Goal: Task Accomplishment & Management: Complete application form

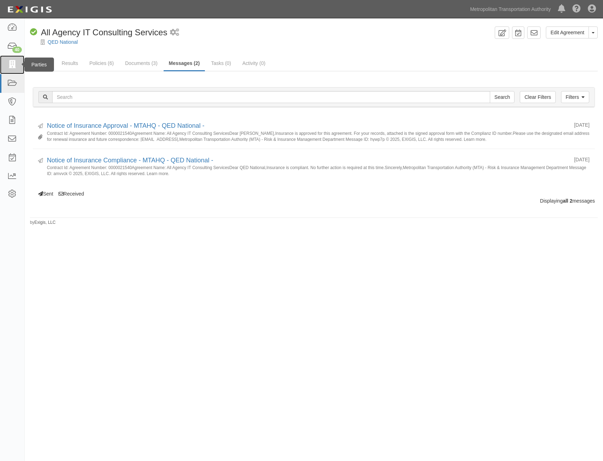
click at [18, 64] on link at bounding box center [12, 64] width 24 height 19
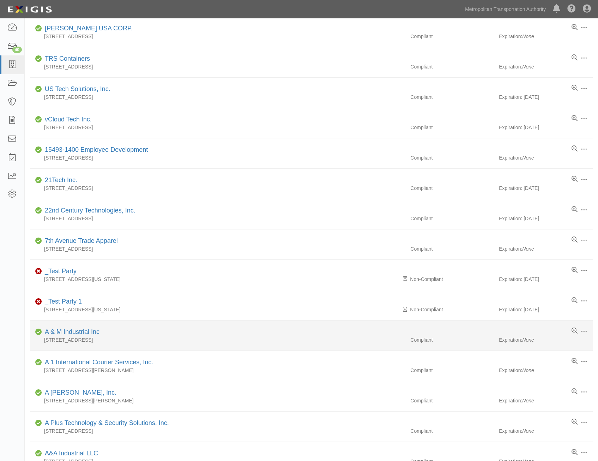
scroll to position [141, 0]
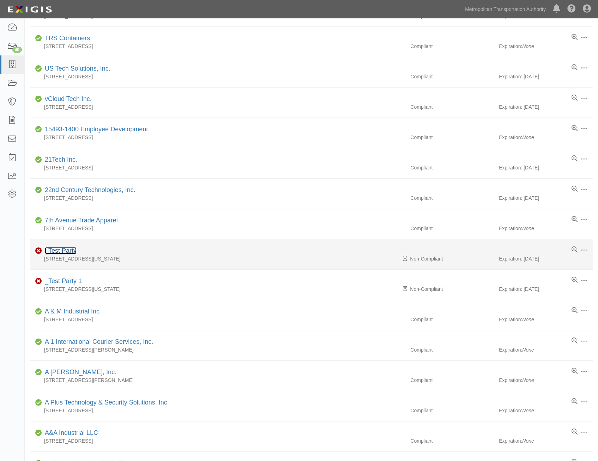
click at [67, 251] on link "_Test Party" at bounding box center [61, 250] width 32 height 7
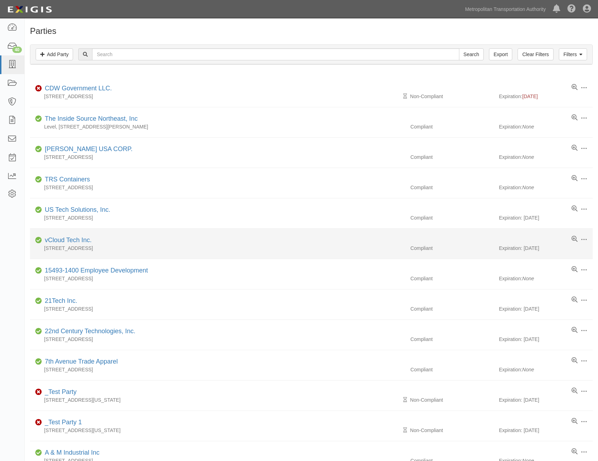
scroll to position [106, 0]
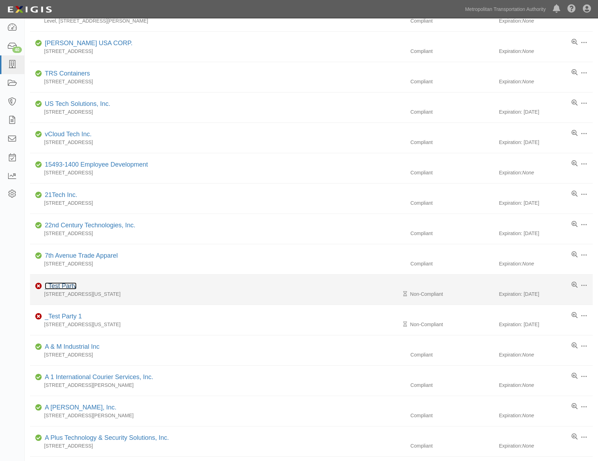
click at [69, 285] on link "_Test Party" at bounding box center [61, 285] width 32 height 7
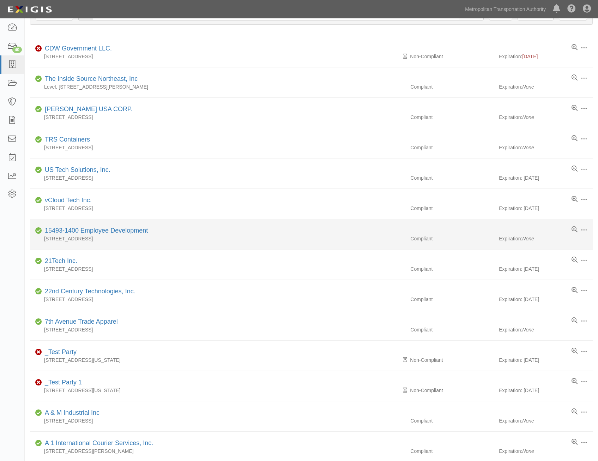
scroll to position [0, 0]
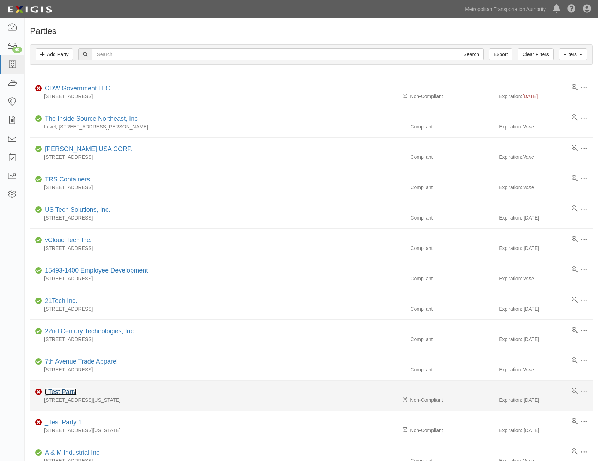
click at [64, 390] on link "_Test Party" at bounding box center [61, 391] width 32 height 7
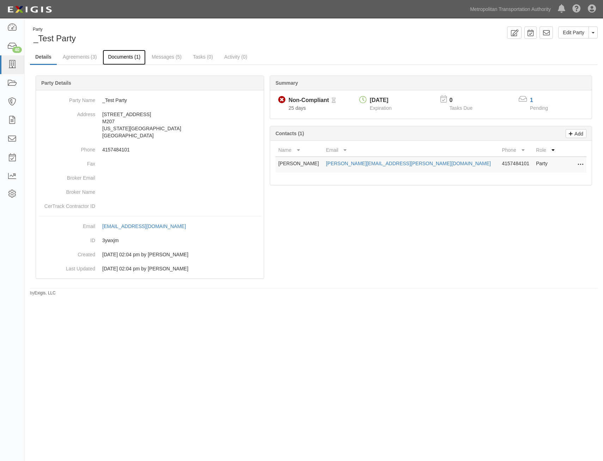
click at [127, 62] on link "Documents (1)" at bounding box center [124, 57] width 43 height 15
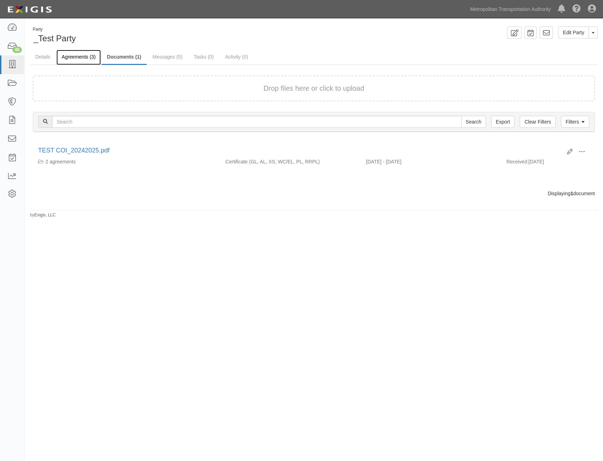
click at [83, 56] on link "Agreements (3)" at bounding box center [78, 57] width 44 height 15
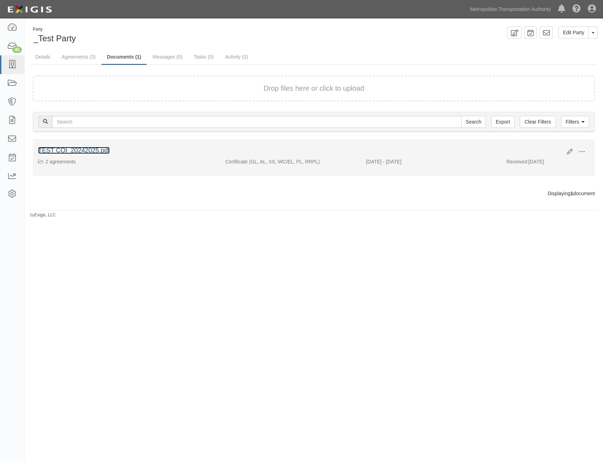
click at [71, 150] on link "TEST COI_20242025.pdf" at bounding box center [74, 150] width 72 height 7
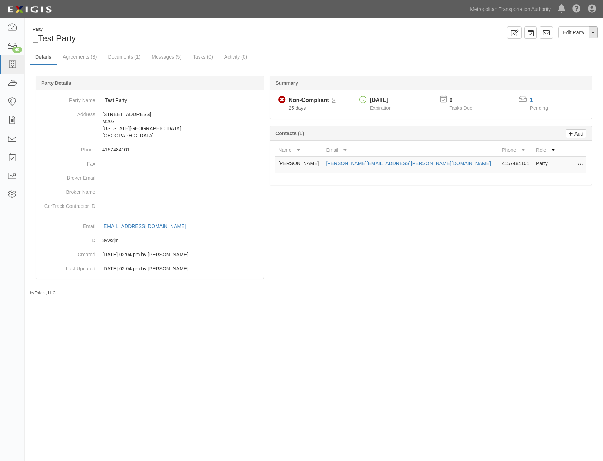
click at [596, 33] on button "Toggle Party Dropdown" at bounding box center [593, 32] width 9 height 12
click at [577, 46] on link "View Audit Trail" at bounding box center [570, 45] width 56 height 9
click at [593, 35] on button "Toggle Party Dropdown" at bounding box center [593, 32] width 9 height 12
click at [576, 48] on link "View Audit Trail" at bounding box center [570, 45] width 56 height 9
click at [86, 59] on link "Agreements (3)" at bounding box center [79, 57] width 44 height 15
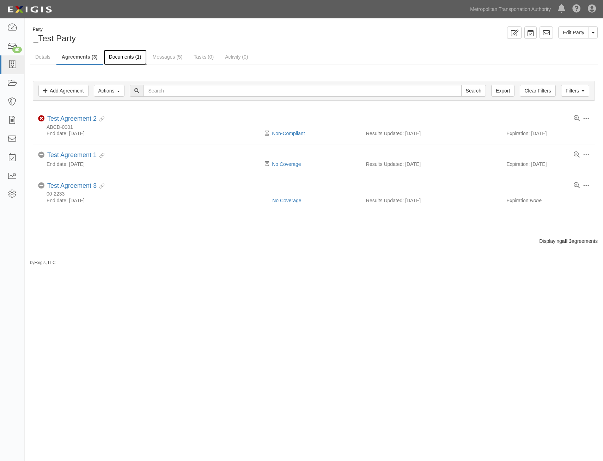
click at [132, 56] on link "Documents (1)" at bounding box center [125, 57] width 43 height 15
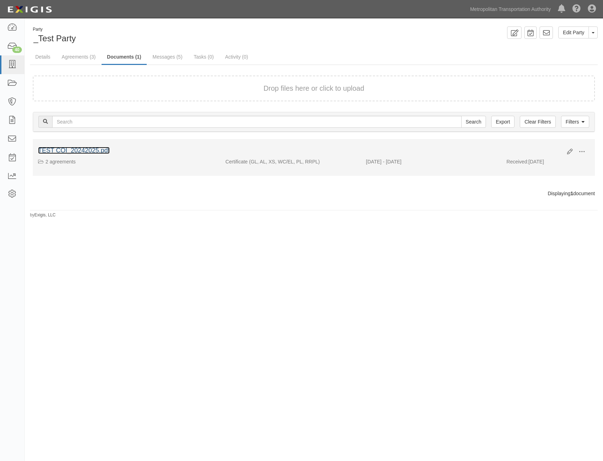
click at [85, 150] on link "TEST COI_20242025.pdf" at bounding box center [74, 150] width 72 height 7
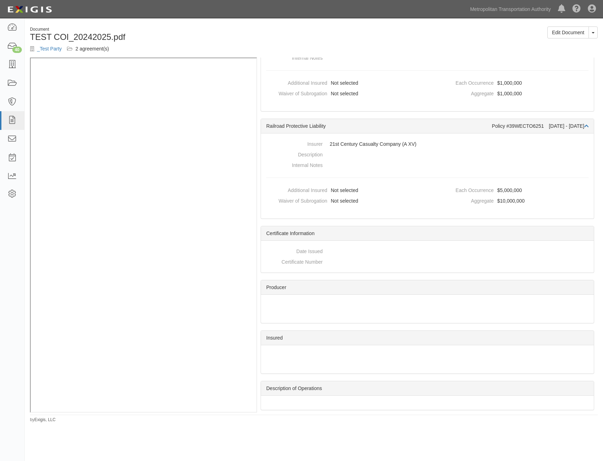
scroll to position [851, 0]
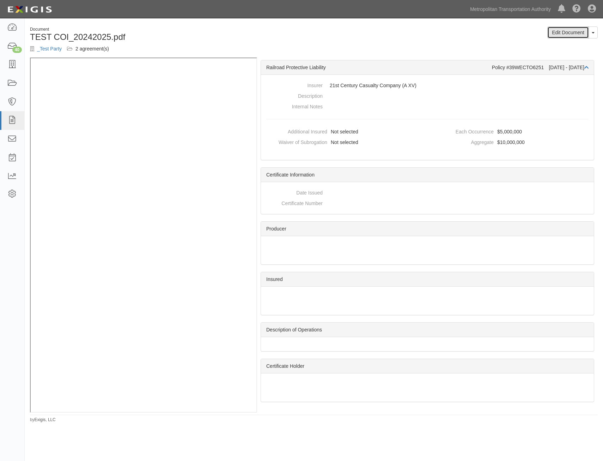
click at [568, 37] on link "Edit Document" at bounding box center [568, 32] width 42 height 12
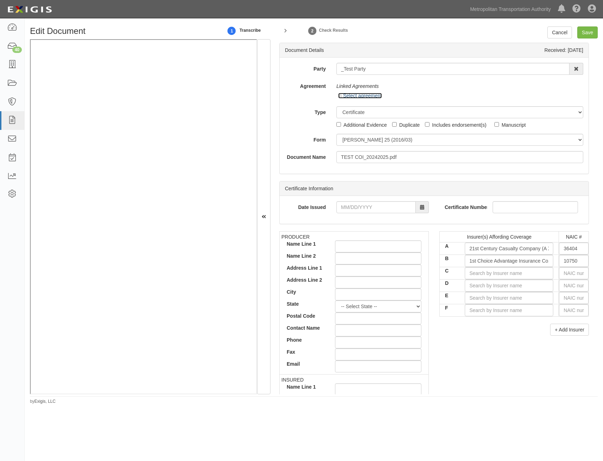
click at [339, 96] on icon at bounding box center [340, 97] width 5 height 4
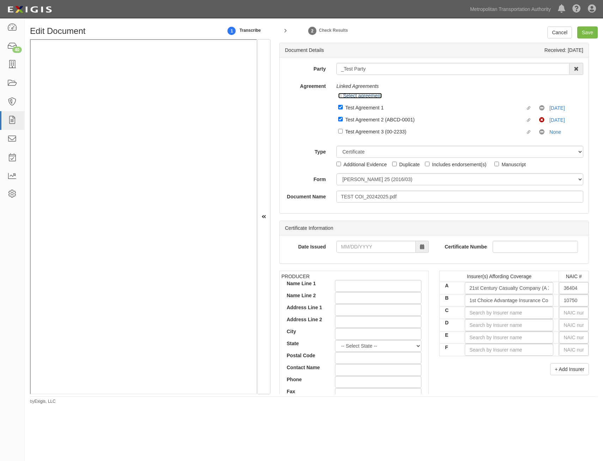
click at [339, 96] on icon at bounding box center [340, 97] width 5 height 4
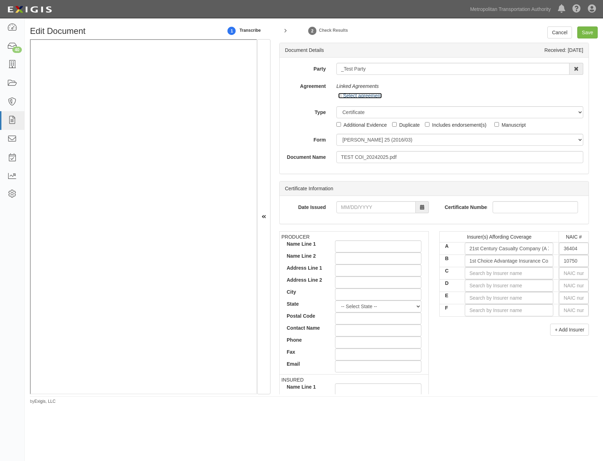
click at [338, 97] on icon at bounding box center [340, 97] width 5 height 4
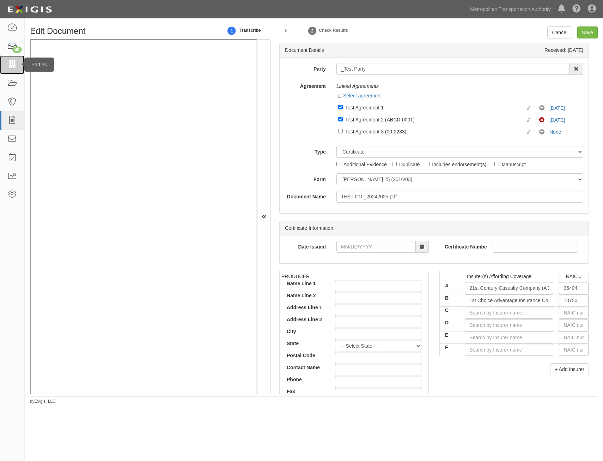
click at [13, 62] on icon at bounding box center [12, 65] width 10 height 8
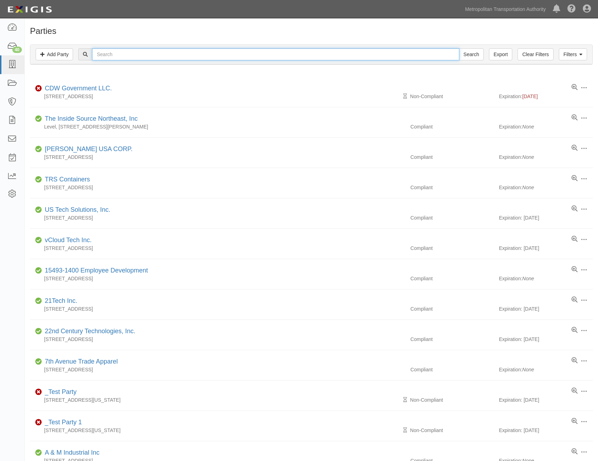
click at [158, 55] on input "text" at bounding box center [275, 54] width 367 height 12
type input "allwyn"
click at [459, 48] on input "Search" at bounding box center [471, 54] width 25 height 12
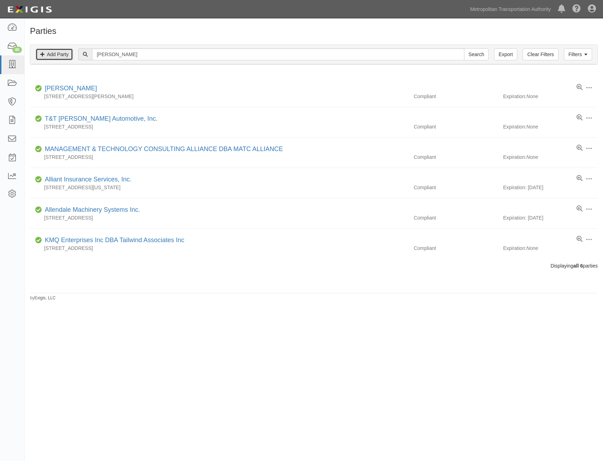
click at [65, 56] on link "Add Party" at bounding box center [54, 54] width 37 height 12
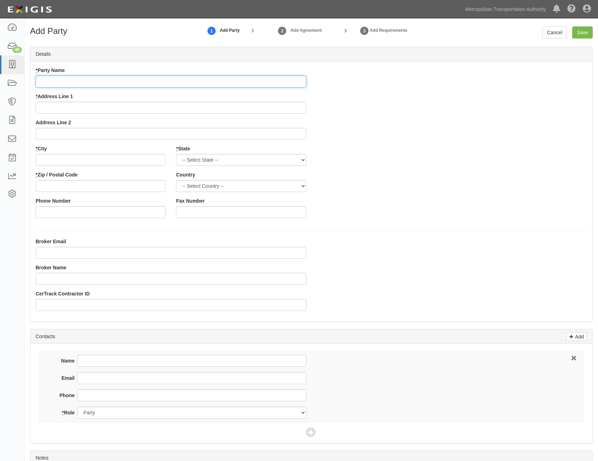
click at [262, 80] on input "* Party Name" at bounding box center [171, 81] width 271 height 12
paste input "[PERSON_NAME] Corporation"
type input "[PERSON_NAME] Corporation"
click at [384, 121] on div "* Party Name Allwyn Corporation * Address Line 1 Address Line 2 * City * State …" at bounding box center [311, 145] width 562 height 157
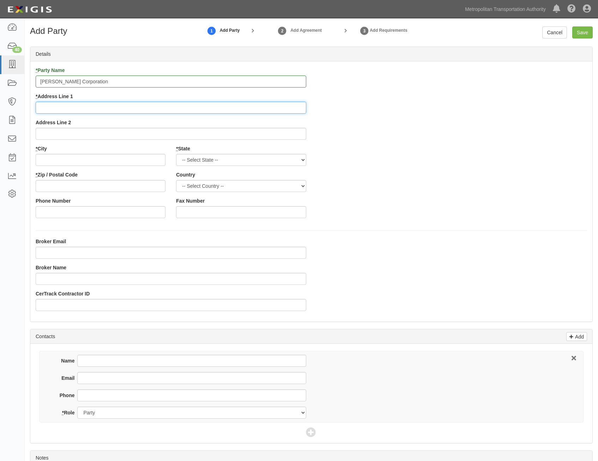
click at [275, 106] on input "* Address Line 1" at bounding box center [171, 108] width 271 height 12
paste input "459 Herndon Pkwy"
type input "459 Herndon Pkwy"
click at [102, 156] on input "* City" at bounding box center [101, 160] width 130 height 12
paste input "Herndon,"
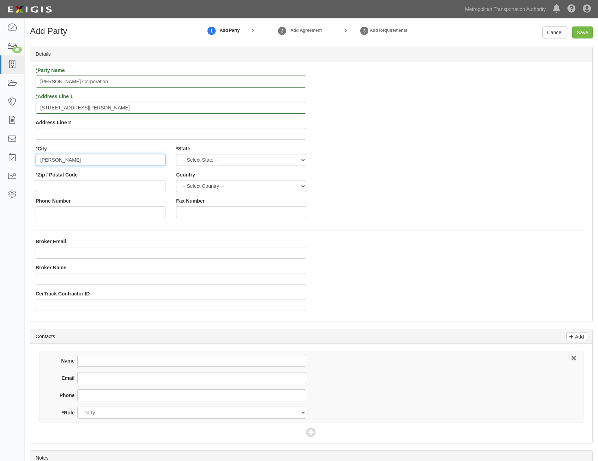
type input "Herndon"
drag, startPoint x: 246, startPoint y: 162, endPoint x: 244, endPoint y: 167, distance: 4.8
click at [246, 162] on select "-- Select State -- Alabama Alaska Arizona Arkansas California Colorado Connecti…" at bounding box center [241, 160] width 130 height 12
select select "VA"
click at [176, 154] on select "-- Select State -- Alabama Alaska Arizona Arkansas California Colorado Connecti…" at bounding box center [241, 160] width 130 height 12
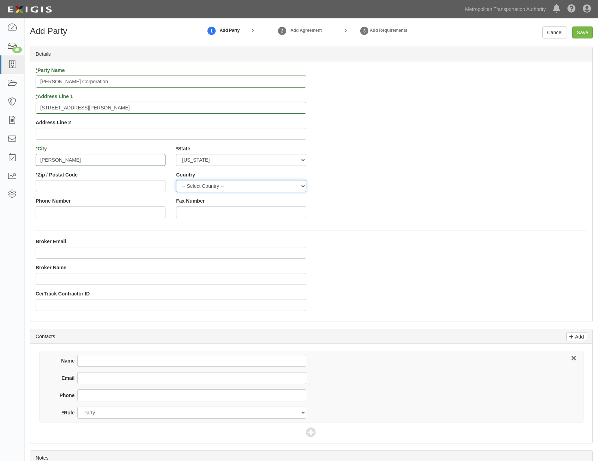
drag, startPoint x: 257, startPoint y: 186, endPoint x: 255, endPoint y: 190, distance: 4.4
click at [257, 186] on select "-- Select Country -- Canada United States --------------- Afghanistan Åland Isl…" at bounding box center [241, 186] width 130 height 12
select select "US"
click at [176, 180] on select "-- Select Country -- Canada United States --------------- Afghanistan Åland Isl…" at bounding box center [241, 186] width 130 height 12
click at [345, 210] on div "* Party Name Allwyn Corporation * Address Line 1 459 Herndon Pkwy Address Line …" at bounding box center [311, 145] width 562 height 157
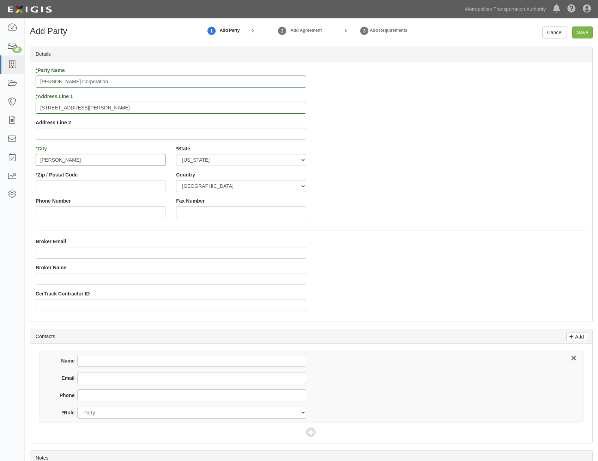
drag, startPoint x: 130, startPoint y: 192, endPoint x: 141, endPoint y: 188, distance: 11.3
click at [133, 191] on div "* Zip / Postal Code" at bounding box center [100, 184] width 140 height 26
click at [141, 188] on input "* Zip / Postal Code" at bounding box center [101, 186] width 130 height 12
paste input "20170"
type input "20170"
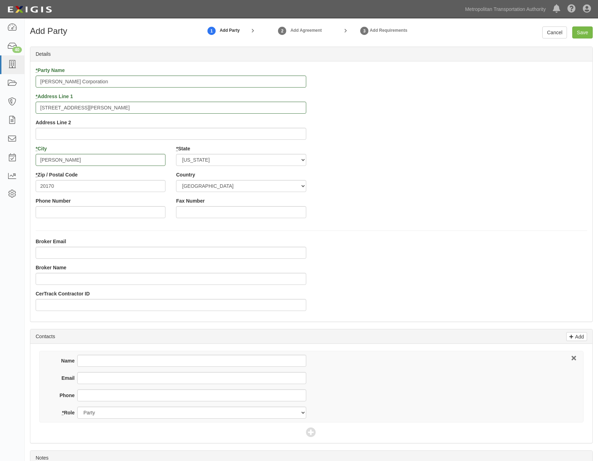
click at [394, 212] on div "* Party Name Allwyn Corporation * Address Line 1 459 Herndon Pkwy Address Line …" at bounding box center [311, 145] width 562 height 157
click at [581, 35] on input "Save" at bounding box center [582, 32] width 20 height 12
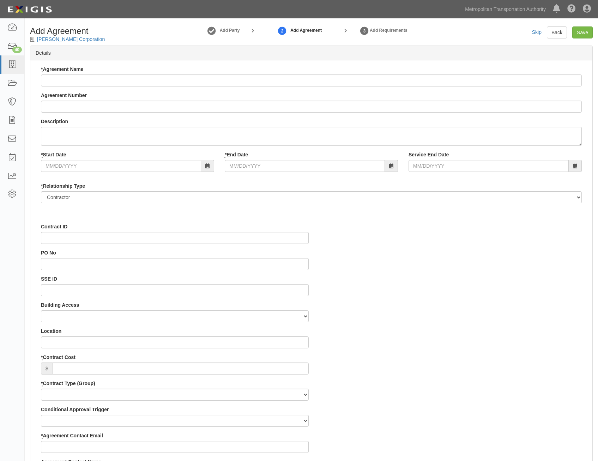
select select
click at [502, 79] on input "* Agreement Name" at bounding box center [311, 80] width 541 height 12
paste input "Professional consultation service for consulting and integration services in su…"
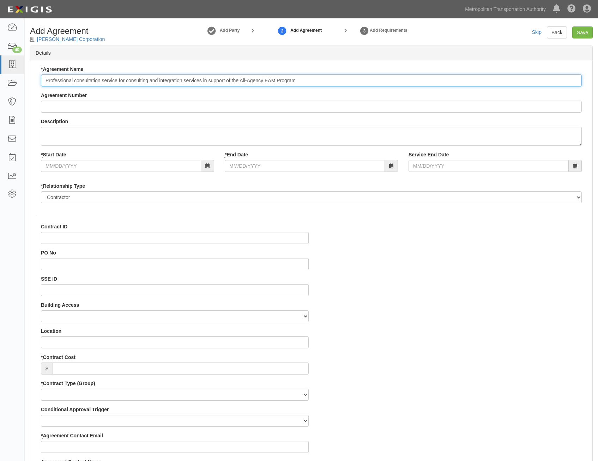
type input "Professional consultation service for consulting and integration services in su…"
click at [366, 106] on input "Agreement Number" at bounding box center [311, 107] width 541 height 12
paste input "0000025221"
type input "0000025221"
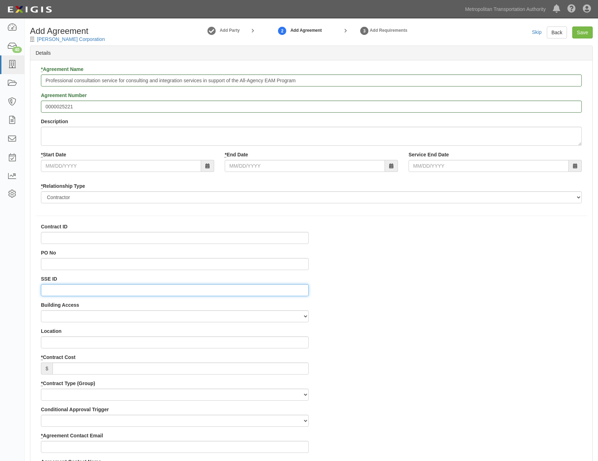
click at [264, 292] on input "SSE ID" at bounding box center [175, 290] width 268 height 12
paste input "0005507706"
type input "0005507706"
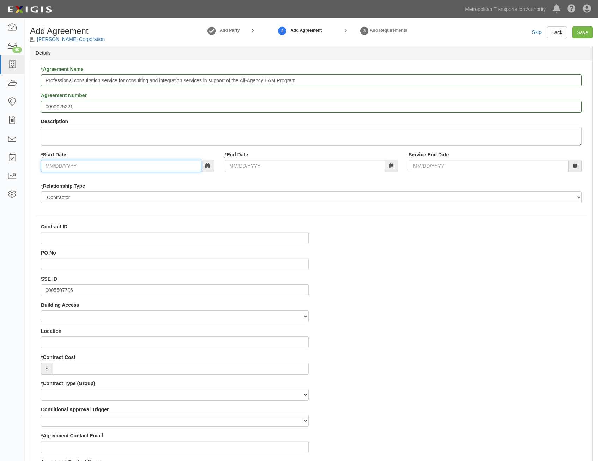
click at [184, 168] on input "* Start Date" at bounding box center [121, 166] width 160 height 12
type input "[DATE]"
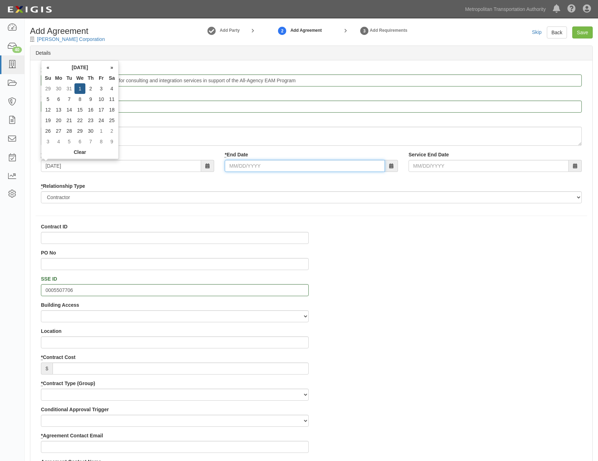
click at [302, 169] on input "* End Date" at bounding box center [305, 166] width 160 height 12
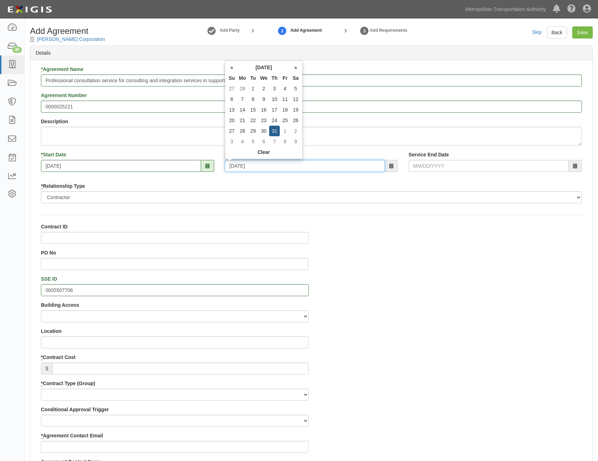
type input "[DATE]"
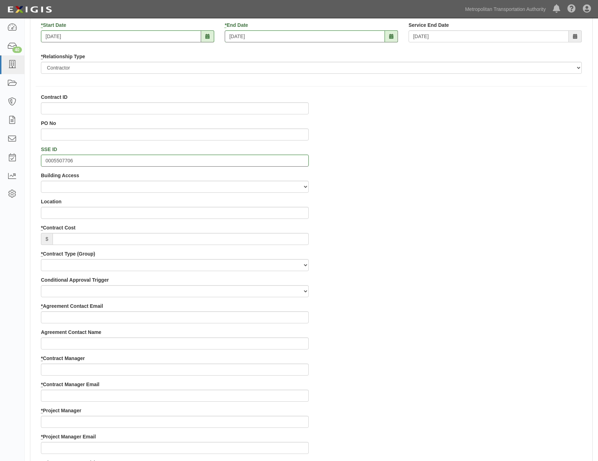
scroll to position [141, 0]
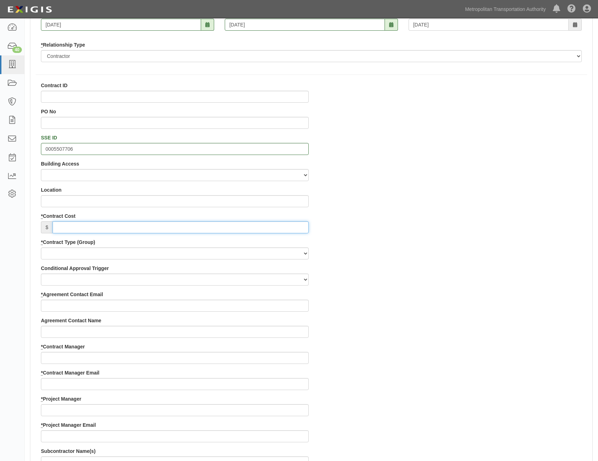
click at [277, 228] on input "* Contract Cost" at bounding box center [181, 227] width 256 height 12
paste input "135,000,000"
type input "135,000,000"
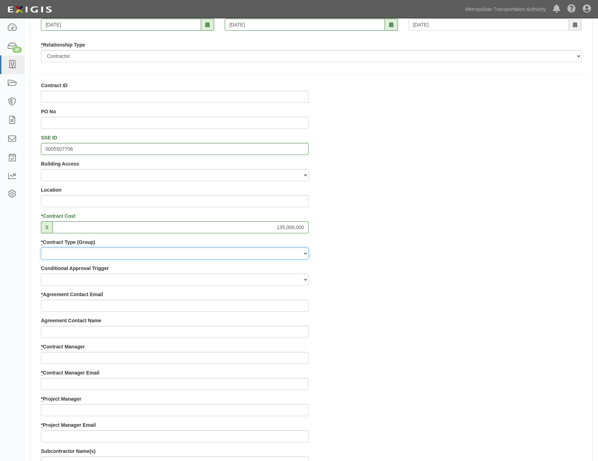
click at [289, 255] on select "Capital Operating Not for Benefit (incls. FA, Entry Permits) Real Estate Other" at bounding box center [175, 253] width 268 height 12
select select "122"
click at [41, 247] on select "Capital Operating Not for Benefit (incls. FA, Entry Permits) Real Estate Other" at bounding box center [175, 253] width 268 height 12
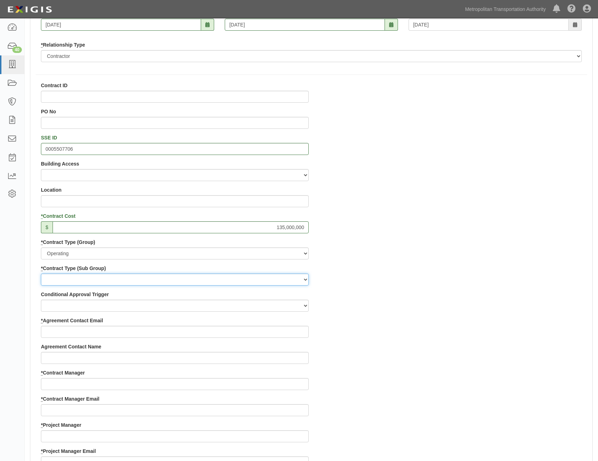
click at [278, 280] on select "Construction Loan / Test and Demo Maintenance Painting Personal Services Contra…" at bounding box center [175, 279] width 268 height 12
click at [41, 273] on select "Construction Loan / Test and Demo Maintenance Painting Personal Services Contra…" at bounding box center [175, 279] width 268 height 12
drag, startPoint x: 298, startPoint y: 279, endPoint x: 296, endPoint y: 286, distance: 8.0
click at [298, 279] on select "Construction Loan / Test and Demo Maintenance Painting Personal Services Contra…" at bounding box center [175, 279] width 268 height 12
select select "249"
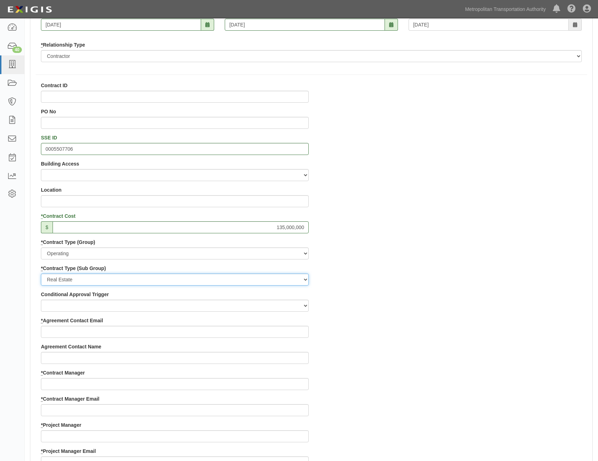
click at [41, 273] on select "Construction Loan / Test and Demo Maintenance Painting Personal Services Contra…" at bounding box center [175, 279] width 268 height 12
click at [410, 345] on div "Contract ID PO No SSE ID 0005507706 Building Access 2 Broadway 341/345/347 BREP…" at bounding box center [311, 421] width 562 height 679
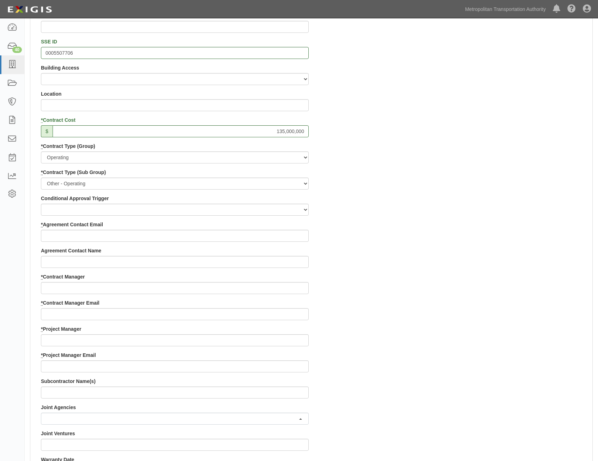
scroll to position [247, 0]
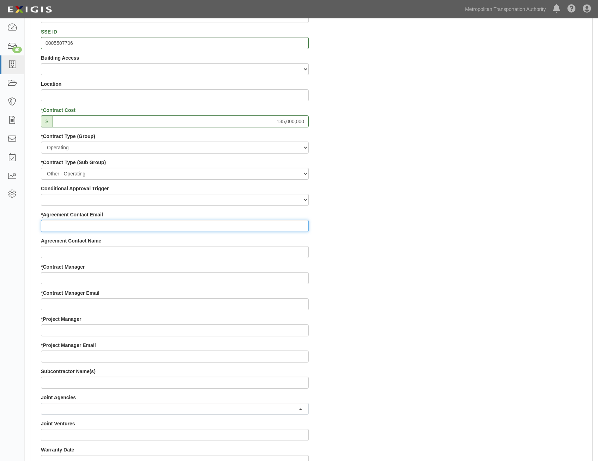
click at [295, 221] on input "* Agreement Contact Email" at bounding box center [175, 226] width 268 height 12
paste input "madhu.garlanka@allwyncorp.com"
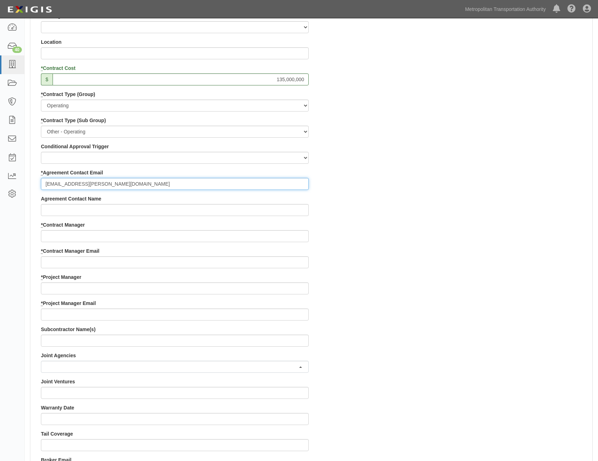
scroll to position [353, 0]
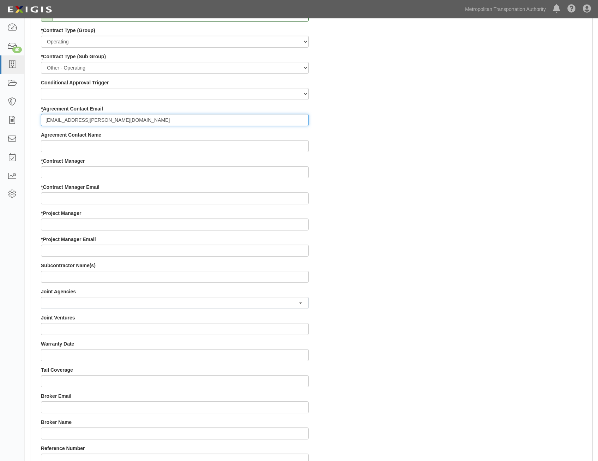
type input "madhu.garlanka@allwyncorp.com"
click at [267, 174] on input "* Contract Manager" at bounding box center [175, 172] width 268 height 12
paste input "Kartik Kamath"
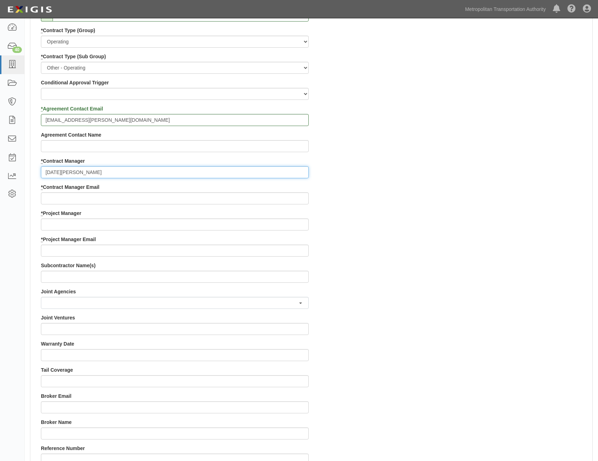
type input "Kartik Kamath"
click at [437, 233] on div "Contract ID PO No SSE ID 0005507706 Building Access 2 Broadway 341/345/347 BREP…" at bounding box center [311, 209] width 562 height 679
click at [291, 200] on input "* Contract Manager Email" at bounding box center [175, 198] width 268 height 12
paste input "kkamath@mtabsc.org"
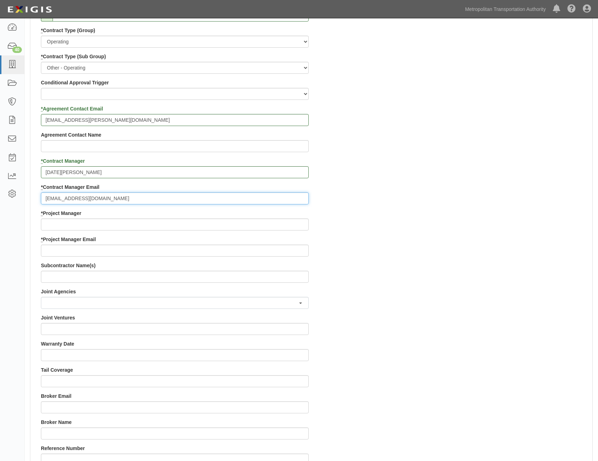
type input "kkamath@mtabsc.org"
click at [240, 220] on input "* Project Manager" at bounding box center [175, 224] width 268 height 12
paste input "Edward Alcocer"
type input "Edward Alcocer"
click at [409, 278] on div "Contract ID PO No SSE ID 0005507706 Building Access 2 Broadway 341/345/347 BREP…" at bounding box center [311, 209] width 562 height 679
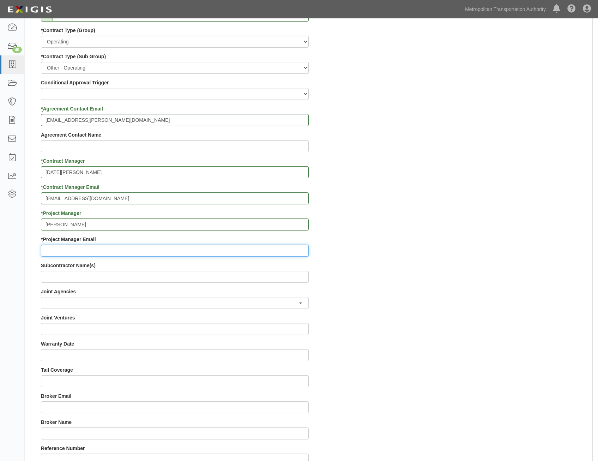
click at [233, 250] on input "* Project Manager Email" at bounding box center [175, 250] width 268 height 12
paste input "Edward.Alcocer@mtahq.org"
type input "Edward.Alcocer@mtahq.org"
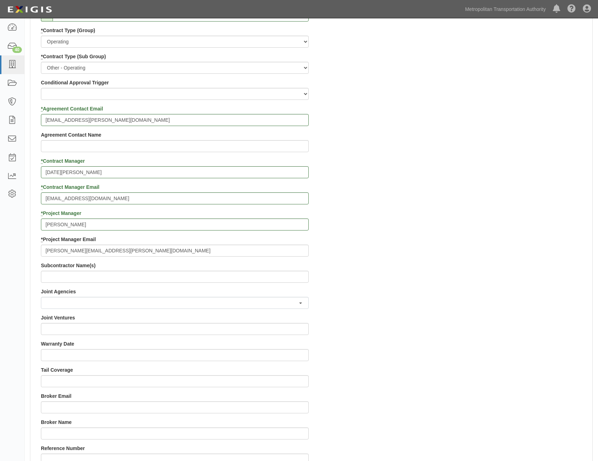
click at [447, 222] on div "Contract ID PO No SSE ID 0005507706 Building Access 2 Broadway 341/345/347 BREP…" at bounding box center [311, 209] width 562 height 679
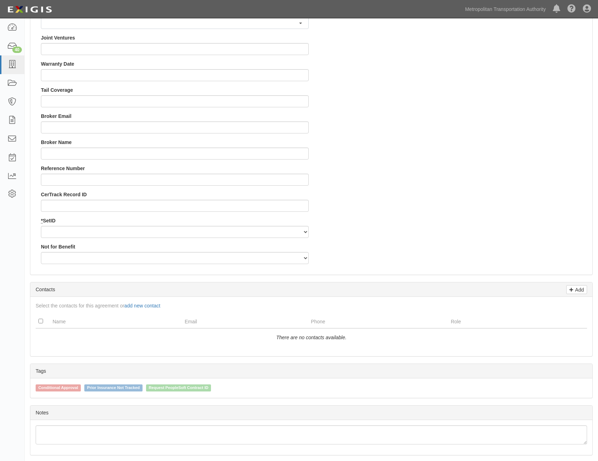
scroll to position [635, 0]
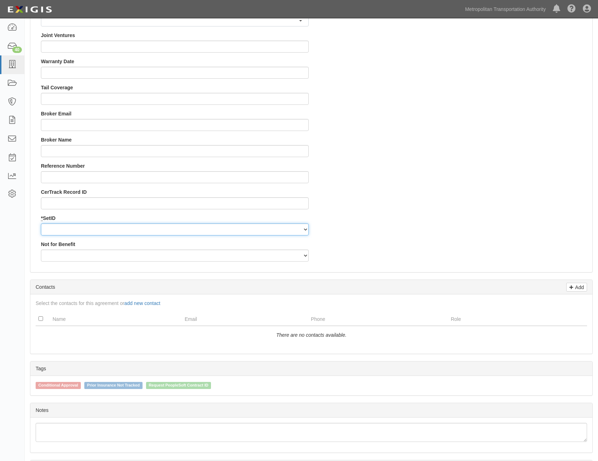
drag, startPoint x: 267, startPoint y: 226, endPoint x: 268, endPoint y: 230, distance: 4.2
click at [267, 226] on select "MTAHQ" at bounding box center [175, 229] width 268 height 12
select select "96"
click at [41, 223] on select "MTAHQ" at bounding box center [175, 229] width 268 height 12
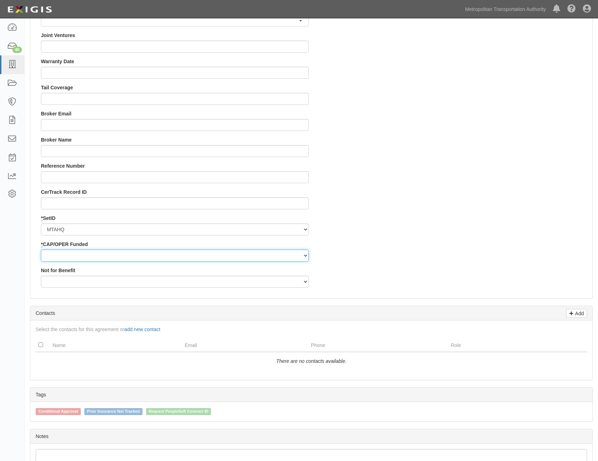
click at [280, 256] on select "Capital Operating" at bounding box center [175, 255] width 268 height 12
select select "347"
click at [41, 249] on select "Capital Operating" at bounding box center [175, 255] width 268 height 12
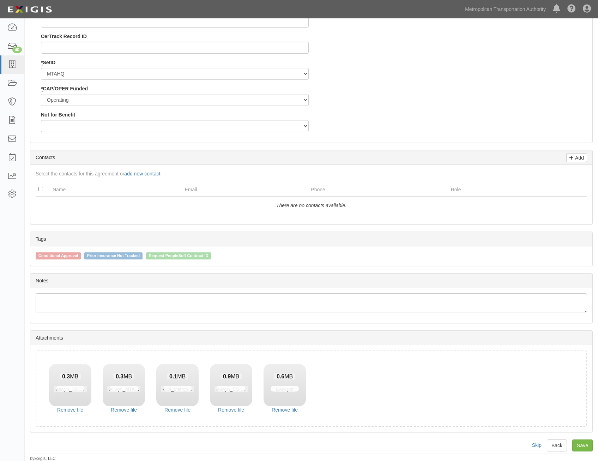
scroll to position [791, 0]
click at [583, 442] on link "Save" at bounding box center [582, 444] width 20 height 12
type input "135000000"
drag, startPoint x: 582, startPoint y: 445, endPoint x: 580, endPoint y: 441, distance: 3.8
click at [582, 445] on link "Save" at bounding box center [582, 444] width 20 height 12
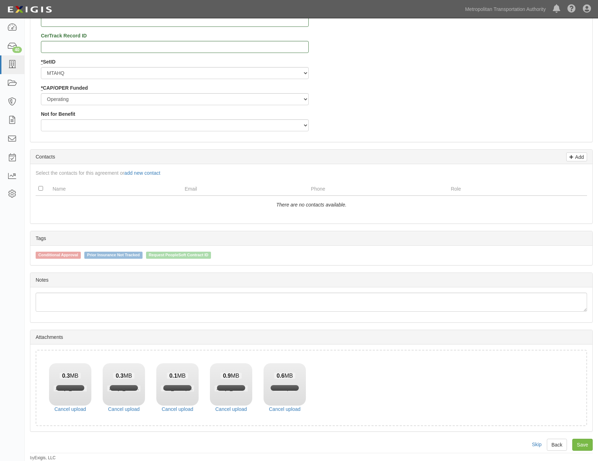
drag, startPoint x: 428, startPoint y: 247, endPoint x: 442, endPoint y: 448, distance: 201.9
click at [582, 444] on link "Save" at bounding box center [582, 444] width 20 height 12
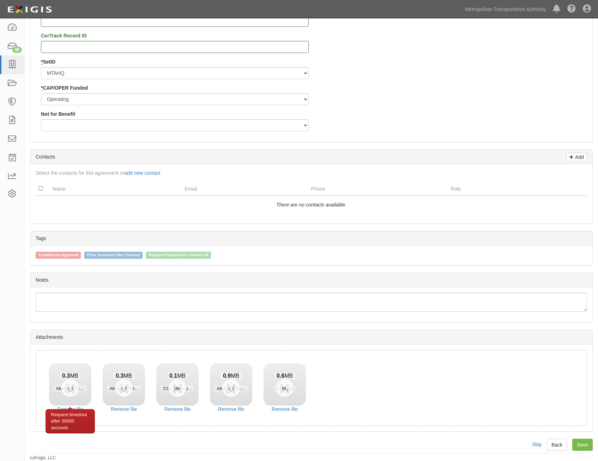
click at [75, 410] on div "Request timedout after 30000 seconds" at bounding box center [70, 421] width 49 height 24
click at [77, 408] on link "Remove file" at bounding box center [70, 408] width 42 height 7
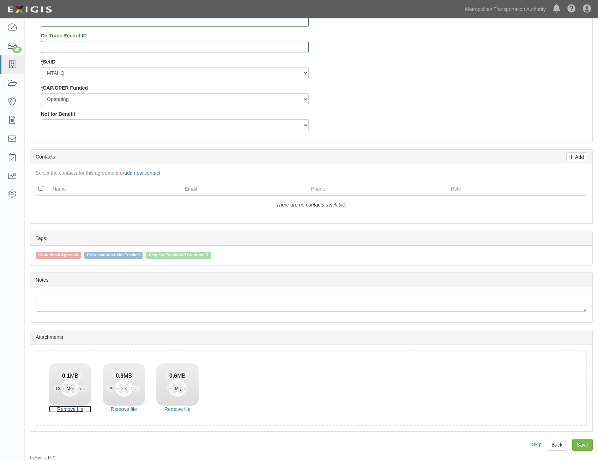
click at [77, 408] on link "Remove file" at bounding box center [70, 408] width 42 height 7
click at [103, 408] on link "Remove file" at bounding box center [124, 408] width 42 height 7
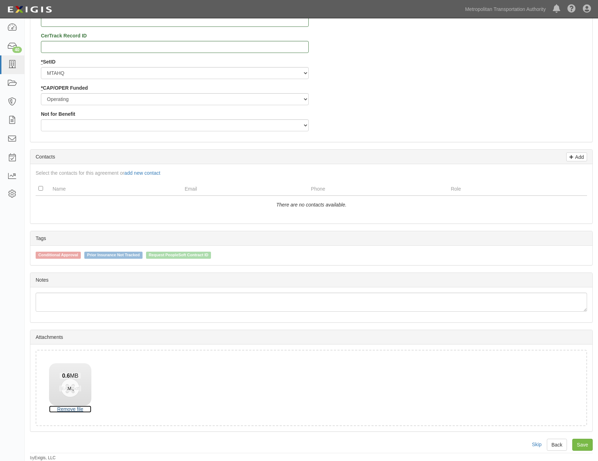
click at [77, 408] on link "Remove file" at bounding box center [70, 408] width 42 height 7
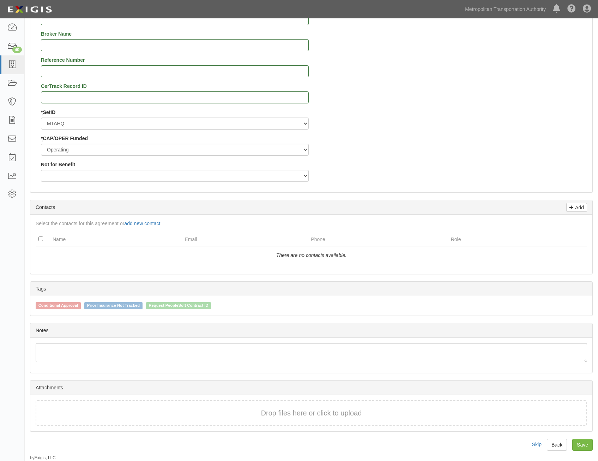
scroll to position [741, 0]
click at [581, 446] on link "Save" at bounding box center [582, 444] width 20 height 12
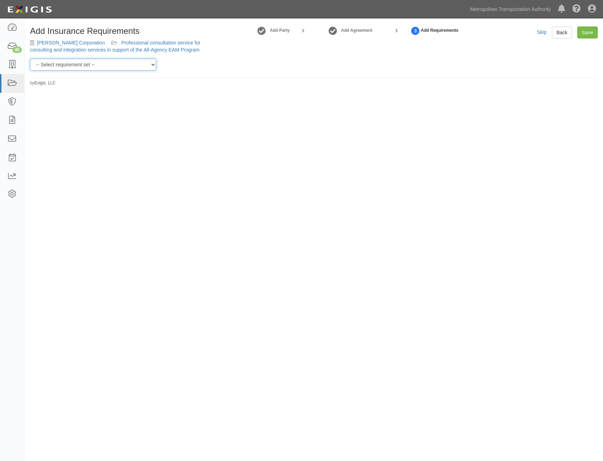
click at [113, 63] on select "-- Select requirement set -- Basic Basic Enhanced Option for Operating Agreemen…" at bounding box center [93, 65] width 126 height 12
select select "7437"
click at [30, 59] on select "-- Select requirement set -- Basic Basic Enhanced Option for Operating Agreemen…" at bounding box center [93, 65] width 126 height 12
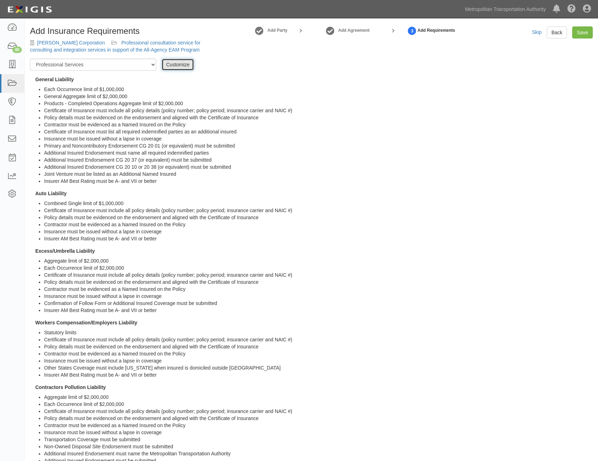
click at [182, 65] on link "Customize" at bounding box center [178, 65] width 32 height 12
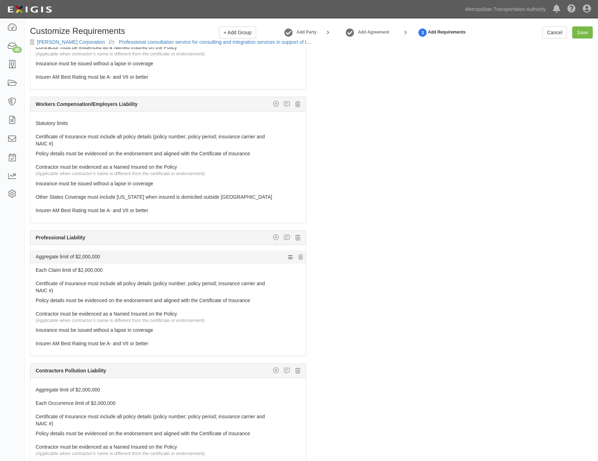
scroll to position [388, 0]
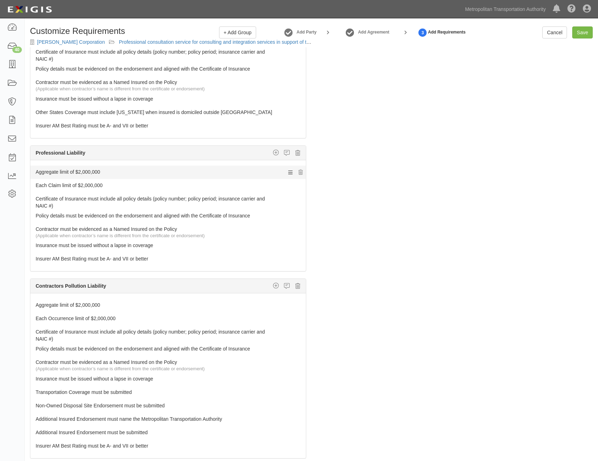
click at [251, 174] on link "Aggregate limit of $2,000,000" at bounding box center [155, 170] width 238 height 10
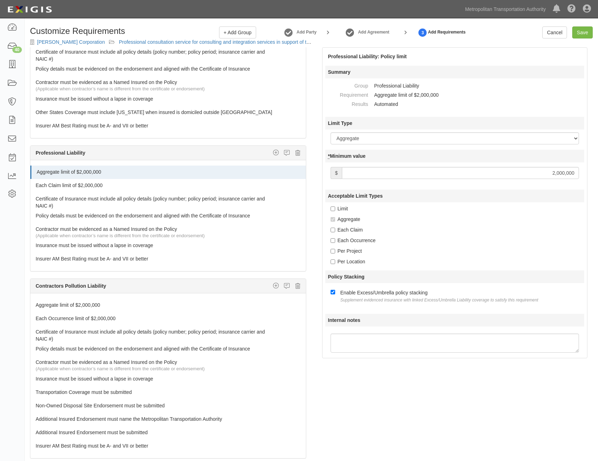
click at [547, 175] on input "2,000,000" at bounding box center [460, 173] width 237 height 12
type input "25,000,000"
click at [200, 185] on link "Each Claim limit of $2,000,000" at bounding box center [155, 184] width 238 height 10
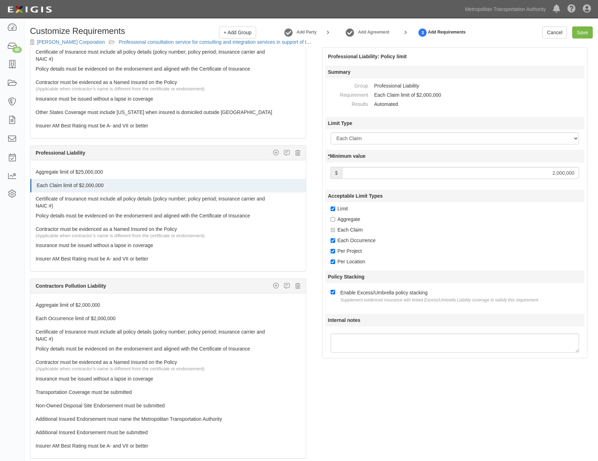
click at [545, 174] on input "2,000,000" at bounding box center [460, 173] width 237 height 12
type input "25,000,000"
click at [446, 222] on div "Aggregate" at bounding box center [458, 219] width 254 height 7
click at [295, 286] on icon at bounding box center [297, 286] width 5 height 6
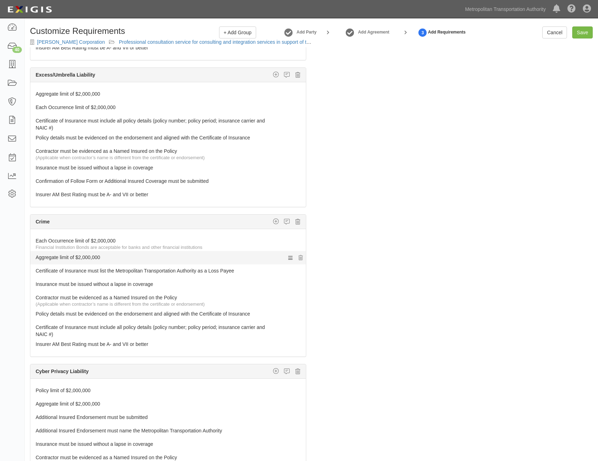
scroll to position [600, 0]
click at [295, 222] on icon at bounding box center [297, 221] width 5 height 6
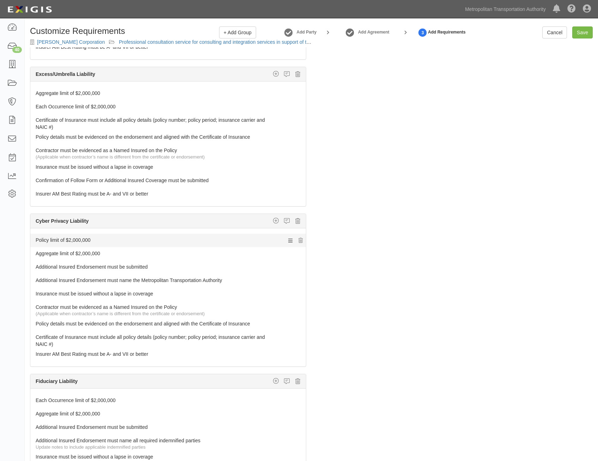
click at [250, 240] on link "Policy limit of $2,000,000" at bounding box center [155, 239] width 238 height 10
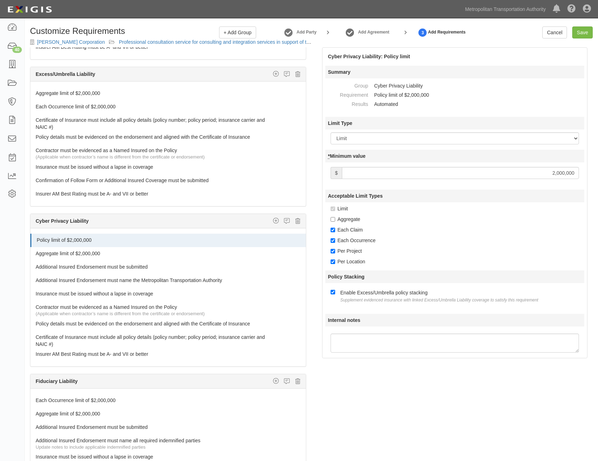
click at [549, 169] on input "2,000,000" at bounding box center [460, 173] width 237 height 12
type input "25,000,000"
click at [207, 256] on link "Aggregate limit of $2,000,000" at bounding box center [155, 252] width 238 height 10
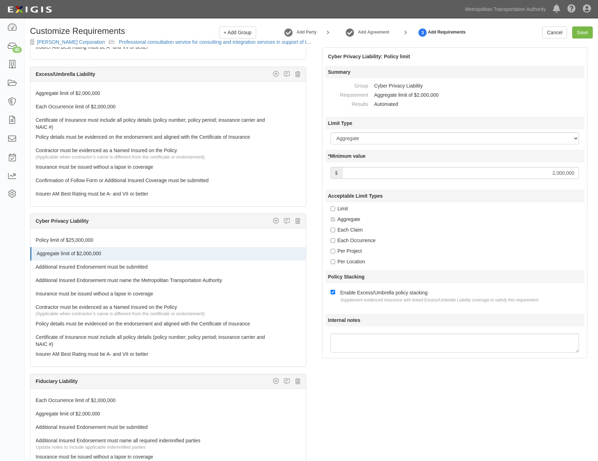
click at [532, 173] on input "2,000,000" at bounding box center [460, 173] width 237 height 12
type input "25,000,000"
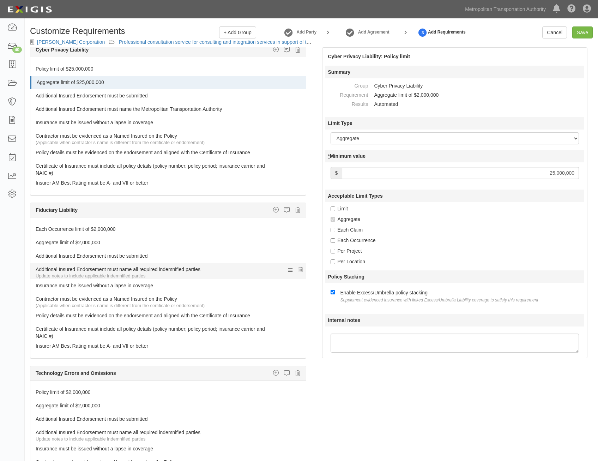
scroll to position [776, 0]
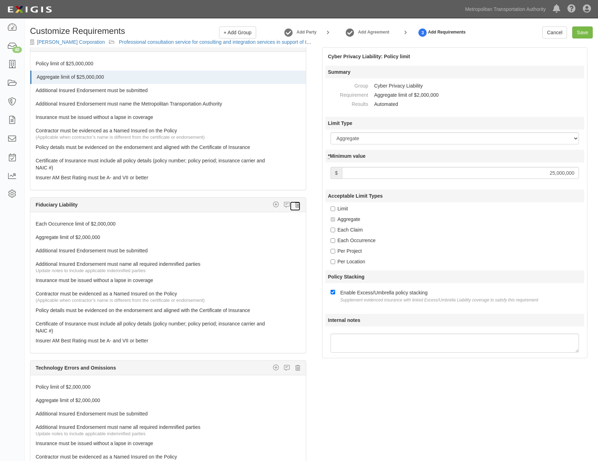
click at [295, 205] on icon at bounding box center [297, 204] width 5 height 6
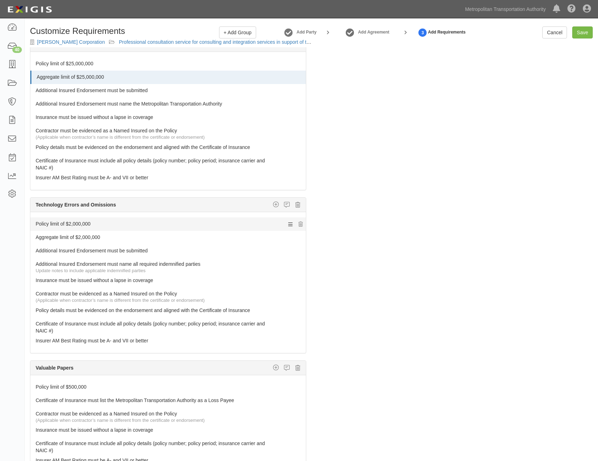
click at [212, 226] on link "Policy limit of $2,000,000" at bounding box center [155, 222] width 238 height 10
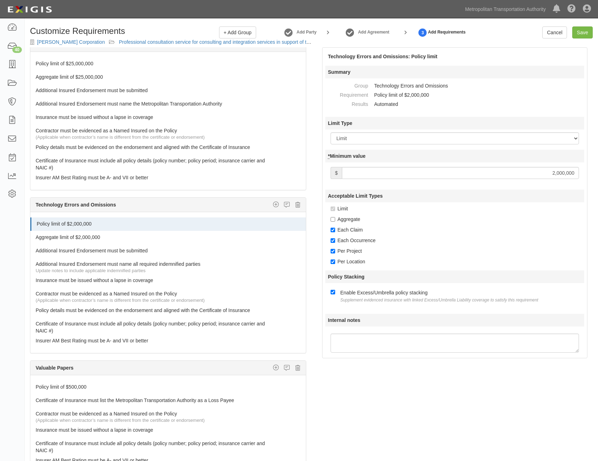
click at [519, 178] on input "2,000,000" at bounding box center [460, 173] width 237 height 12
type input "25,000,000"
click at [217, 237] on link "Aggregate limit of $2,000,000" at bounding box center [155, 236] width 238 height 10
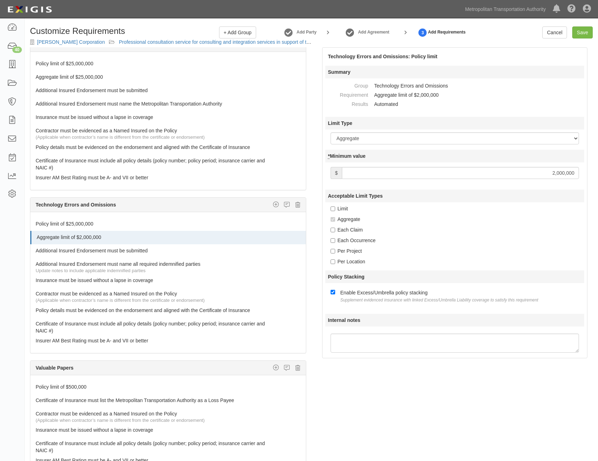
click at [534, 174] on input "2,000,000" at bounding box center [460, 173] width 237 height 12
type input "25,000,000"
click at [460, 225] on div "Acceptable Limit Types Limit Aggregate Each Claim Each Occurrence Per Project P…" at bounding box center [454, 226] width 259 height 75
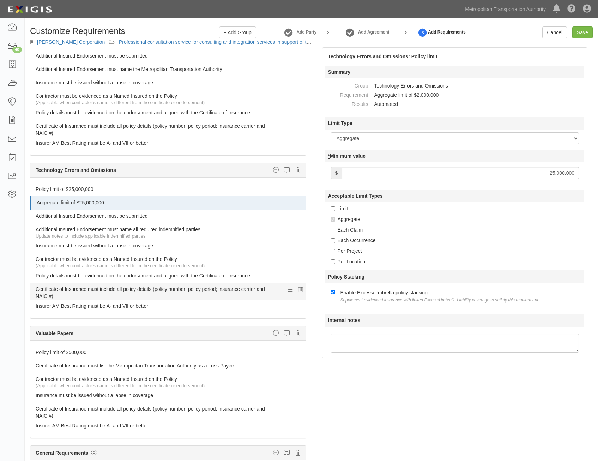
scroll to position [844, 0]
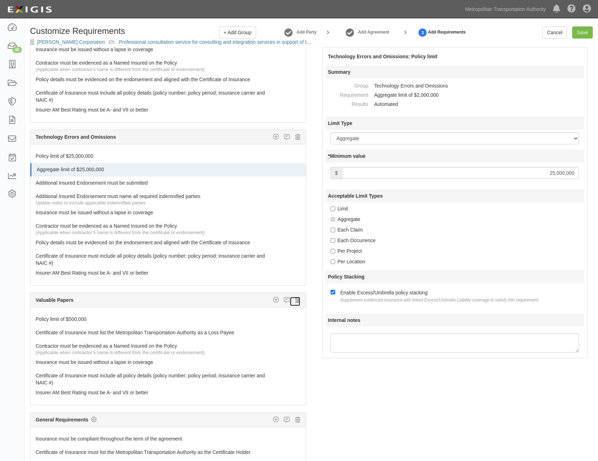
click at [295, 300] on icon at bounding box center [297, 300] width 5 height 6
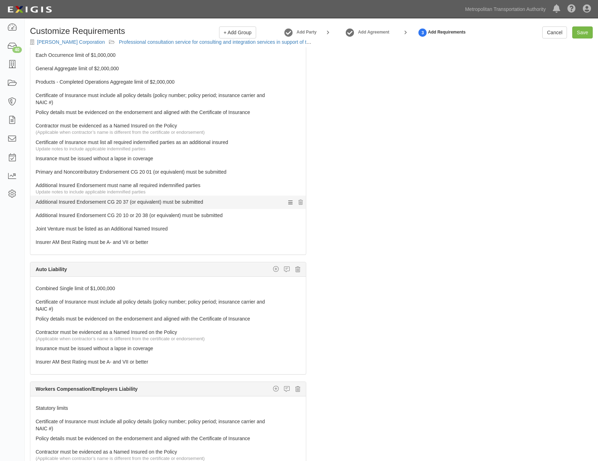
scroll to position [0, 0]
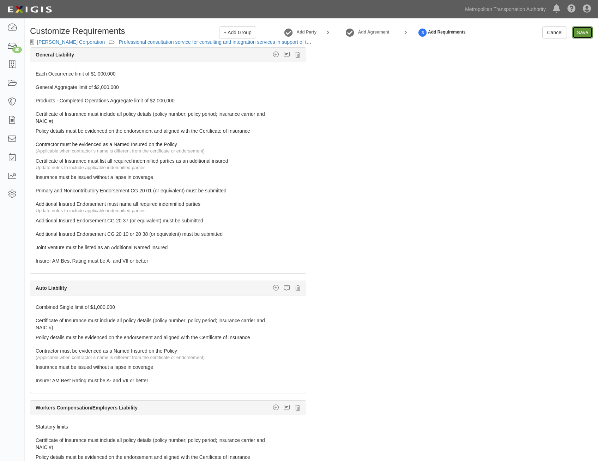
click at [583, 30] on input "Save" at bounding box center [582, 32] width 20 height 12
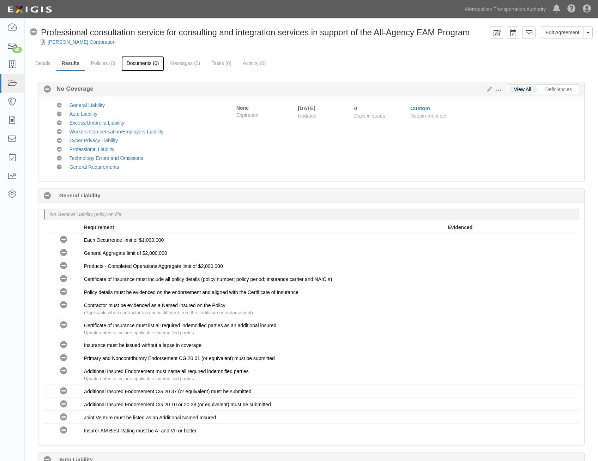
click at [148, 65] on link "Documents (0)" at bounding box center [142, 63] width 43 height 15
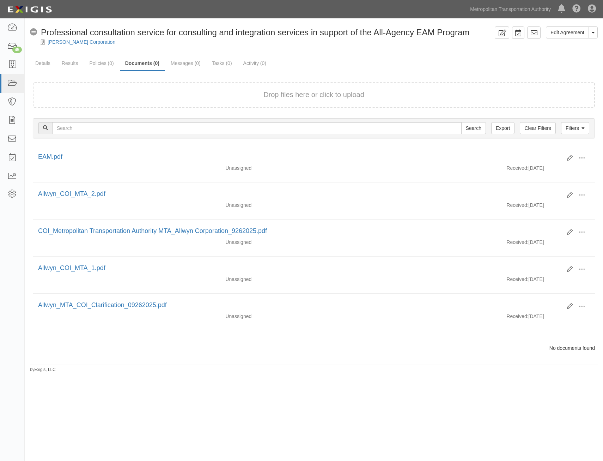
click at [458, 52] on div "Edit Agreement Toggle Agreement Dropdown View Audit Trail Archive Agreement Del…" at bounding box center [314, 199] width 578 height 346
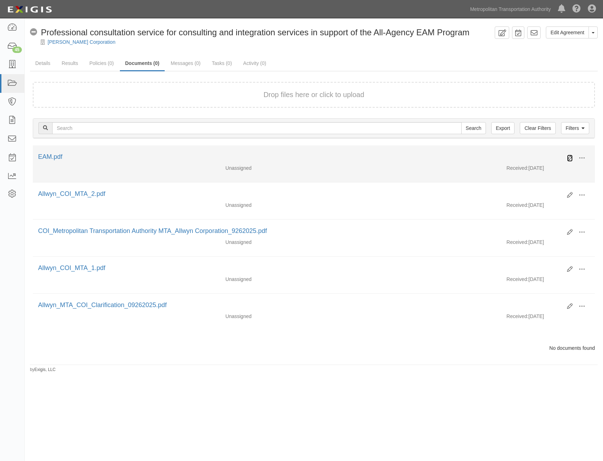
click at [571, 156] on icon at bounding box center [570, 158] width 6 height 6
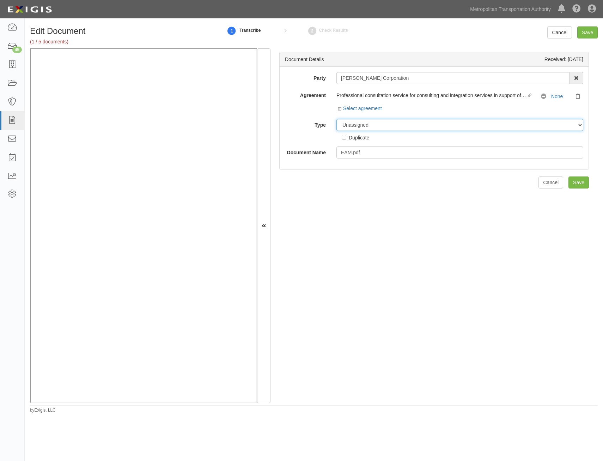
click at [414, 123] on select "Unassigned Binder Cancellation Notice Certificate Contract Endorsement Insuranc…" at bounding box center [460, 125] width 247 height 12
select select "RequirementDetail"
click at [337, 119] on select "Unassigned Binder Cancellation Notice Certificate Contract Endorsement Insuranc…" at bounding box center [460, 125] width 247 height 12
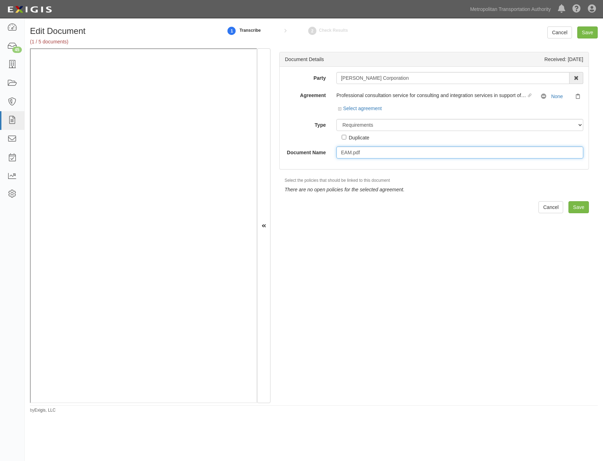
click at [434, 156] on input "EAM.pdf" at bounding box center [460, 152] width 247 height 12
type input "Insurance Requirements"
click at [569, 205] on input "Save" at bounding box center [579, 207] width 20 height 12
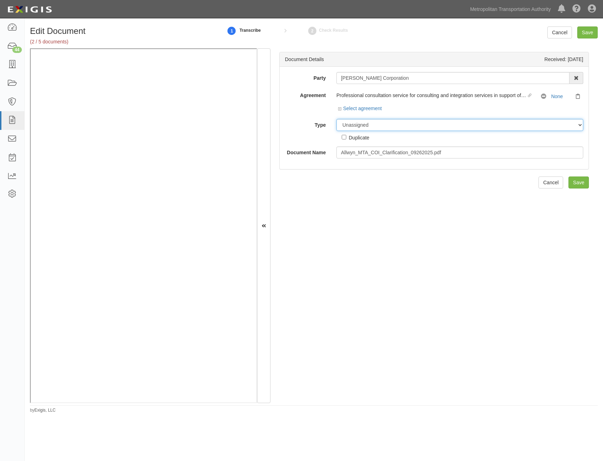
click at [459, 128] on select "Unassigned Binder Cancellation Notice Certificate Contract Endorsement Insuranc…" at bounding box center [460, 125] width 247 height 12
select select "OtherDetail"
click at [337, 119] on select "Unassigned Binder Cancellation Notice Certificate Contract Endorsement Insuranc…" at bounding box center [460, 125] width 247 height 12
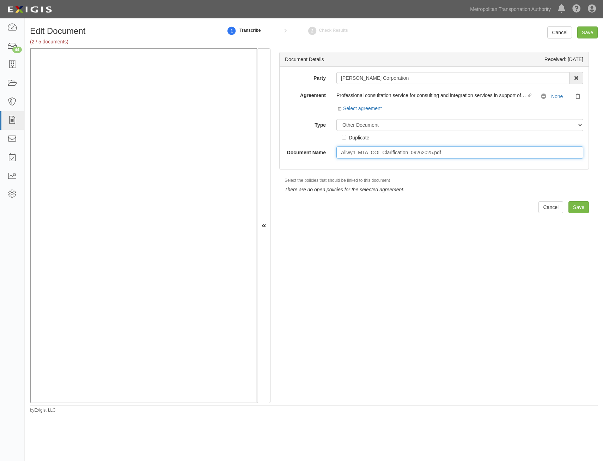
click at [455, 154] on input "Allwyn_MTA_COI_Clarification_09262025.pdf" at bounding box center [460, 152] width 247 height 12
type input "Tech/Cyber Letter"
click at [579, 207] on input "Save" at bounding box center [579, 207] width 20 height 12
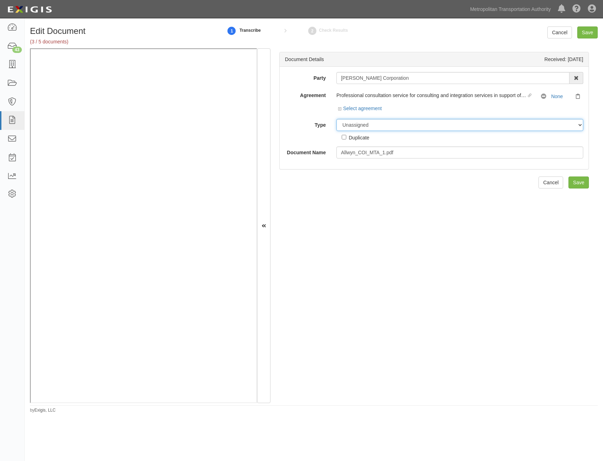
click at [449, 122] on select "Unassigned Binder Cancellation Notice Certificate Contract Endorsement Insuranc…" at bounding box center [460, 125] width 247 height 12
select select "CertificateDetail"
click at [337, 119] on select "Unassigned Binder Cancellation Notice Certificate Contract Endorsement Insuranc…" at bounding box center [460, 125] width 247 height 12
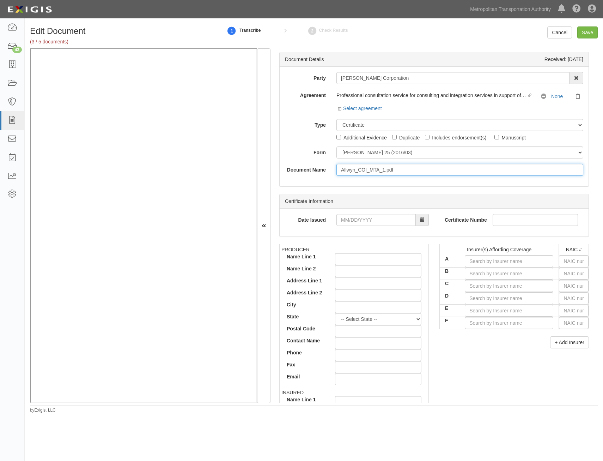
click at [444, 172] on input "Allwyn_COI_MTA_1.pdf" at bounding box center [460, 170] width 247 height 12
type input "COI with AIE"
click at [569, 260] on input "text" at bounding box center [574, 261] width 30 height 12
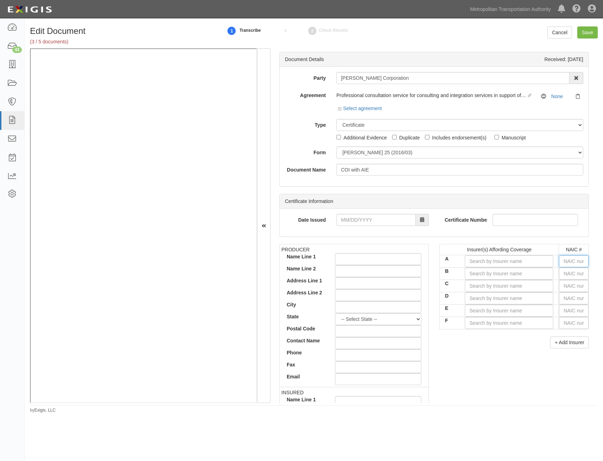
click at [563, 260] on input "text" at bounding box center [574, 261] width 30 height 12
type input "25232"
type input "2"
type input "29335"
type input "29"
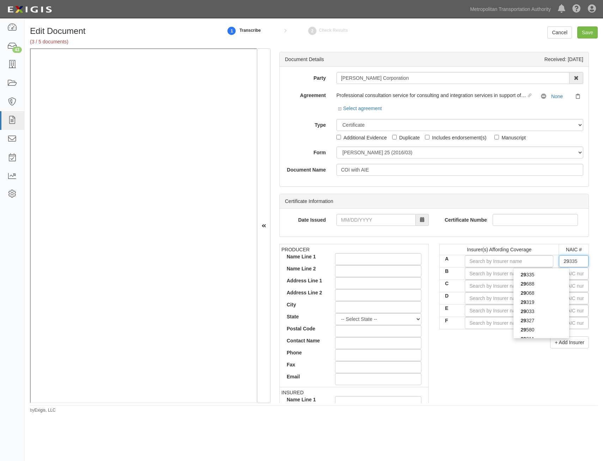
type input "29408"
type input "294"
type input "29459"
type input "2945"
type input "29459"
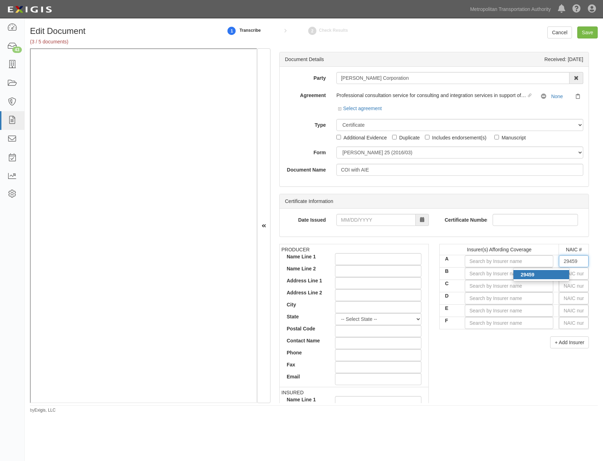
click at [563, 274] on div "29459" at bounding box center [542, 274] width 56 height 9
type input "Twin City Fire Insurance Company (A+ XV Rating)"
type input "29459"
click at [569, 275] on input "text" at bounding box center [574, 273] width 30 height 12
type input "16862"
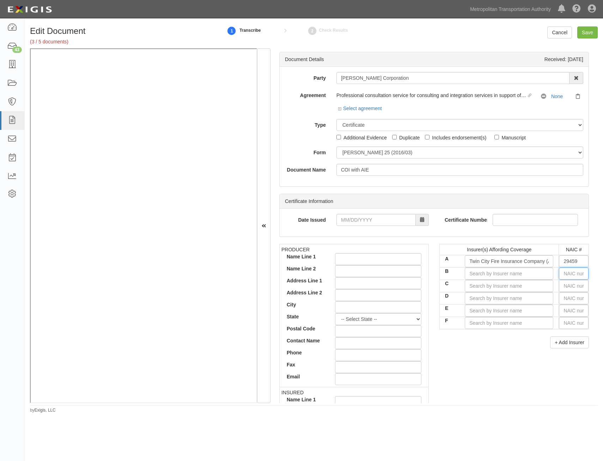
type input "1"
type input "18430"
type input "18"
type input "18058"
type input "1805"
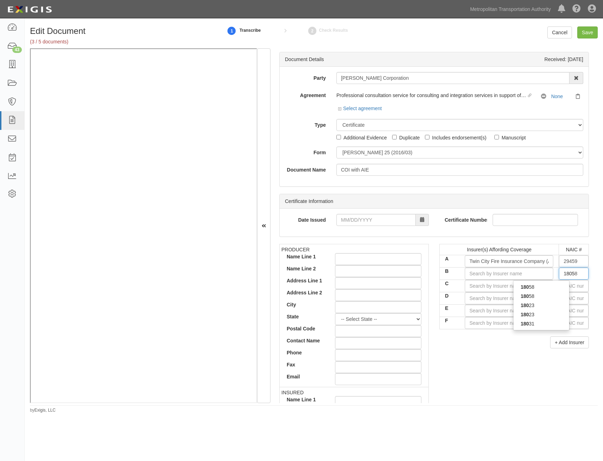
type input "18058"
click at [547, 297] on div "18058" at bounding box center [542, 295] width 56 height 9
type input "Philadelphia Indemnity Insurance Company (A++ XV Rating)"
type input "18058"
click at [564, 287] on input "text" at bounding box center [574, 286] width 30 height 12
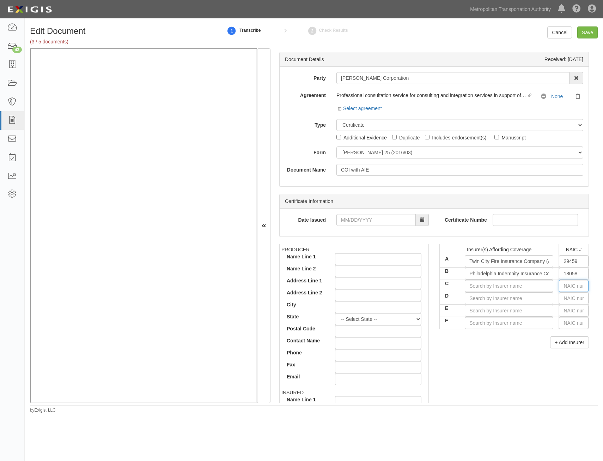
type input "16862"
type input "1"
type input "19984"
type input "19"
type input "19690"
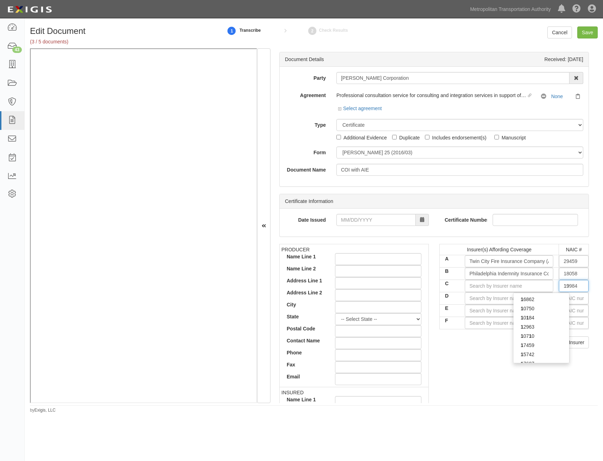
type input "196"
type input "19682"
type input "1968"
type input "19682"
click at [550, 299] on div "19682" at bounding box center [542, 299] width 56 height 9
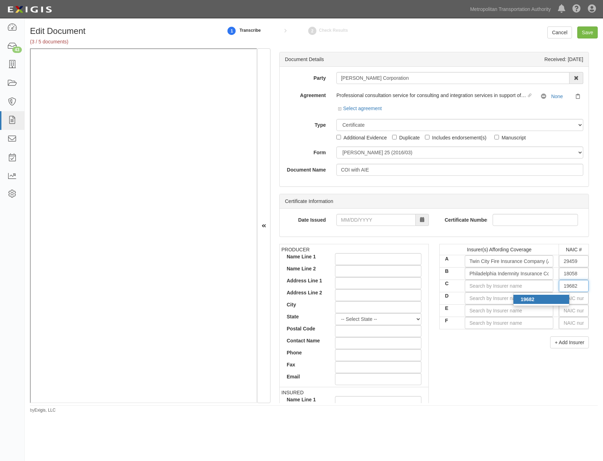
type input "Hartford Fire Insurance Company (A+ XV Rating)"
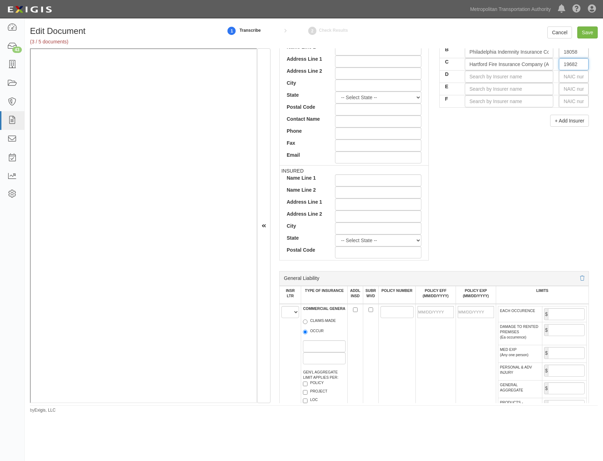
scroll to position [353, 0]
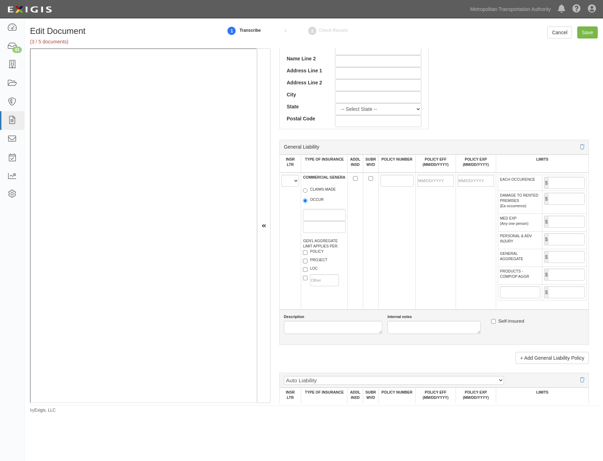
type input "19682"
click at [286, 184] on select "A B C D E F" at bounding box center [290, 181] width 18 height 12
select select "A"
click at [281, 175] on select "A B C D E F" at bounding box center [290, 181] width 18 height 12
click at [311, 199] on label "OCCUR" at bounding box center [313, 200] width 21 height 7
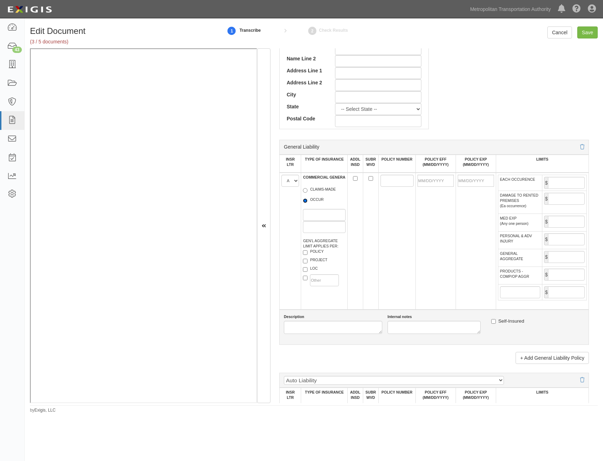
click at [308, 199] on input "OCCUR" at bounding box center [305, 200] width 5 height 5
radio input "true"
click at [320, 253] on label "POLICY" at bounding box center [313, 252] width 21 height 7
click at [308, 253] on input "POLICY" at bounding box center [305, 252] width 5 height 5
checkbox input "true"
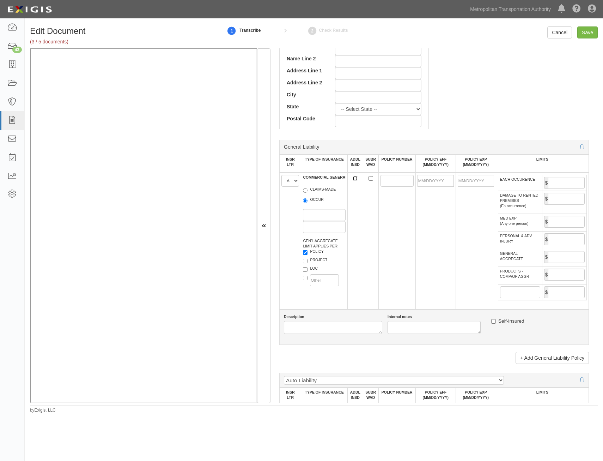
click at [356, 178] on input "ADDL INSD" at bounding box center [355, 178] width 5 height 5
checkbox input "true"
click at [369, 179] on input "SUBR WVD" at bounding box center [371, 178] width 5 height 5
checkbox input "true"
click at [384, 179] on input "POLICY NUMBER" at bounding box center [397, 181] width 33 height 12
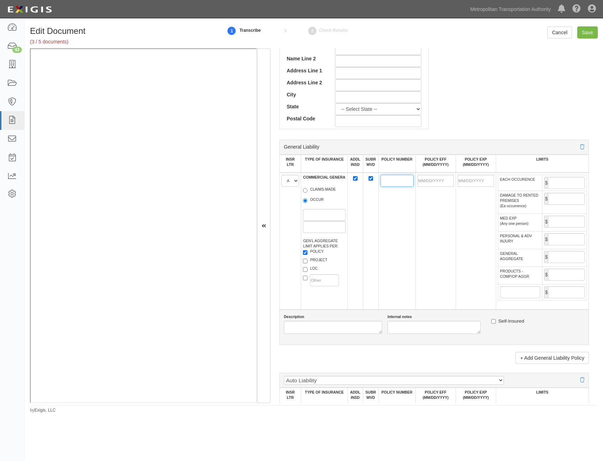
paste input "42SBMBG7129"
type input "42SBMBG7129"
click at [443, 181] on input "POLICY EFF (MM/DD/YYYY)" at bounding box center [436, 181] width 36 height 12
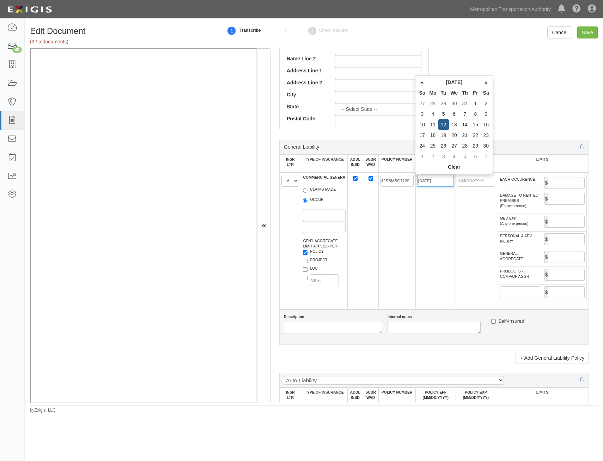
type input "11/12/2024"
type input "11/12/2025"
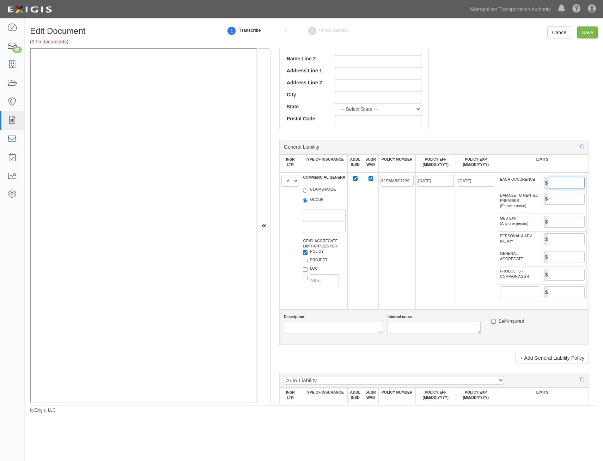
drag, startPoint x: 559, startPoint y: 181, endPoint x: 559, endPoint y: 185, distance: 3.9
click at [559, 181] on input "EACH OCCURENCE" at bounding box center [566, 183] width 37 height 12
type input "2,000,000"
click at [559, 257] on input "GENERAL AGGREGATE" at bounding box center [566, 257] width 37 height 12
type input "4,000,000"
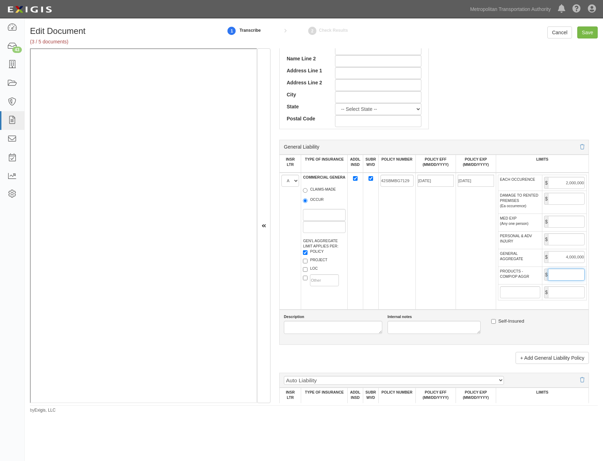
click at [559, 275] on input "PRODUCTS - COMP/OP AGGR" at bounding box center [566, 274] width 37 height 12
type input "4,000,000"
click at [456, 283] on td "11/12/2025" at bounding box center [476, 240] width 40 height 137
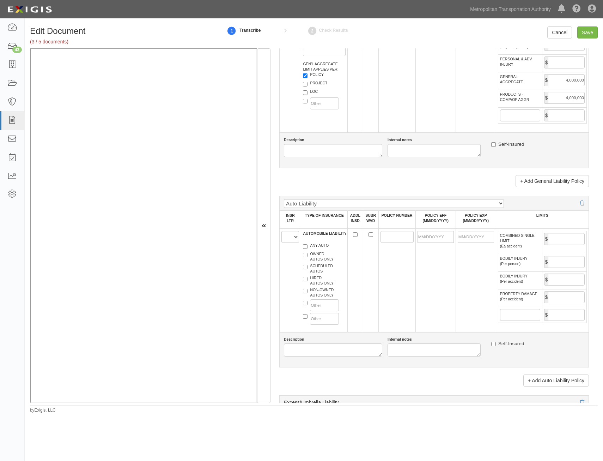
scroll to position [564, 0]
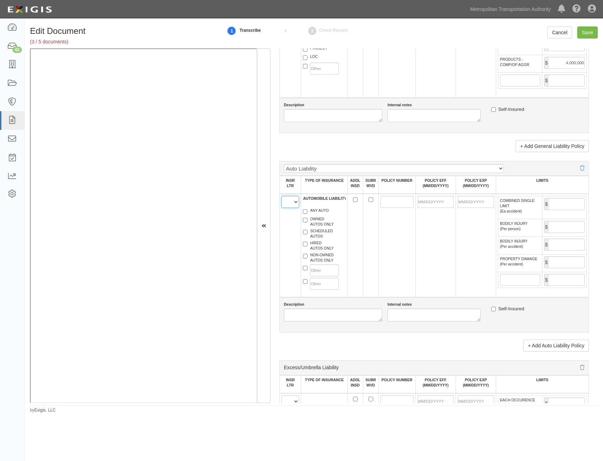
click at [289, 202] on select "A B C D E F" at bounding box center [290, 202] width 18 height 12
select select "A"
click at [281, 196] on select "A B C D E F" at bounding box center [290, 202] width 18 height 12
click at [320, 248] on label "HIRED AUTOS ONLY" at bounding box center [318, 245] width 31 height 11
click at [308, 246] on input "HIRED AUTOS ONLY" at bounding box center [305, 244] width 5 height 5
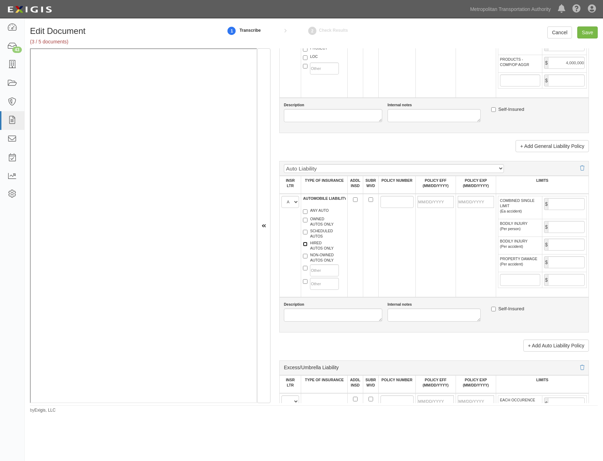
checkbox input "true"
click at [319, 257] on label "NON-OWNED AUTOS ONLY" at bounding box center [318, 257] width 31 height 11
click at [308, 257] on input "NON-OWNED AUTOS ONLY" at bounding box center [305, 256] width 5 height 5
checkbox input "true"
click at [353, 200] on input "ADDL INSD" at bounding box center [355, 199] width 5 height 5
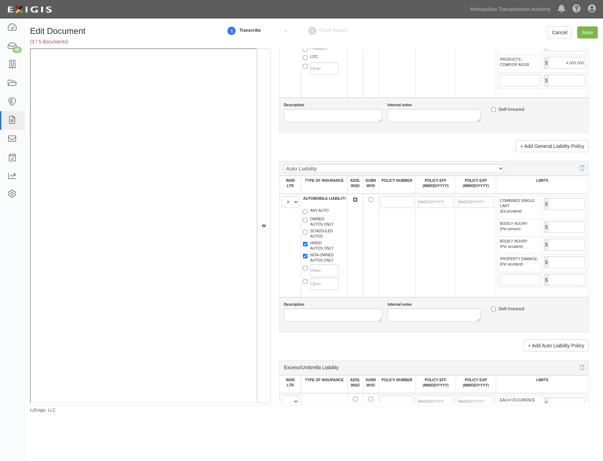
checkbox input "true"
click at [369, 200] on input "SUBR WVD" at bounding box center [371, 199] width 5 height 5
checkbox input "true"
click at [393, 202] on input "POLICY NUMBER" at bounding box center [397, 202] width 33 height 12
paste input "42SBMBG7129"
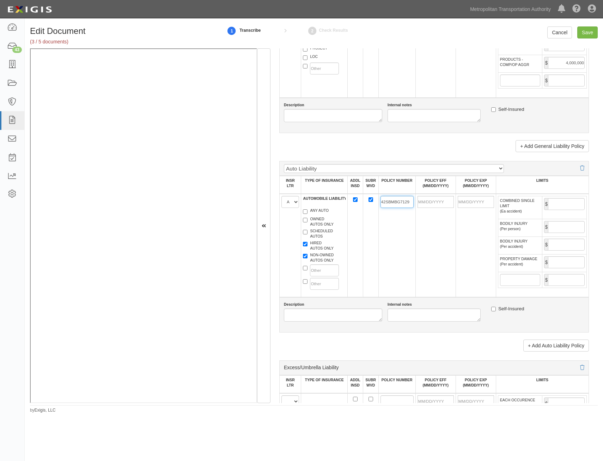
type input "42SBMBG7129"
click at [441, 204] on input "POLICY EFF (MM/DD/YYYY)" at bounding box center [436, 202] width 36 height 12
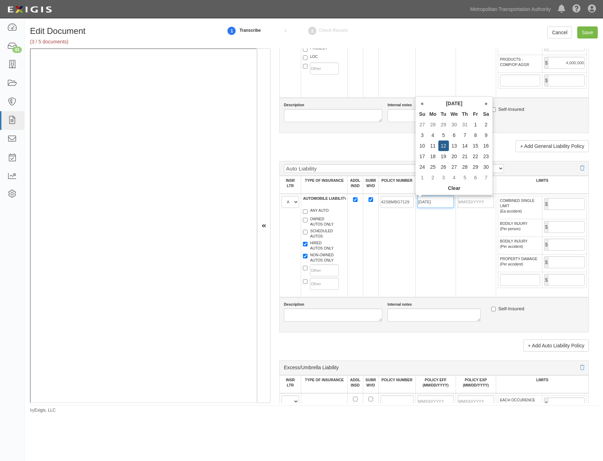
type input "11/12/2024"
type input "11/12/2025"
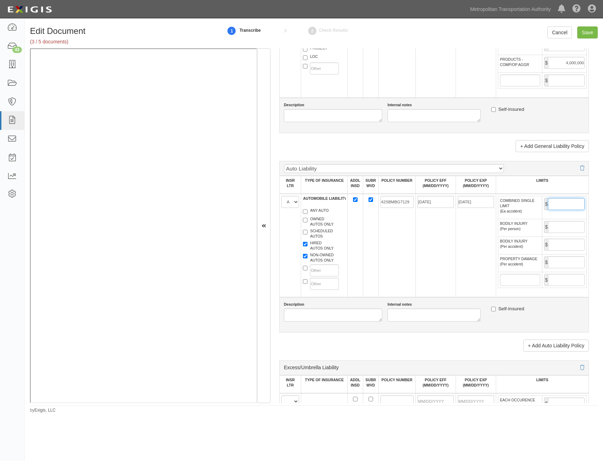
drag, startPoint x: 568, startPoint y: 203, endPoint x: 566, endPoint y: 207, distance: 4.1
click at [568, 203] on input "COMBINED SINGLE LIMIT (Ea accident)" at bounding box center [566, 204] width 37 height 12
type input "2,000,000"
click at [431, 264] on td "11/12/2024" at bounding box center [436, 245] width 40 height 103
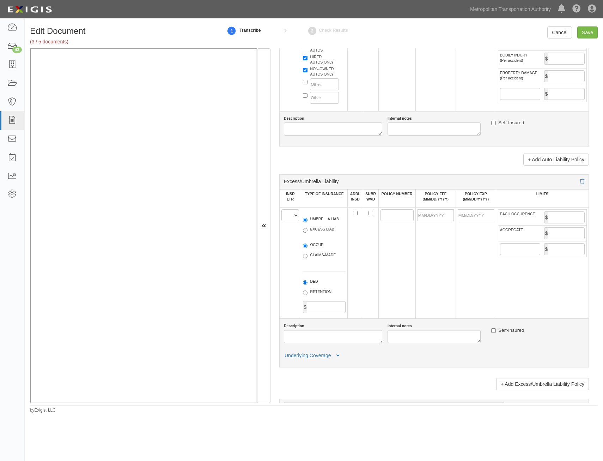
scroll to position [776, 0]
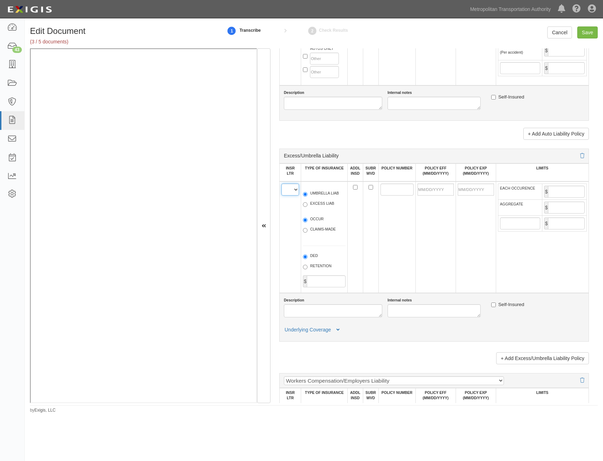
click at [296, 194] on select "A B C D E F" at bounding box center [290, 189] width 18 height 12
select select "A"
click at [281, 183] on select "A B C D E F" at bounding box center [290, 189] width 18 height 12
click at [319, 196] on label "UMBRELLA LIAB" at bounding box center [321, 193] width 36 height 7
click at [308, 196] on input "UMBRELLA LIAB" at bounding box center [305, 194] width 5 height 5
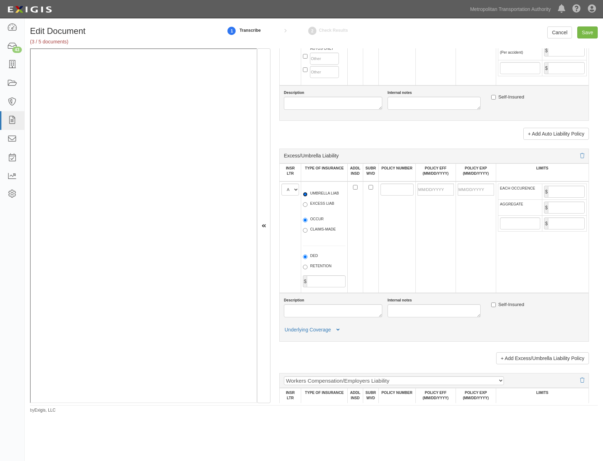
radio input "true"
click at [315, 220] on label "OCCUR" at bounding box center [313, 219] width 21 height 7
click at [308, 220] on input "OCCUR" at bounding box center [305, 220] width 5 height 5
radio input "true"
click at [354, 188] on input "ADDL INSD" at bounding box center [355, 187] width 5 height 5
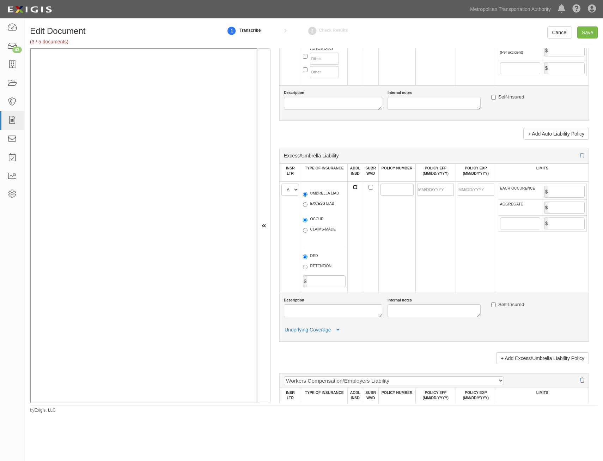
checkbox input "true"
click at [369, 188] on input "SUBR WVD" at bounding box center [371, 187] width 5 height 5
checkbox input "true"
click at [383, 187] on input "POLICY NUMBER" at bounding box center [397, 189] width 33 height 12
paste input "42SBMBG7129"
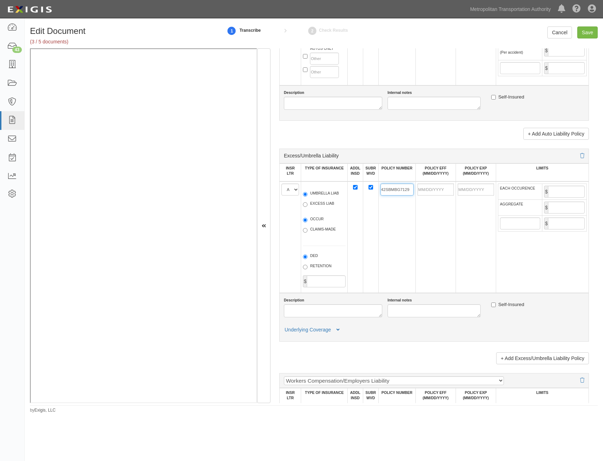
type input "42SBMBG7129"
click at [438, 193] on input "POLICY EFF (MM/DD/YYYY)" at bounding box center [436, 189] width 36 height 12
type input "11/12/2024"
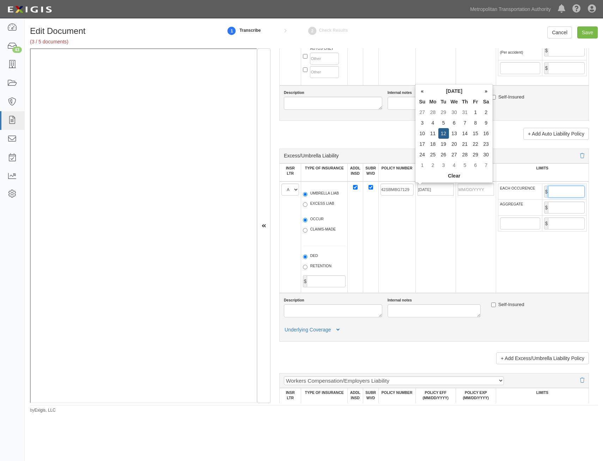
type input "11/12/2025"
click at [567, 189] on input "EACH OCCURENCE" at bounding box center [566, 192] width 37 height 12
type input "2,000,000"
drag, startPoint x: 564, startPoint y: 206, endPoint x: 559, endPoint y: 210, distance: 6.2
click at [563, 206] on input "AGGREGATE" at bounding box center [566, 207] width 37 height 12
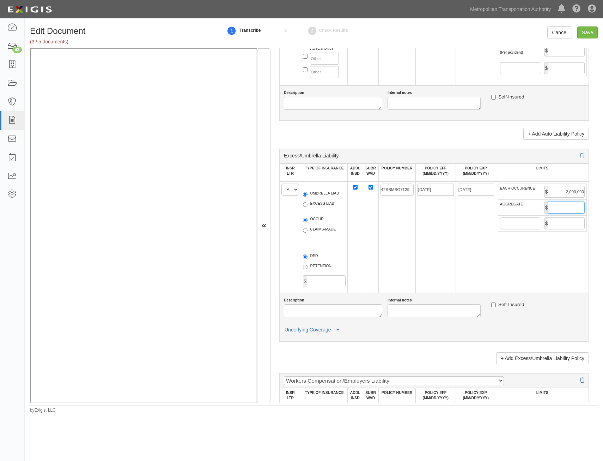
type input "2,000,000"
click at [431, 255] on td "11/12/2024" at bounding box center [436, 236] width 40 height 111
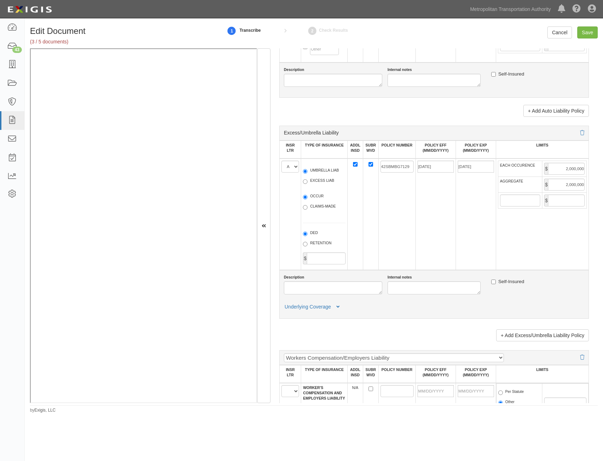
scroll to position [811, 0]
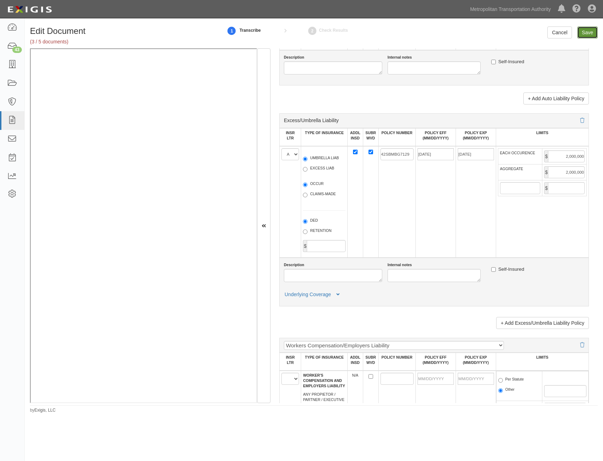
click at [588, 38] on input "Save" at bounding box center [587, 32] width 20 height 12
type input "2000000"
type input "4000000"
type input "2000000"
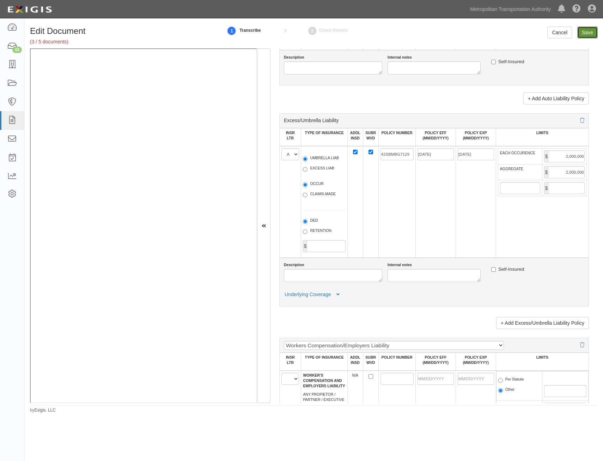
type input "2000000"
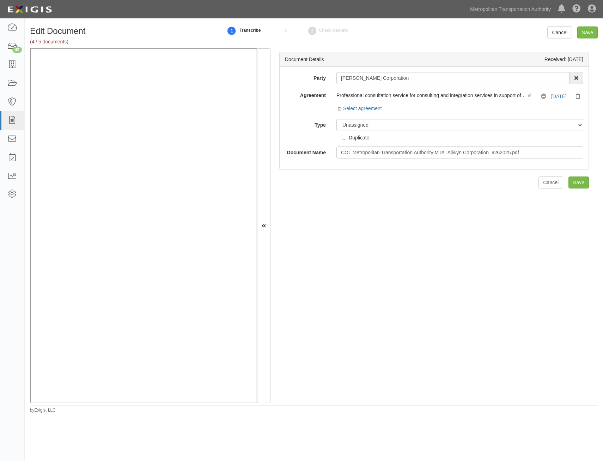
click at [404, 116] on div "Party [PERSON_NAME] Corporation 15493-1400 Employee Development 21Tech Inc. 22n…" at bounding box center [434, 115] width 298 height 86
click at [402, 127] on select "Unassigned Binder Cancellation Notice Certificate Contract Endorsement Insuranc…" at bounding box center [460, 125] width 247 height 12
select select "CertificateDetail"
click at [337, 119] on select "Unassigned Binder Cancellation Notice Certificate Contract Endorsement Insuranc…" at bounding box center [460, 125] width 247 height 12
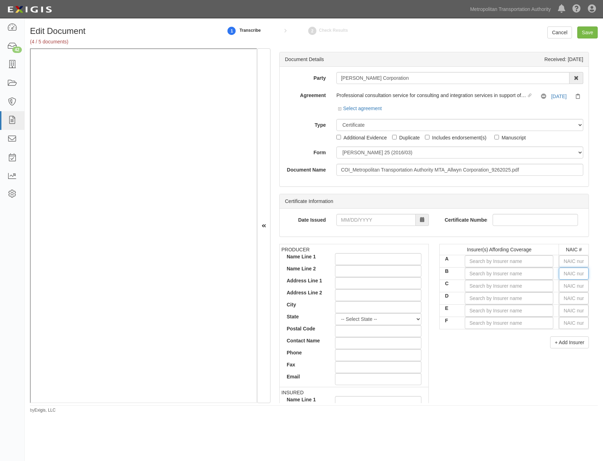
click at [567, 271] on input "text" at bounding box center [574, 273] width 30 height 12
type input "16862"
type input "1"
type input "19984"
type input "19"
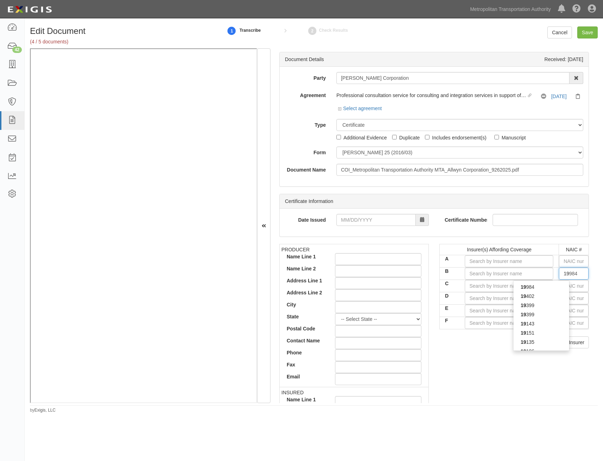
type input "19690"
type input "196"
type input "19682"
type input "1968"
type input "19682"
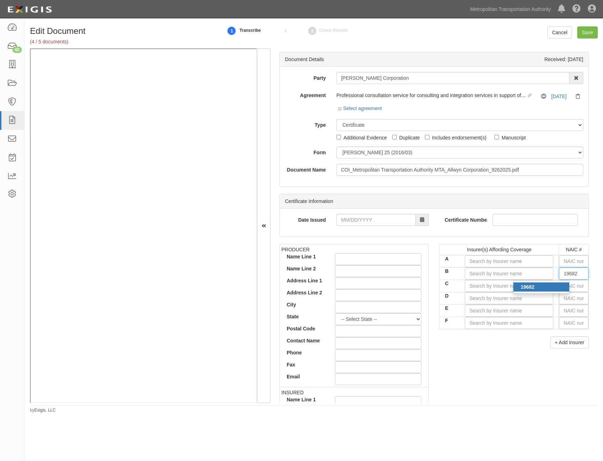
click at [544, 289] on div "19682" at bounding box center [542, 286] width 56 height 9
type input "Hartford Fire Insurance Company (A+ XV Rating)"
type input "19682"
click at [527, 289] on input "C" at bounding box center [509, 286] width 89 height 12
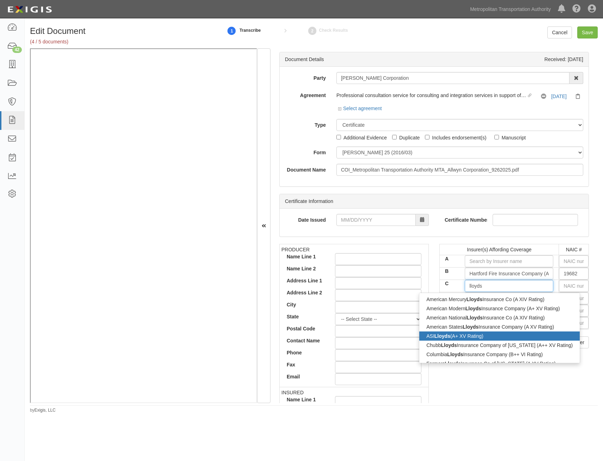
click at [493, 335] on div "ASI Lloyds (A+ XV Rating)" at bounding box center [499, 335] width 160 height 9
type input "ASI Lloyds (A+ XV Rating)"
type input "11059"
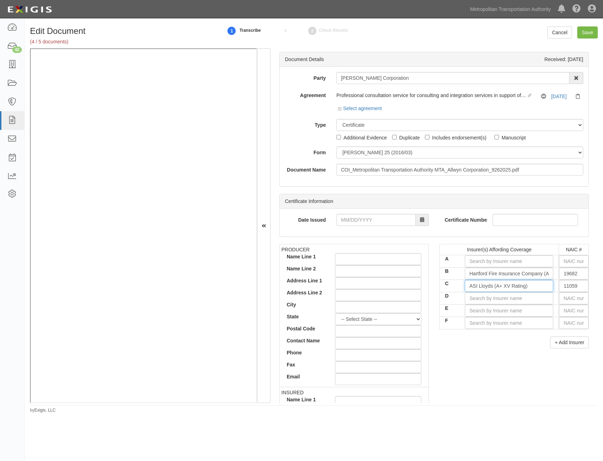
type input "ASI Lloyds (A+ XV Rating)"
click at [488, 355] on div "PRODUCER Name Line 1 Name Line 2 Address Line 1 Address Line 2 City State -- Se…" at bounding box center [434, 366] width 320 height 245
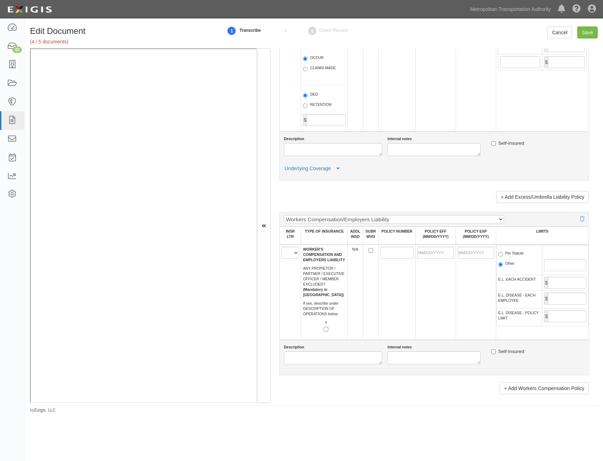
drag, startPoint x: 461, startPoint y: 129, endPoint x: 469, endPoint y: 236, distance: 106.9
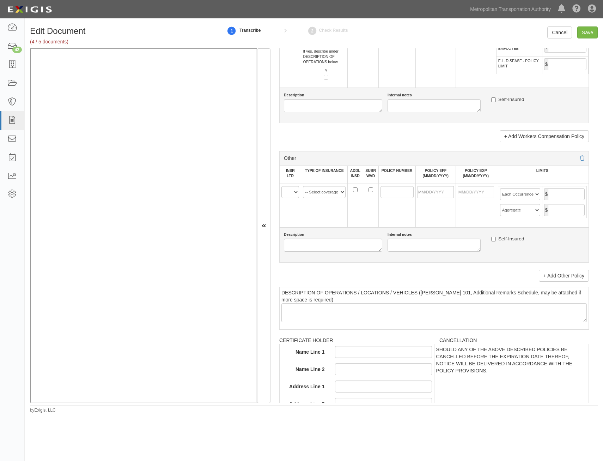
scroll to position [1191, 0]
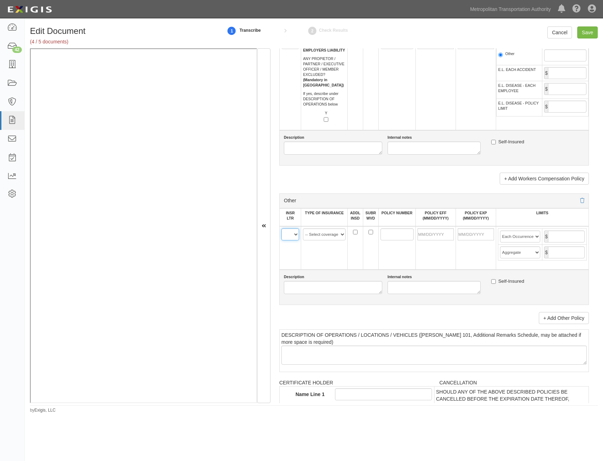
click at [291, 235] on select "A B C D E F" at bounding box center [290, 234] width 18 height 12
select select "C"
click at [281, 228] on select "A B C D E F" at bounding box center [290, 234] width 18 height 12
click at [563, 319] on link "+ Add Other Policy" at bounding box center [564, 318] width 50 height 12
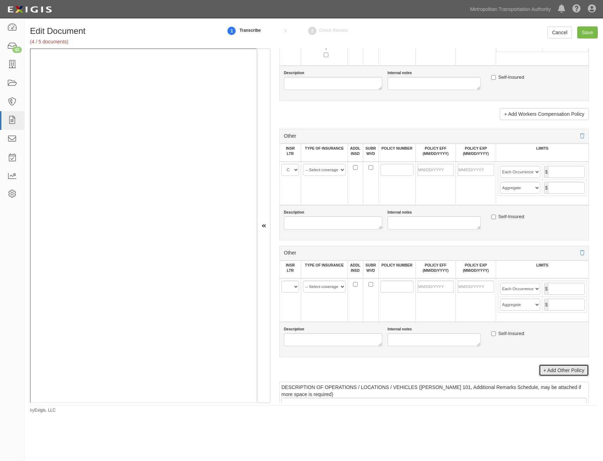
scroll to position [1262, 0]
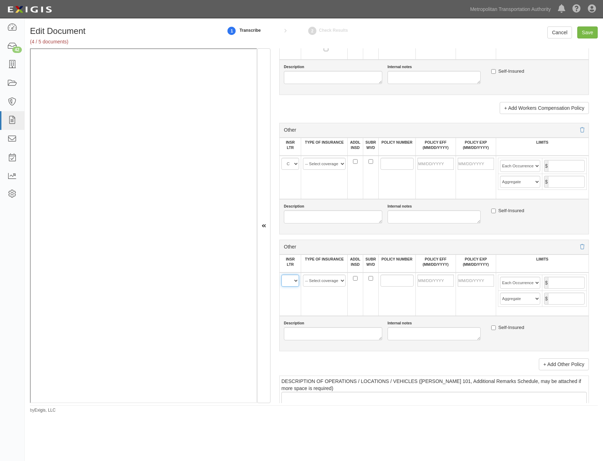
click at [293, 280] on select "A B C D E F" at bounding box center [290, 280] width 18 height 12
select select "D"
click at [281, 274] on select "A B C D E F" at bounding box center [290, 280] width 18 height 12
click at [389, 162] on input "POLICY NUMBER" at bounding box center [397, 164] width 33 height 12
paste input "APT1251425"
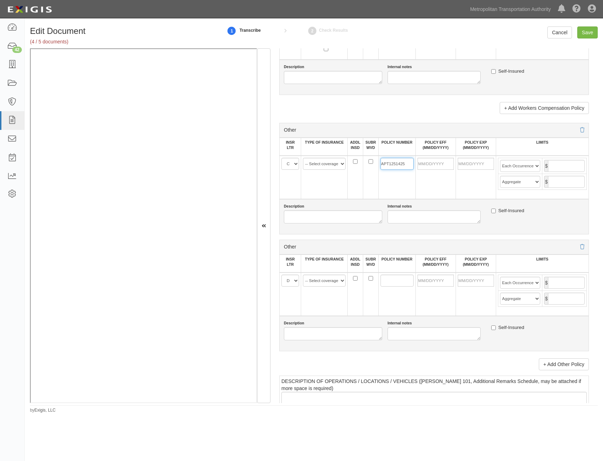
type input "APT1251425"
click at [332, 167] on select "-- Select coverage line -- Asbestos Abatement Auto Physical Damage Aviation Lia…" at bounding box center [324, 164] width 43 height 12
select select "91"
click at [303, 158] on select "-- Select coverage line -- Asbestos Abatement Auto Physical Damage Aviation Lia…" at bounding box center [324, 164] width 43 height 12
click at [323, 278] on select "-- Select coverage line -- Asbestos Abatement Auto Physical Damage Aviation Lia…" at bounding box center [324, 280] width 43 height 12
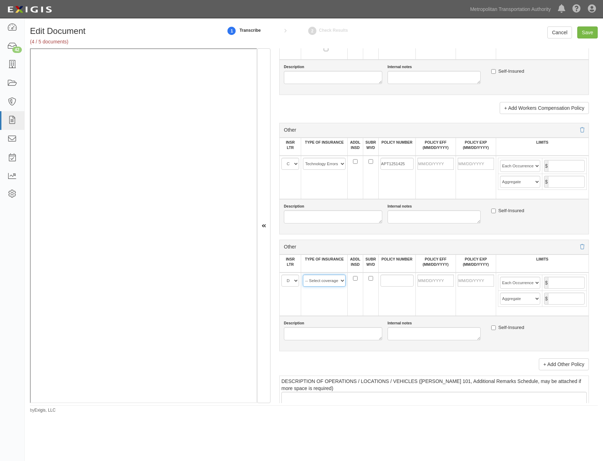
select select "152"
click at [303, 274] on select "-- Select coverage line -- Asbestos Abatement Auto Physical Damage Aviation Lia…" at bounding box center [324, 280] width 43 height 12
click at [379, 302] on td at bounding box center [396, 293] width 37 height 43
click at [443, 165] on input "POLICY EFF (MM/DD/YYYY)" at bounding box center [436, 164] width 36 height 12
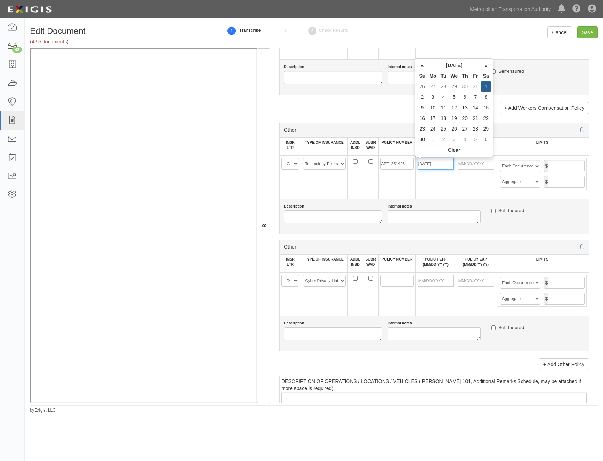
type input "11/01/2025"
type input "11/01/2026"
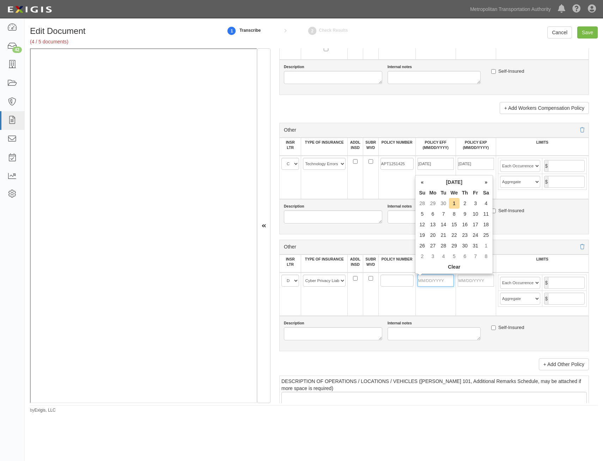
click at [443, 283] on input "POLICY EFF (MM/DD/YYYY)" at bounding box center [436, 280] width 36 height 12
type input "11/01/2025"
type input "11/01/2026"
click at [403, 282] on input "POLICY NUMBER" at bounding box center [397, 280] width 33 height 12
paste input "APT1251425"
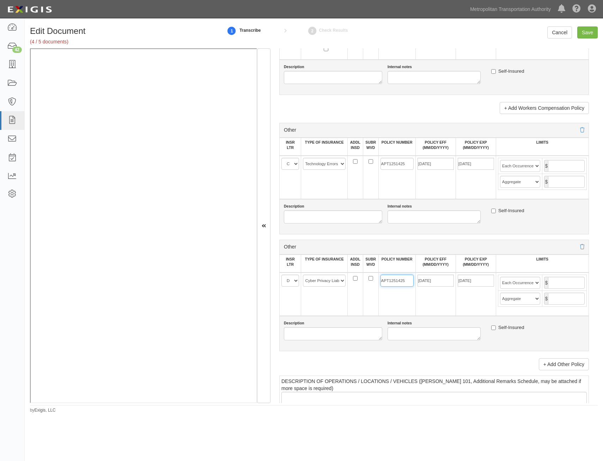
type input "APT1251425"
click at [448, 306] on td "11/01/2025" at bounding box center [436, 293] width 40 height 43
click at [576, 163] on input "text" at bounding box center [566, 166] width 37 height 12
type input "25,000,000"
click at [557, 182] on input "text" at bounding box center [566, 182] width 37 height 12
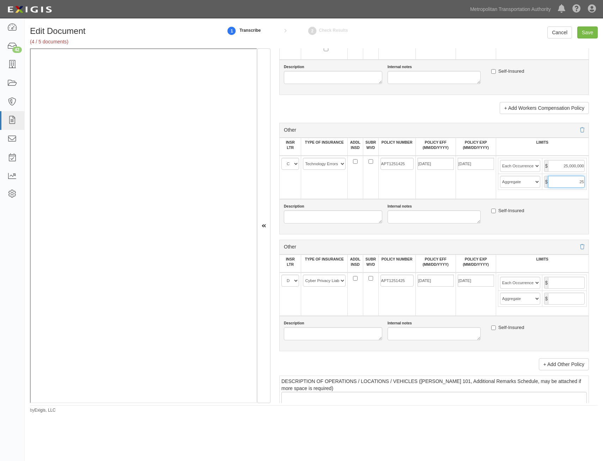
type input "25,000,000"
click at [566, 284] on input "text" at bounding box center [566, 283] width 37 height 12
type input "25,000,000"
drag, startPoint x: 568, startPoint y: 296, endPoint x: 555, endPoint y: 297, distance: 13.1
click at [565, 298] on input "text" at bounding box center [566, 298] width 37 height 12
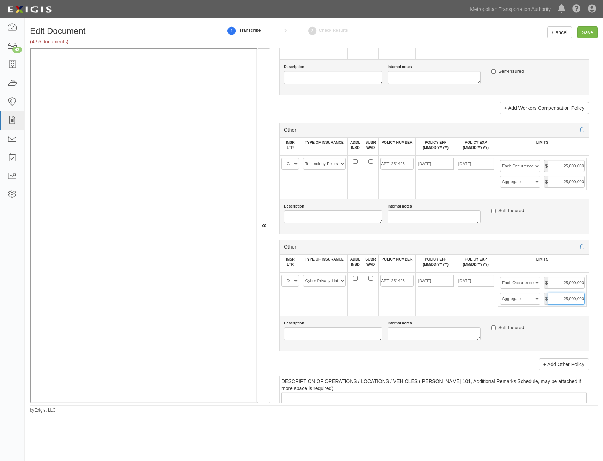
type input "25,000,000"
click at [467, 308] on td "11/01/2026" at bounding box center [476, 293] width 40 height 43
drag, startPoint x: 590, startPoint y: 30, endPoint x: 362, endPoint y: 35, distance: 227.9
click at [590, 30] on input "Save" at bounding box center [587, 32] width 20 height 12
type input "25000000"
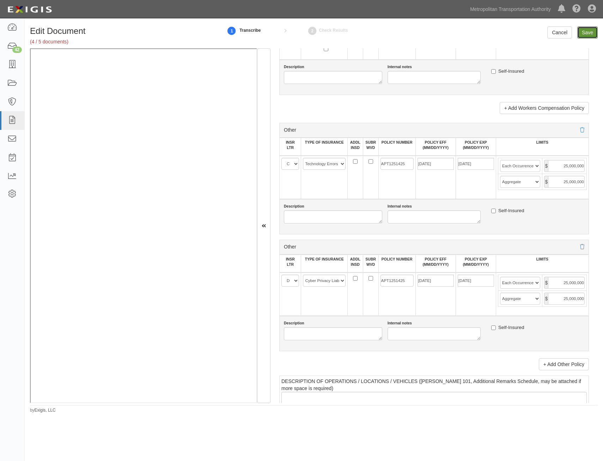
type input "25000000"
drag, startPoint x: 293, startPoint y: 281, endPoint x: 293, endPoint y: 286, distance: 4.3
click at [293, 281] on select "A B C D E F" at bounding box center [290, 280] width 18 height 12
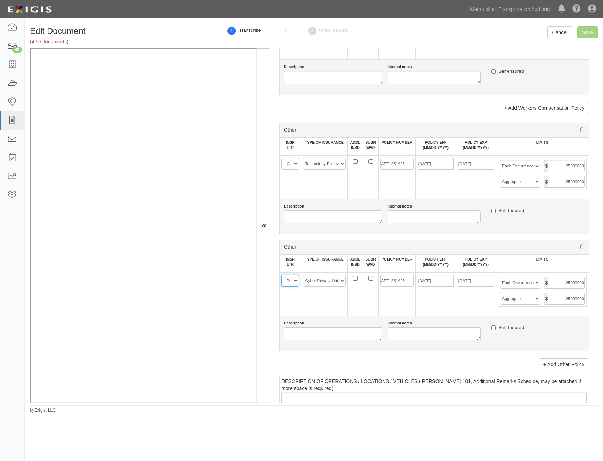
select select "C"
click at [281, 274] on select "A B C D E F" at bounding box center [290, 280] width 18 height 12
click at [362, 316] on div "Description Internal notes Self-Insured" at bounding box center [434, 333] width 310 height 35
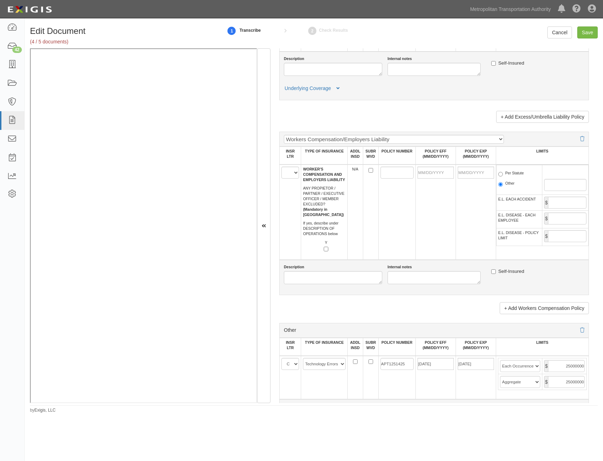
scroll to position [26, 0]
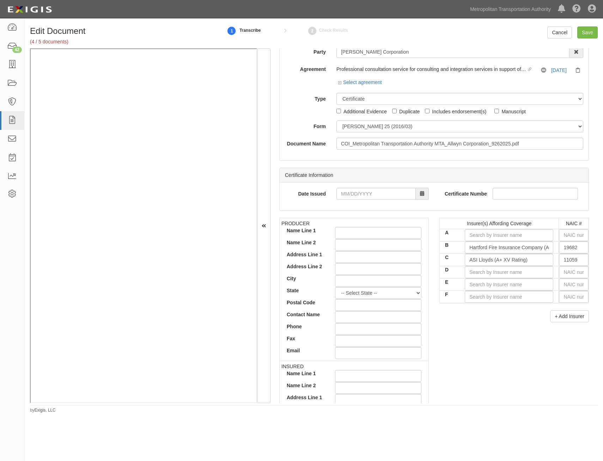
drag, startPoint x: 446, startPoint y: 315, endPoint x: 572, endPoint y: 84, distance: 262.7
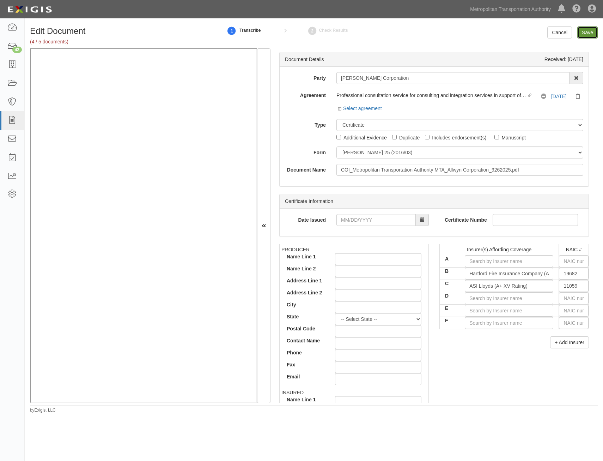
click at [586, 34] on input "Save" at bounding box center [587, 32] width 20 height 12
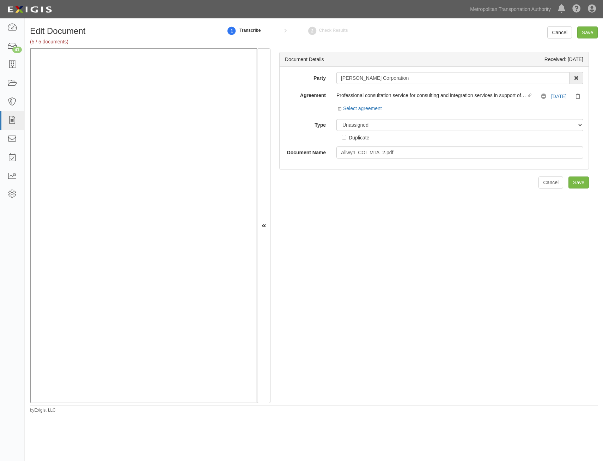
click at [378, 193] on div "Document Details Received: 10/01/2025 Party Allwyn Corporation 15493-1400 Emplo…" at bounding box center [434, 225] width 327 height 355
click at [417, 119] on select "Unassigned Binder Cancellation Notice Certificate Contract Endorsement Insuranc…" at bounding box center [460, 125] width 247 height 12
select select "CertificateDetail"
click at [337, 119] on select "Unassigned Binder Cancellation Notice Certificate Contract Endorsement Insuranc…" at bounding box center [460, 125] width 247 height 12
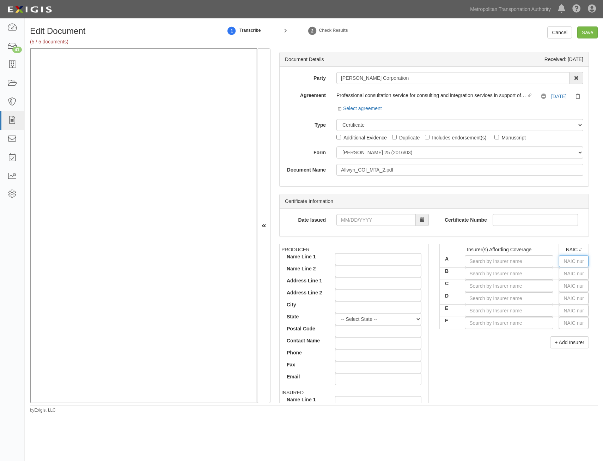
click at [568, 264] on input "text" at bounding box center [574, 261] width 30 height 12
type input "44725"
type input "4"
type input "43974"
type input "43"
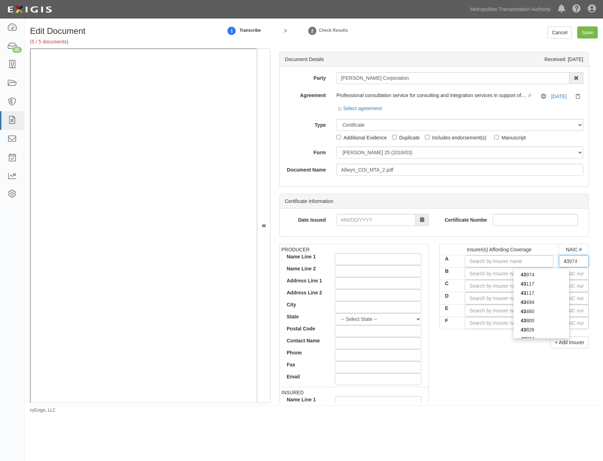
type input "43575"
type input "4357"
type input "43575"
click at [550, 283] on div "43575" at bounding box center [542, 283] width 56 height 9
type input "Indemnity Insurance Co of North America (A++ XV Rating)"
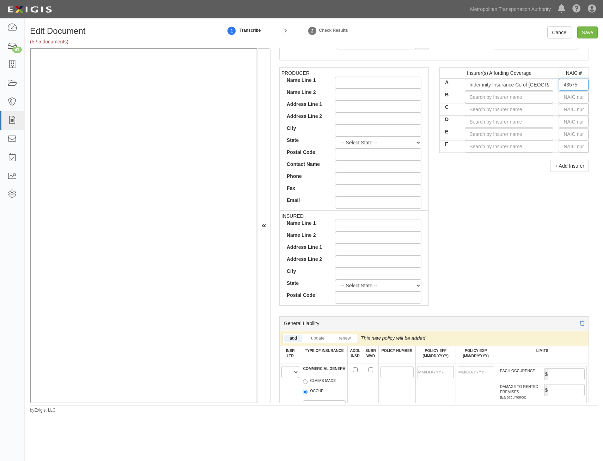
type input "43575"
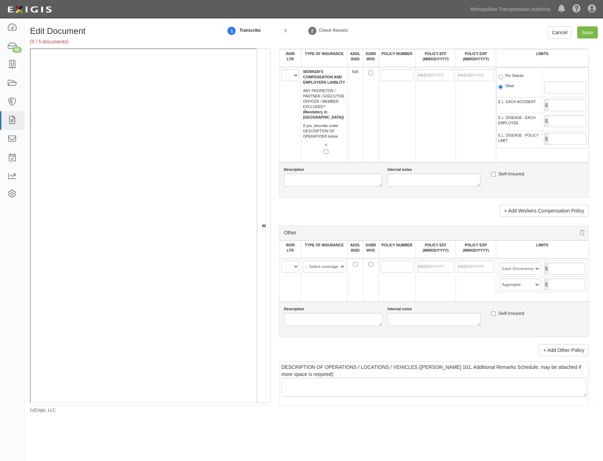
drag, startPoint x: 463, startPoint y: 200, endPoint x: 423, endPoint y: 332, distance: 138.5
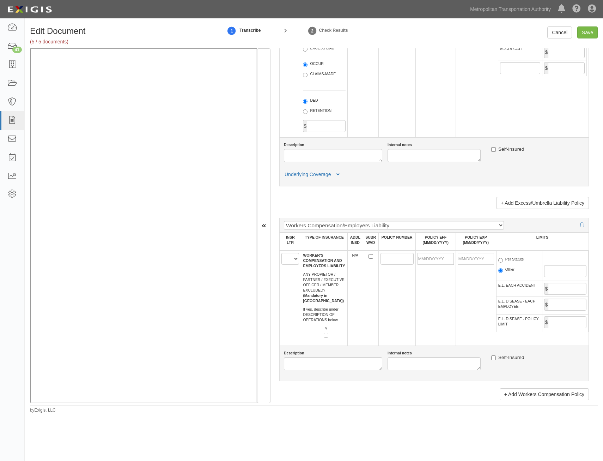
scroll to position [949, 0]
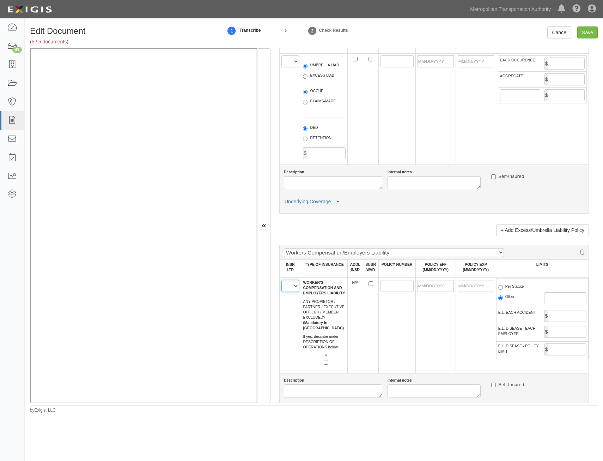
click at [296, 289] on select "A B C D E F" at bounding box center [290, 286] width 18 height 12
select select "A"
click at [281, 280] on select "A B C D E F" at bounding box center [290, 286] width 18 height 12
click at [385, 285] on input "POLICY NUMBER" at bounding box center [397, 286] width 33 height 12
paste input "C73093168"
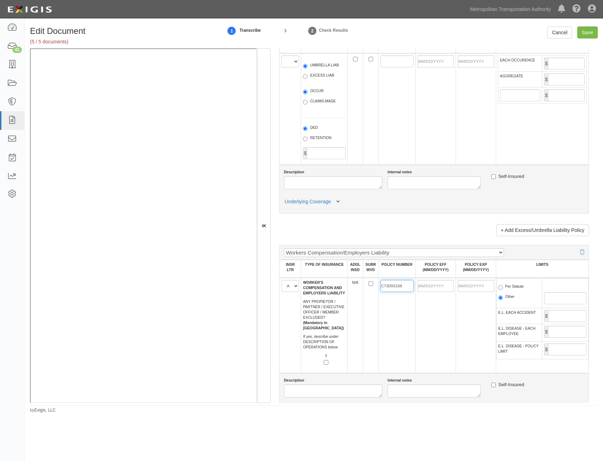
type input "C73093168"
click at [390, 324] on td "C73093168" at bounding box center [396, 325] width 37 height 95
click at [430, 283] on input "POLICY EFF (MM/DD/YYYY)" at bounding box center [436, 286] width 36 height 12
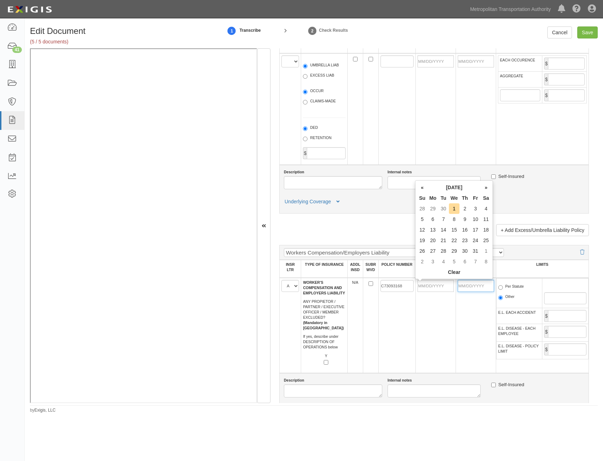
click at [470, 283] on input "POLICY EXP (MM/DD/YYYY)" at bounding box center [476, 286] width 36 height 12
type input "10/01/2025"
click at [428, 286] on input "POLICY EFF (MM/DD/YYYY)" at bounding box center [436, 286] width 36 height 12
type input "02/18/2025"
type input "02/18/2026"
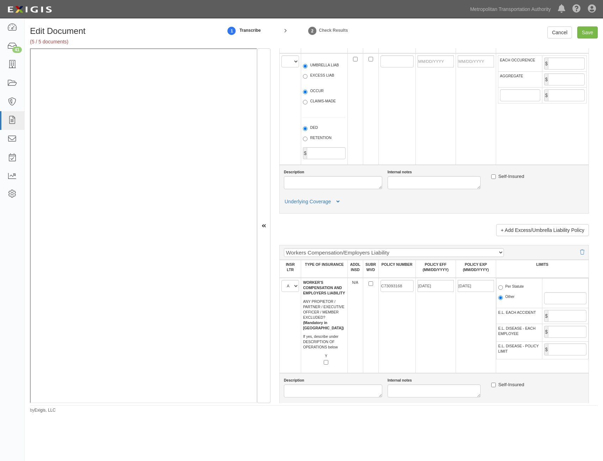
click at [516, 288] on label "Per Statute" at bounding box center [511, 287] width 26 height 7
click at [503, 288] on input "Per Statute" at bounding box center [500, 287] width 5 height 5
radio input "true"
click at [482, 287] on input "02/18/2026" at bounding box center [476, 286] width 36 height 12
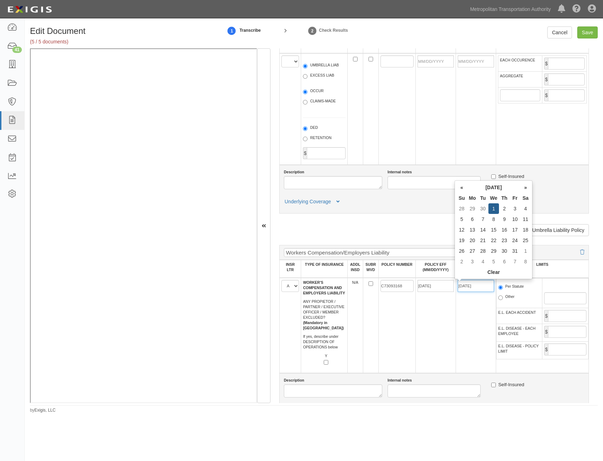
click at [482, 287] on input "02/18/2026" at bounding box center [476, 286] width 36 height 12
type input "10/01/2025"
click at [469, 333] on td "10/01/2025" at bounding box center [476, 325] width 40 height 95
click at [565, 317] on input "E.L. EACH ACCIDENT" at bounding box center [567, 316] width 38 height 12
type input "1,000,000"
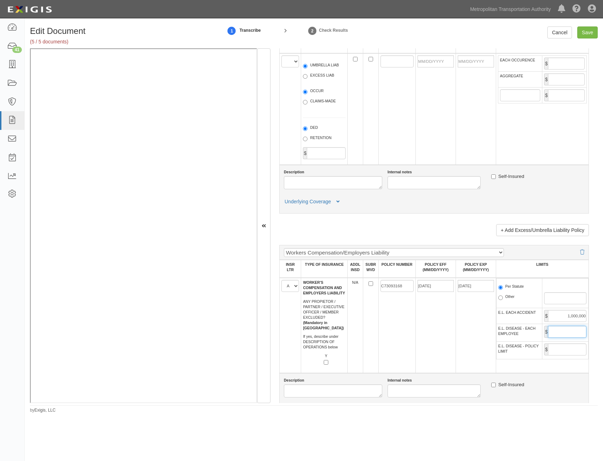
click at [561, 337] on input "E.L. DISEASE - EACH EMPLOYEE" at bounding box center [567, 332] width 38 height 12
type input "1,000,000"
drag, startPoint x: 564, startPoint y: 346, endPoint x: 558, endPoint y: 352, distance: 8.2
click at [564, 346] on input "E.L. DISEASE - POLICY LIMIT" at bounding box center [567, 349] width 38 height 12
type input "1,000,000"
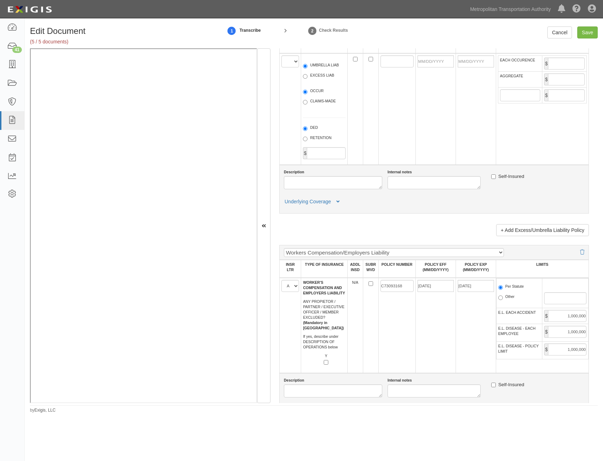
click at [428, 354] on td "02/18/2025" at bounding box center [436, 325] width 40 height 95
click at [590, 33] on input "Save" at bounding box center [587, 32] width 20 height 12
type input "1000000"
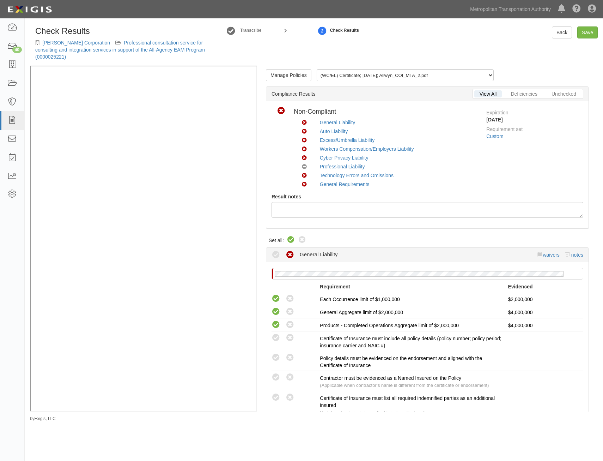
click at [291, 236] on icon at bounding box center [291, 240] width 8 height 8
radio input "true"
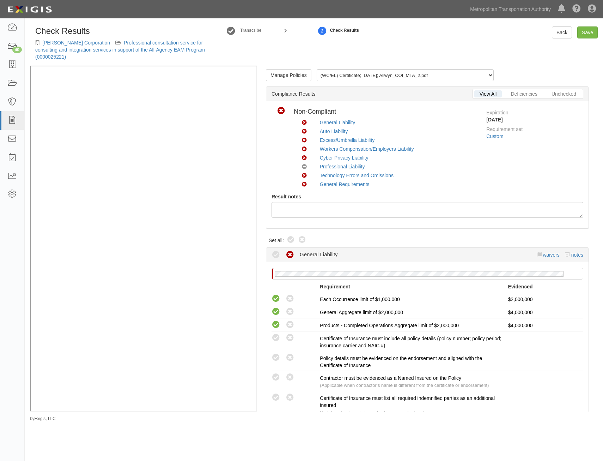
radio input "true"
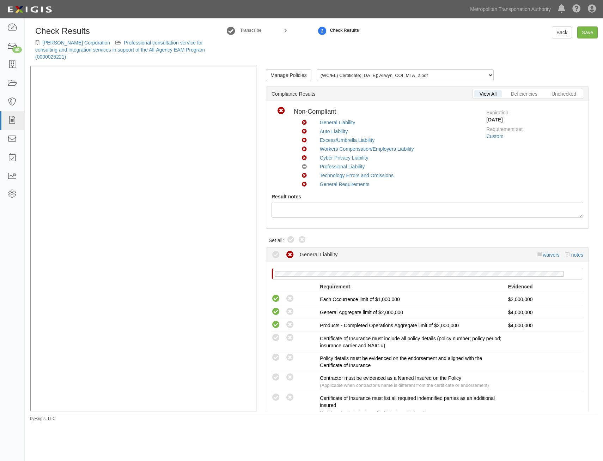
radio input "true"
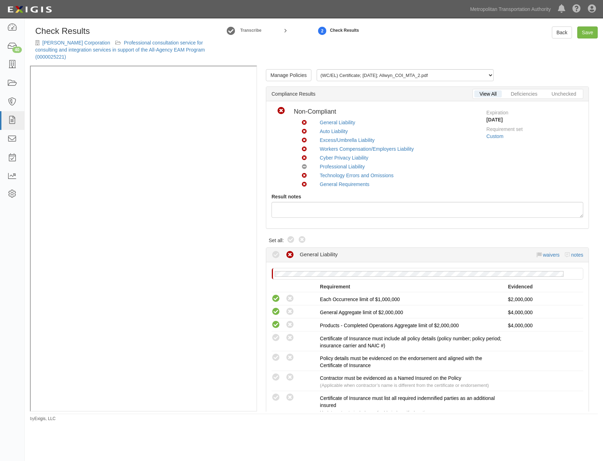
radio input "true"
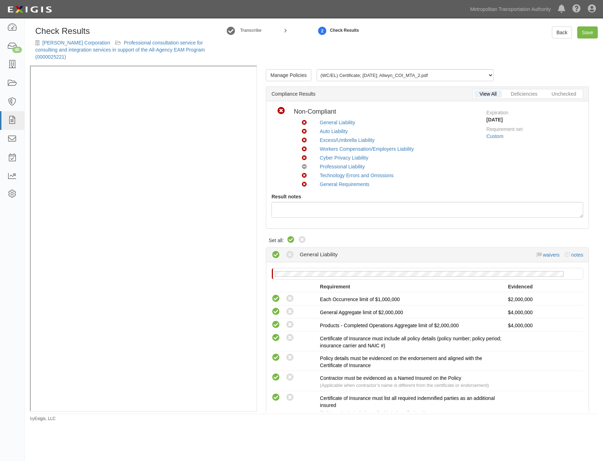
radio input "true"
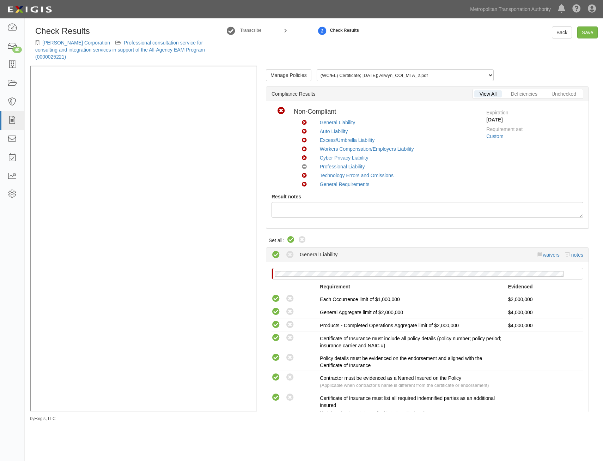
radio input "true"
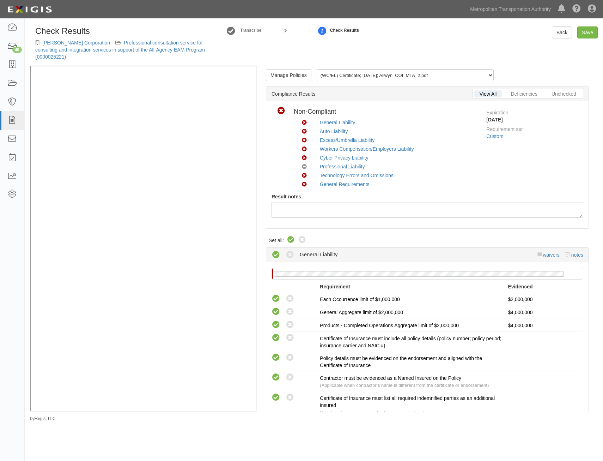
radio input "true"
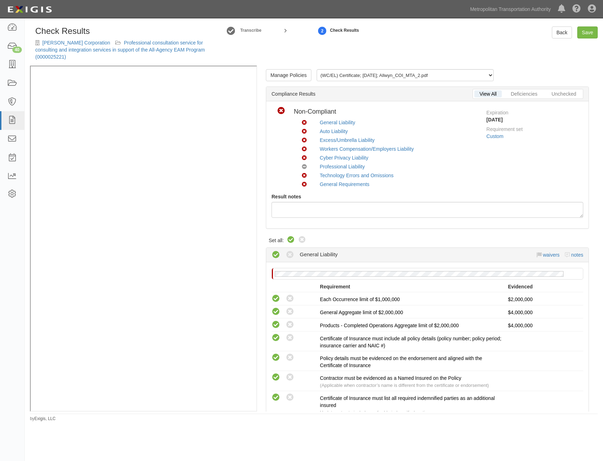
radio input "true"
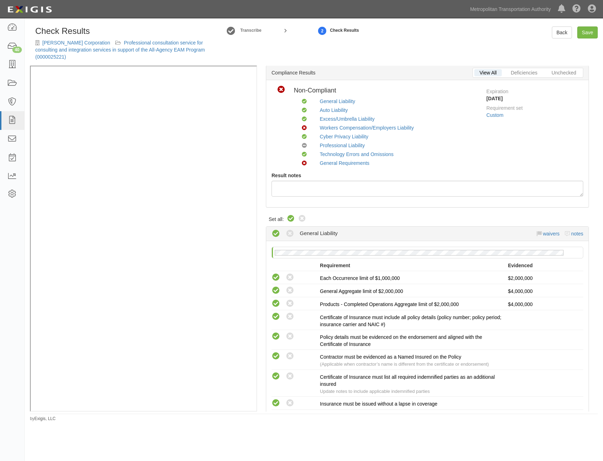
drag, startPoint x: 502, startPoint y: 160, endPoint x: 503, endPoint y: 176, distance: 16.2
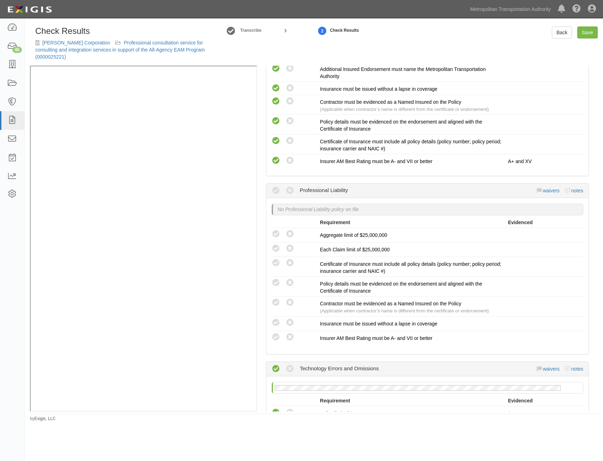
drag, startPoint x: 502, startPoint y: 181, endPoint x: 490, endPoint y: 296, distance: 115.3
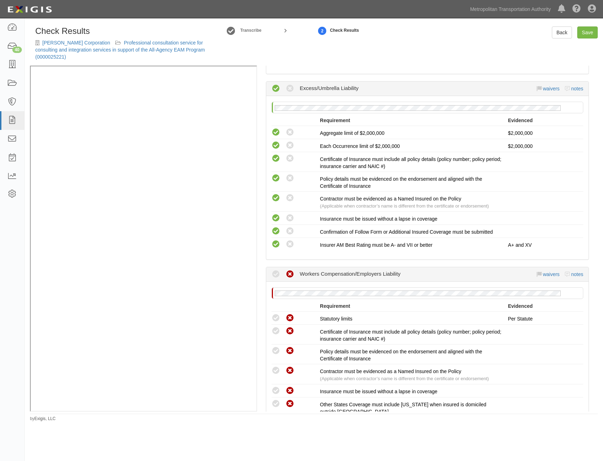
scroll to position [0, 0]
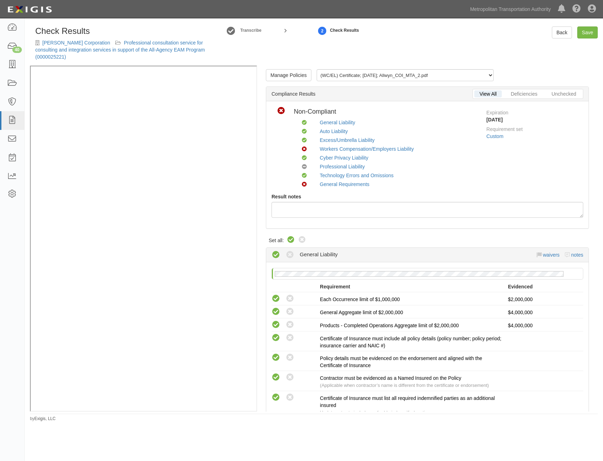
drag, startPoint x: 490, startPoint y: 309, endPoint x: 504, endPoint y: 192, distance: 117.9
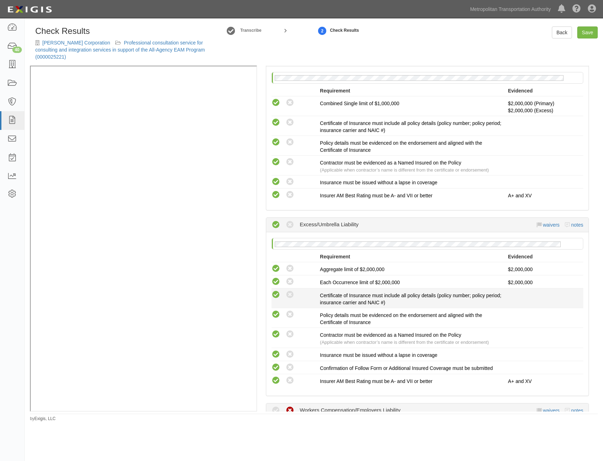
scroll to position [705, 0]
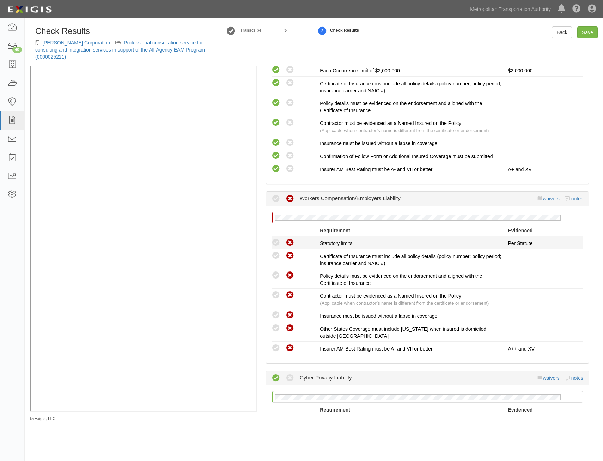
click at [274, 238] on icon at bounding box center [276, 242] width 9 height 9
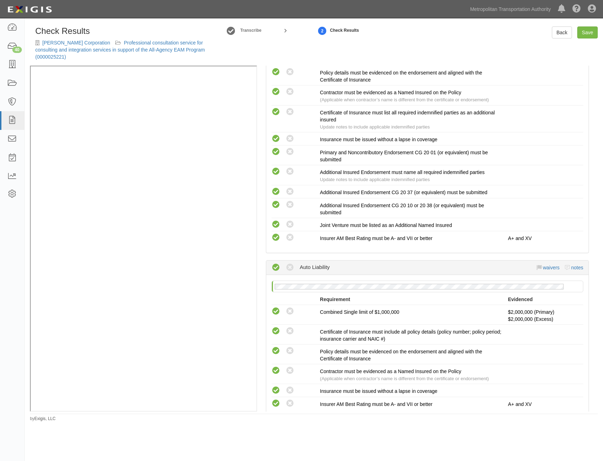
scroll to position [0, 0]
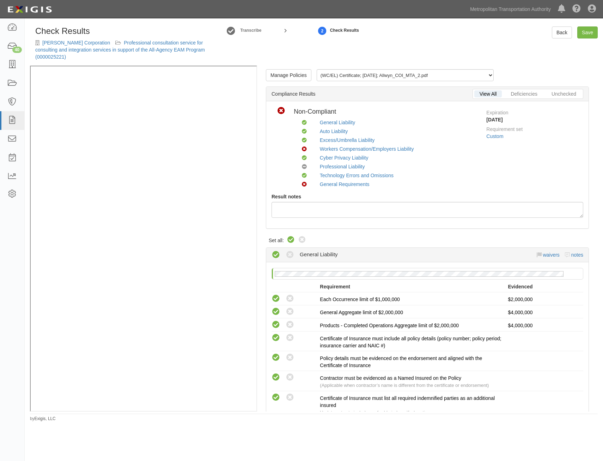
drag, startPoint x: 376, startPoint y: 169, endPoint x: 393, endPoint y: 47, distance: 123.3
click at [135, 42] on link "Professional consultation service for consulting and integration services in su…" at bounding box center [120, 50] width 170 height 20
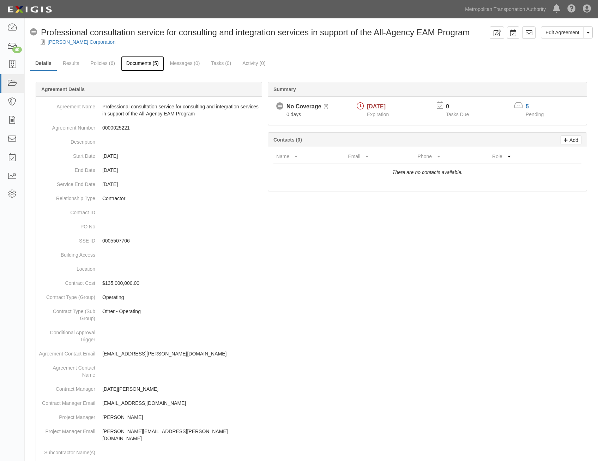
click at [141, 64] on link "Documents (5)" at bounding box center [142, 63] width 43 height 15
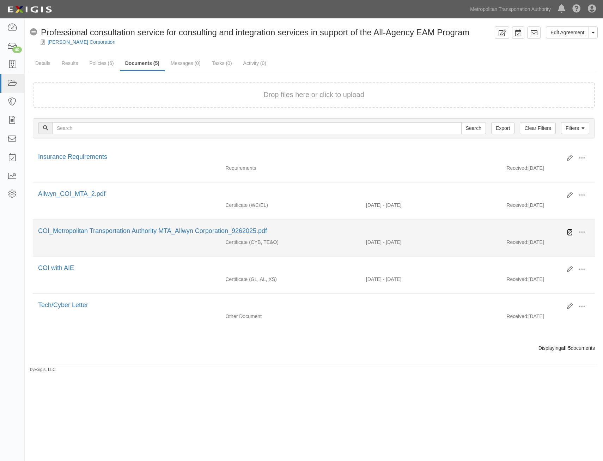
click at [570, 231] on icon at bounding box center [570, 232] width 6 height 6
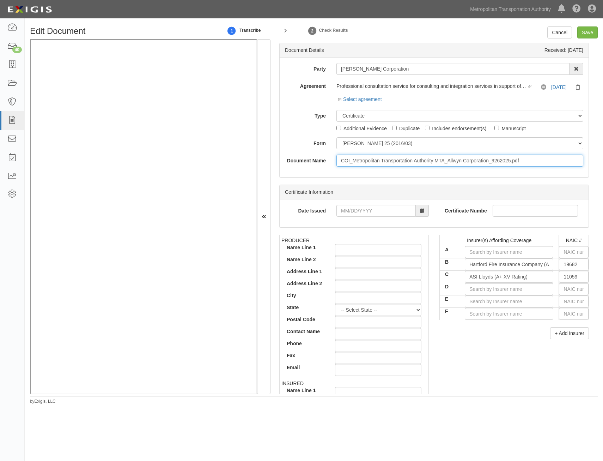
click at [422, 163] on input "COI_Metropolitan Transportation Authority MTA_Allwyn Corporation_9262025.pdf" at bounding box center [460, 160] width 247 height 12
type input "COI"
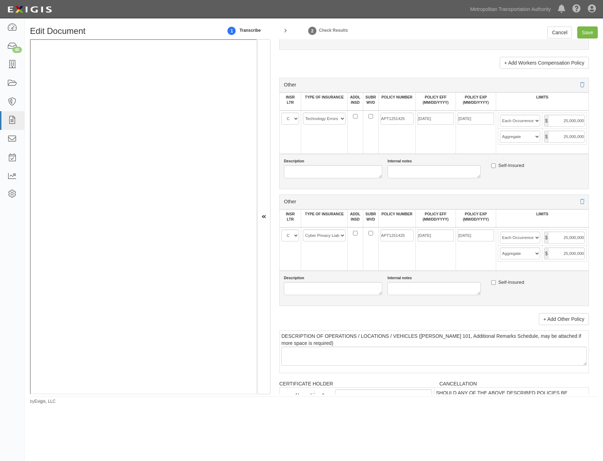
drag, startPoint x: 454, startPoint y: 196, endPoint x: 426, endPoint y: 301, distance: 107.7
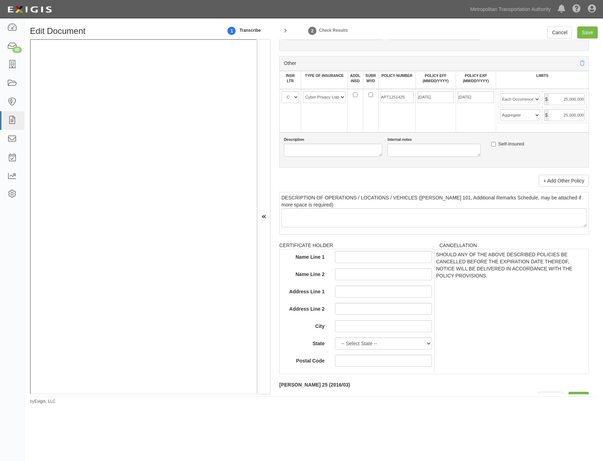
scroll to position [1275, 0]
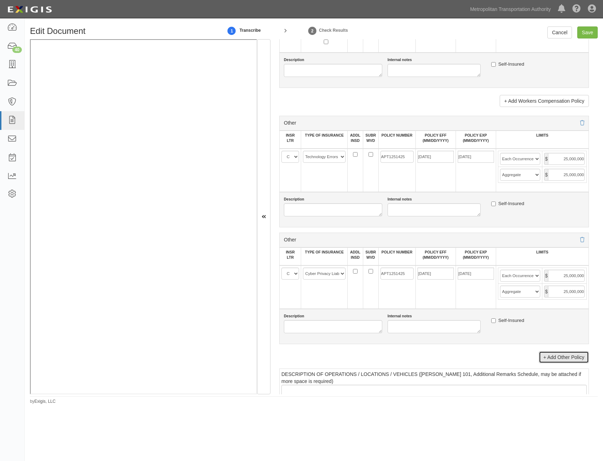
click at [560, 354] on link "+ Add Other Policy" at bounding box center [564, 357] width 50 height 12
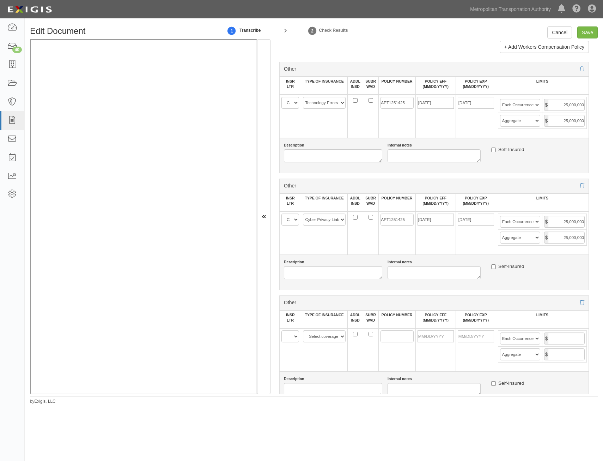
scroll to position [1345, 0]
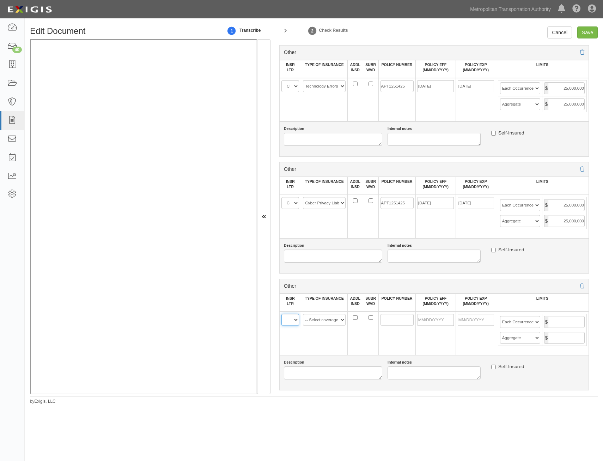
click at [291, 321] on select "A B C D E F" at bounding box center [290, 320] width 18 height 12
select select "C"
click at [281, 314] on select "A B C D E F" at bounding box center [290, 320] width 18 height 12
click at [323, 319] on select "-- Select coverage line -- Asbestos Abatement Auto Physical Damage Aviation Lia…" at bounding box center [324, 320] width 43 height 12
select select "44"
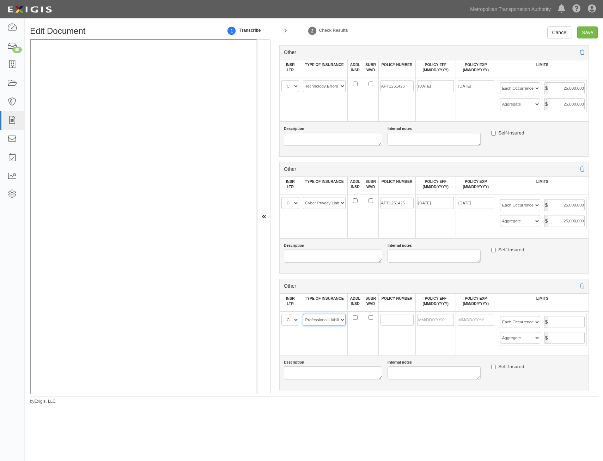
click at [303, 314] on select "-- Select coverage line -- Asbestos Abatement Auto Physical Damage Aviation Lia…" at bounding box center [324, 320] width 43 height 12
click at [383, 315] on input "POLICY NUMBER" at bounding box center [397, 320] width 33 height 12
paste input "C73093168"
type input "C73093168"
click at [396, 320] on input "C73093168" at bounding box center [397, 320] width 33 height 12
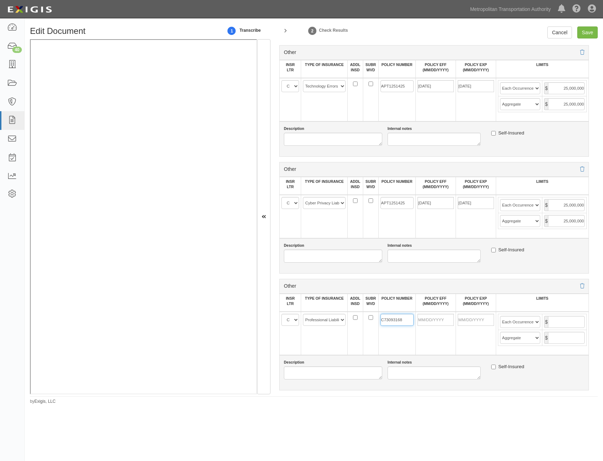
click at [396, 320] on input "C73093168" at bounding box center [397, 320] width 33 height 12
click at [392, 201] on input "APT1251425" at bounding box center [397, 203] width 33 height 12
click at [398, 320] on input "POLICY NUMBER" at bounding box center [397, 320] width 33 height 12
paste input "APT1251425"
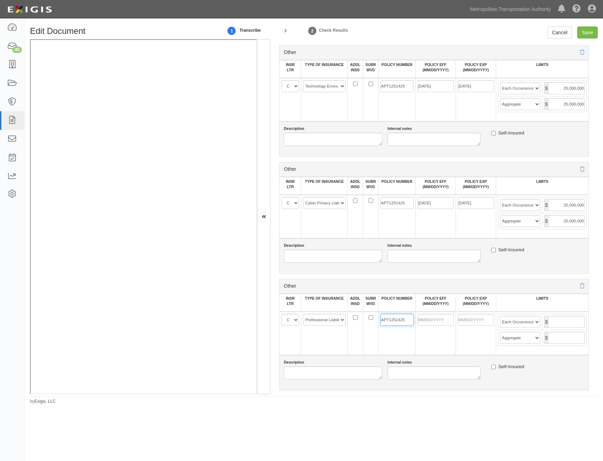
type input "APT1251425"
click at [436, 323] on input "POLICY EFF (MM/DD/YYYY)" at bounding box center [436, 320] width 36 height 12
type input "[DATE]"
click at [558, 320] on input "text" at bounding box center [566, 322] width 37 height 12
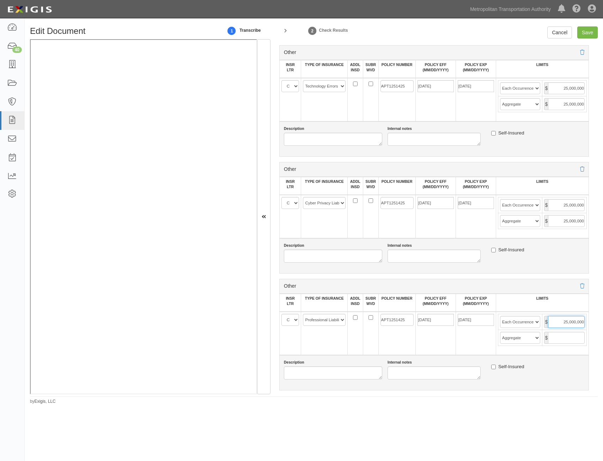
type input "25,000,000"
click at [571, 340] on input "text" at bounding box center [566, 338] width 37 height 12
type input "25,000,000"
click at [592, 35] on input "Save" at bounding box center [587, 32] width 20 height 12
type input "25000000"
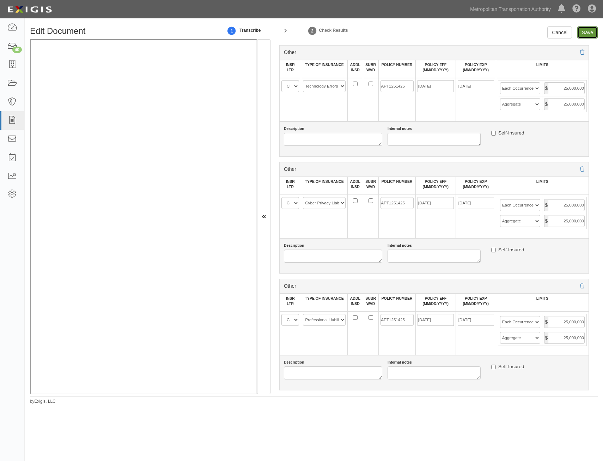
type input "25000000"
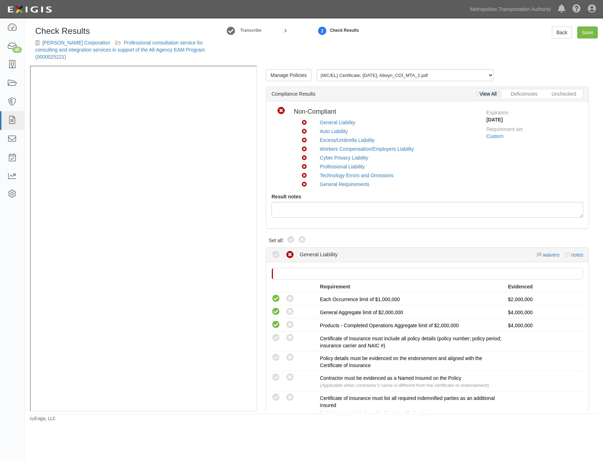
drag, startPoint x: 0, startPoint y: 0, endPoint x: 443, endPoint y: 160, distance: 471.5
click at [292, 236] on icon at bounding box center [291, 240] width 8 height 8
radio input "true"
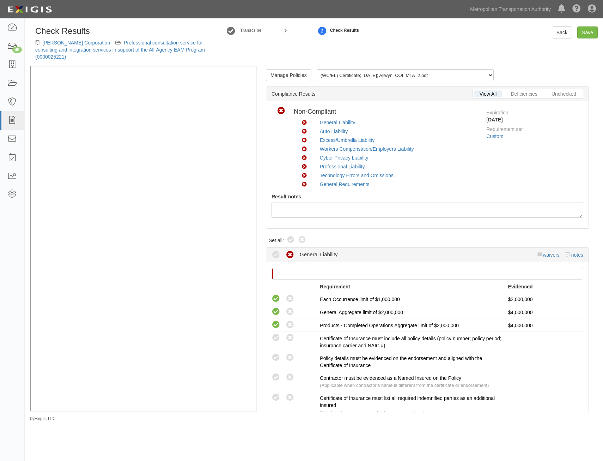
radio input "true"
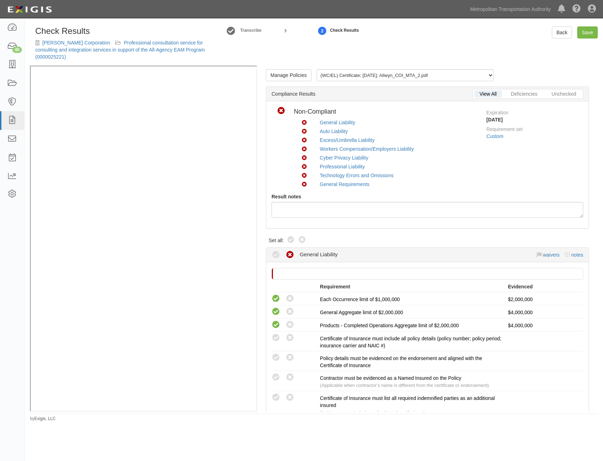
radio input "true"
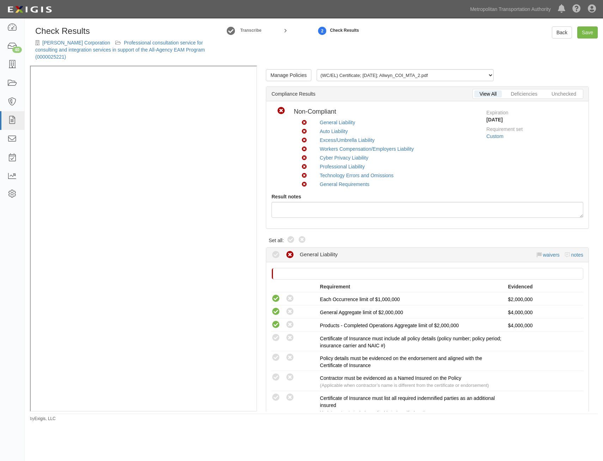
radio input "true"
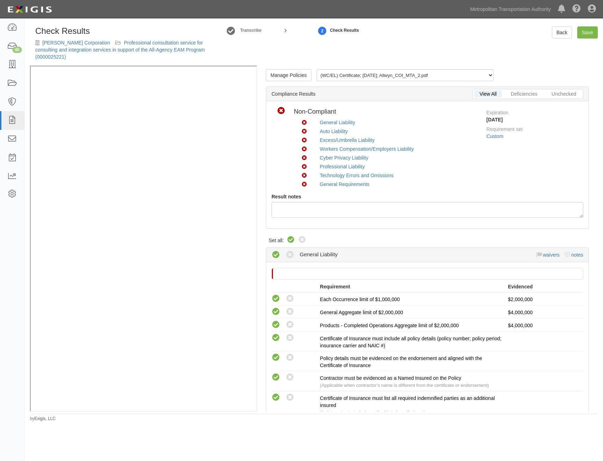
radio input "true"
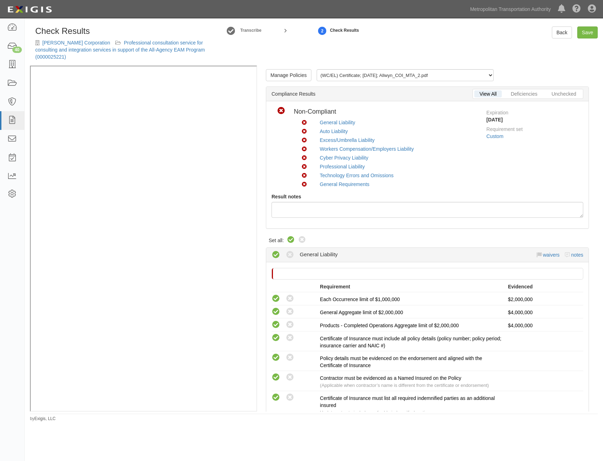
radio input "true"
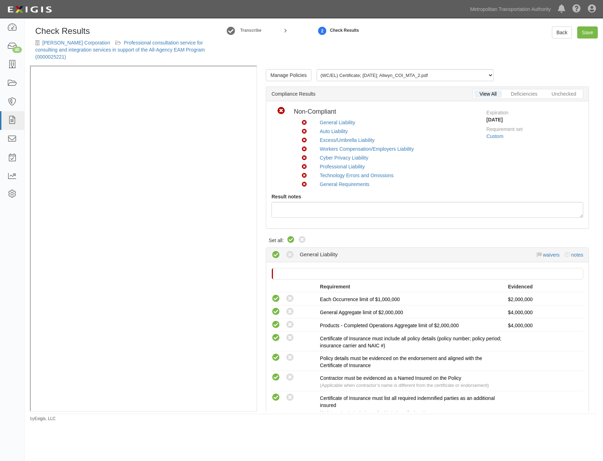
radio input "true"
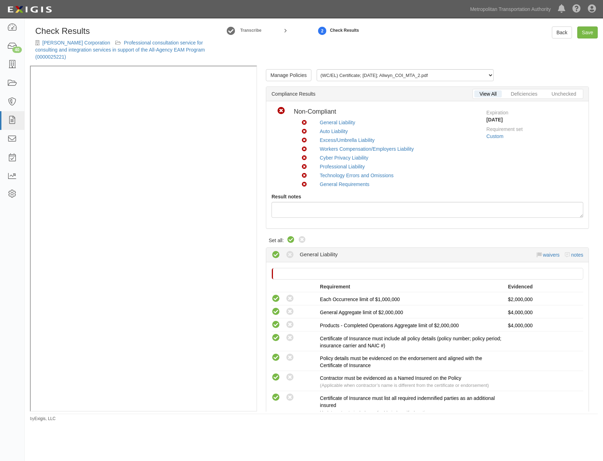
radio input "true"
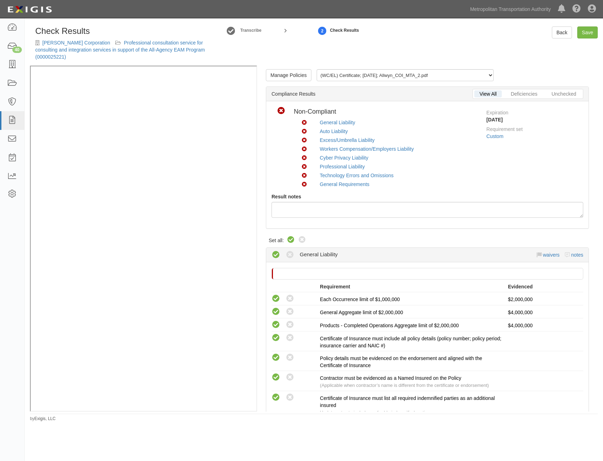
radio input "true"
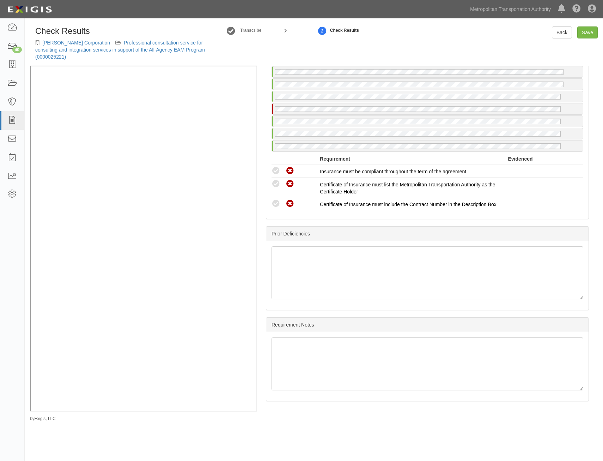
drag, startPoint x: 455, startPoint y: 138, endPoint x: 440, endPoint y: 280, distance: 142.6
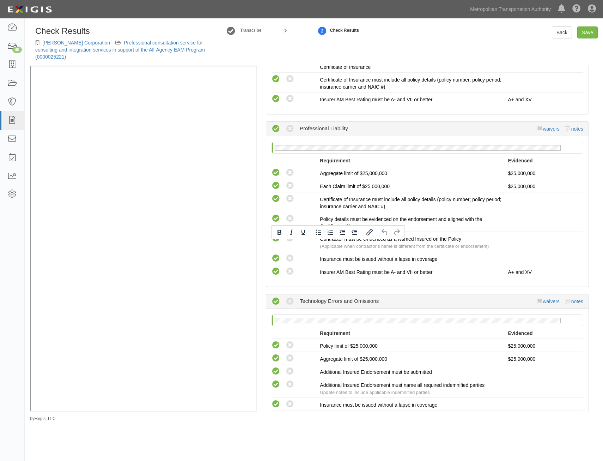
scroll to position [597, 0]
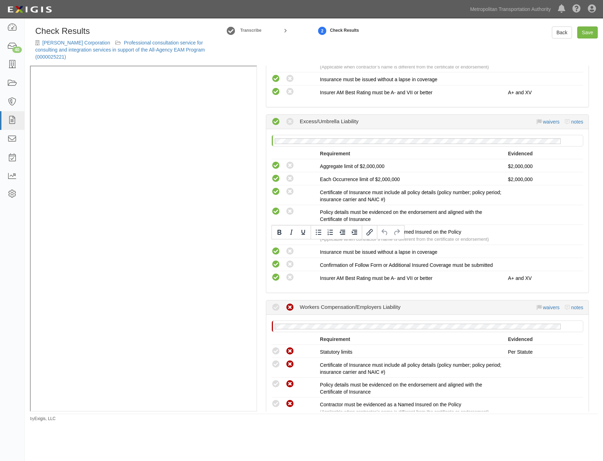
drag, startPoint x: 453, startPoint y: 251, endPoint x: 519, endPoint y: 97, distance: 167.8
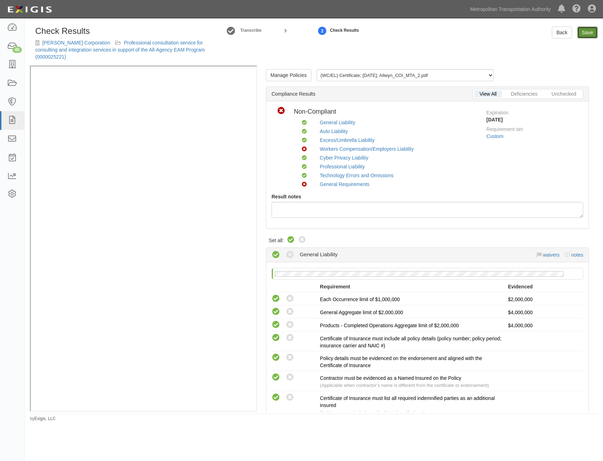
click at [588, 32] on link "Save" at bounding box center [587, 32] width 20 height 12
radio input "true"
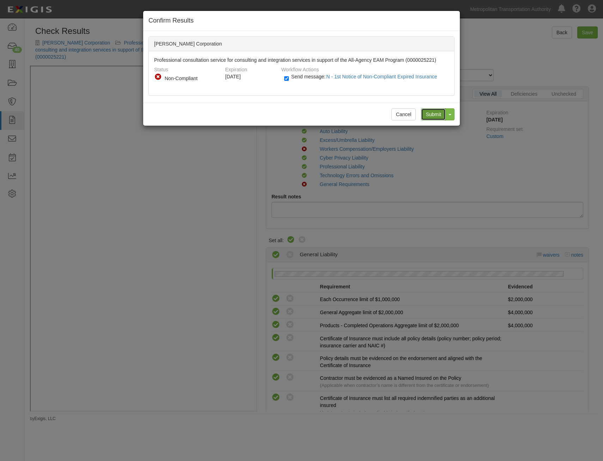
click at [436, 117] on input "Submit" at bounding box center [433, 114] width 25 height 12
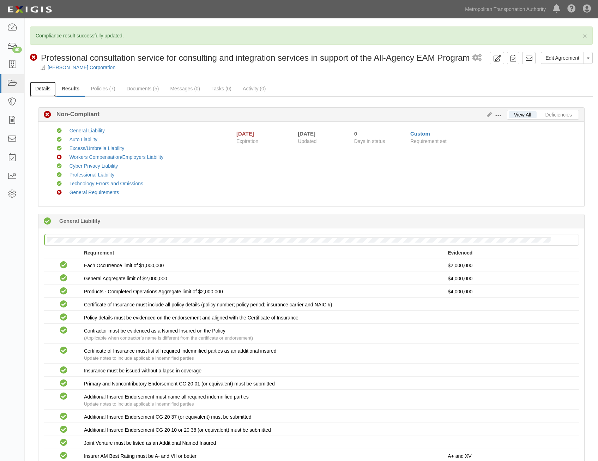
click at [48, 91] on link "Details" at bounding box center [43, 88] width 26 height 15
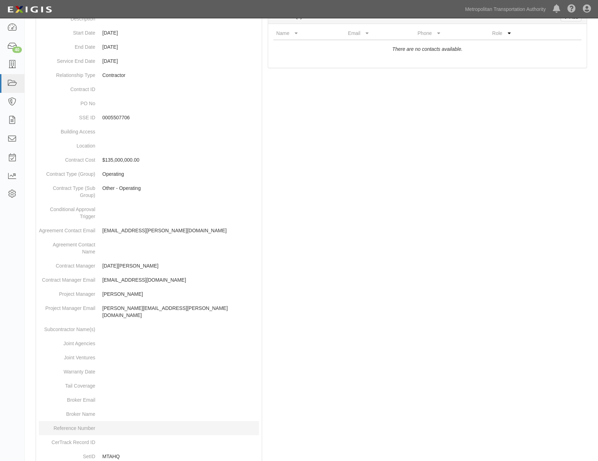
scroll to position [230, 0]
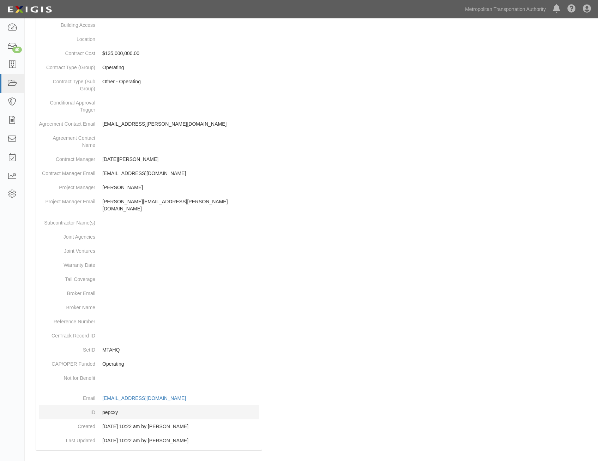
click at [113, 406] on dd "pepcxy" at bounding box center [149, 412] width 220 height 14
copy dd "pepcxy"
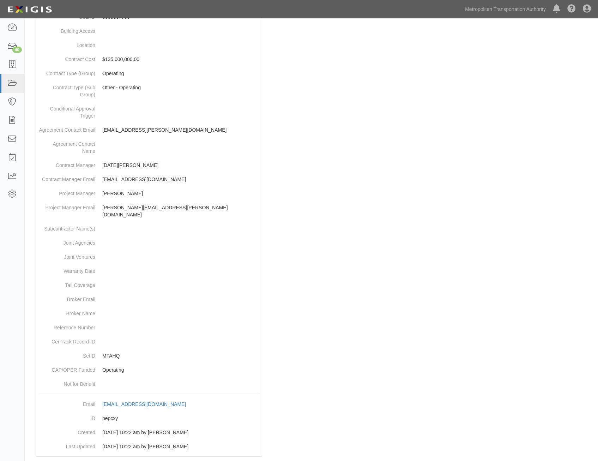
scroll to position [0, 0]
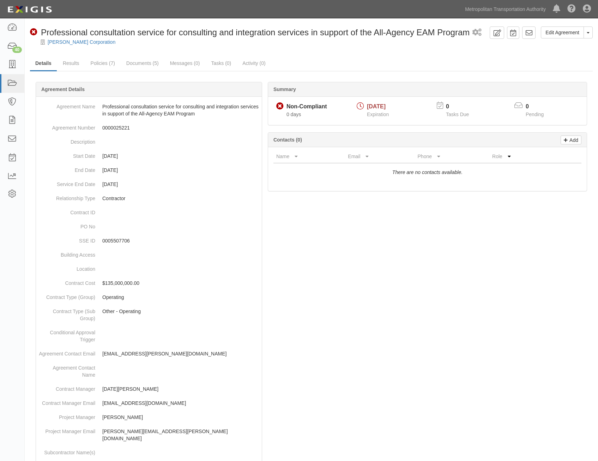
drag, startPoint x: 491, startPoint y: 333, endPoint x: 528, endPoint y: 84, distance: 252.2
click at [529, 32] on icon at bounding box center [528, 32] width 7 height 7
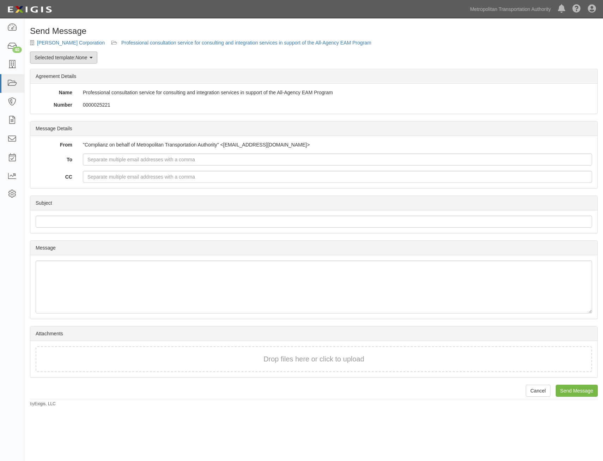
click at [57, 62] on link "Selected template: None" at bounding box center [63, 57] width 67 height 12
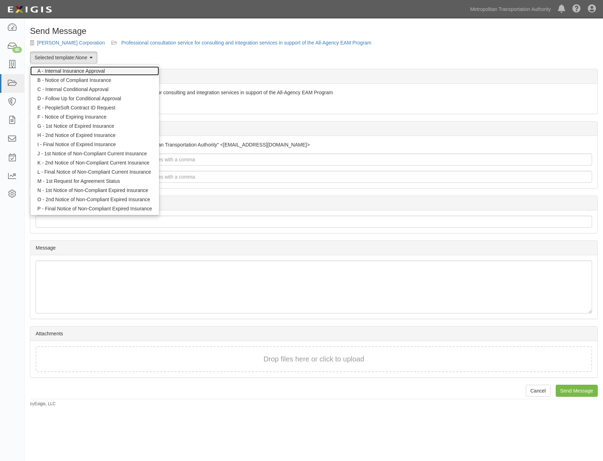
click at [79, 69] on link "A - Internal Insurance Approval" at bounding box center [94, 70] width 129 height 9
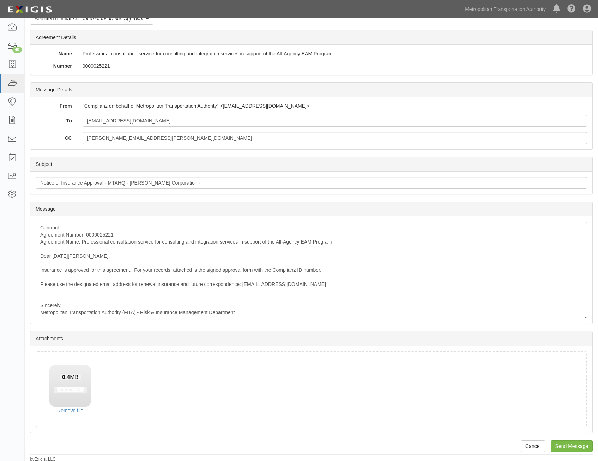
scroll to position [40, 0]
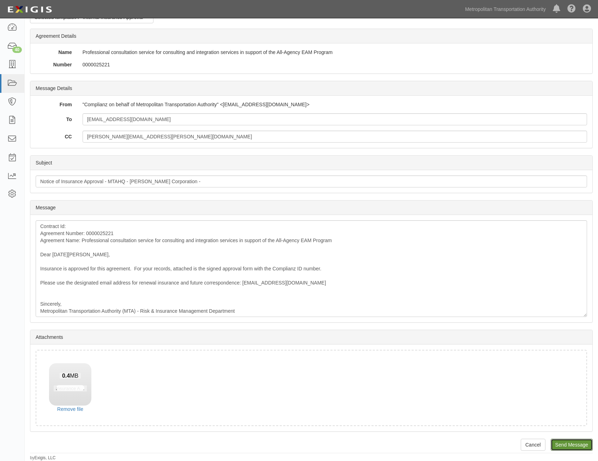
click at [573, 441] on input "Send Message" at bounding box center [572, 444] width 42 height 12
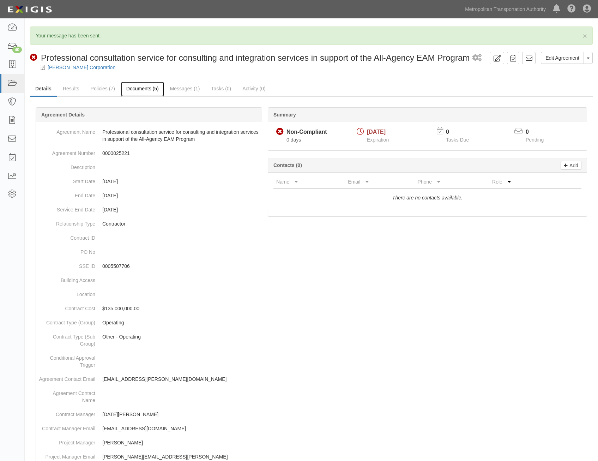
click at [140, 93] on link "Documents (5)" at bounding box center [142, 88] width 43 height 15
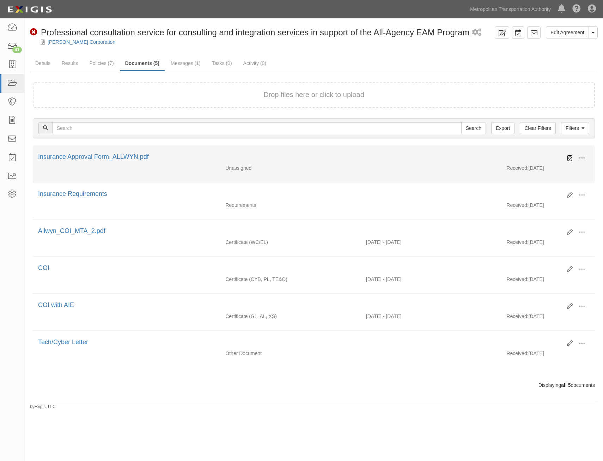
click at [568, 158] on icon at bounding box center [570, 158] width 6 height 6
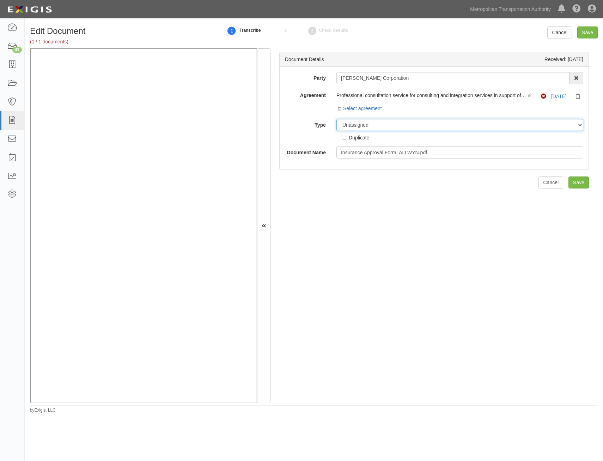
click at [418, 125] on select "Unassigned Binder Cancellation Notice Certificate Contract Endorsement Insuranc…" at bounding box center [460, 125] width 247 height 12
select select "OtherDetail"
click at [337, 119] on select "Unassigned Binder Cancellation Notice Certificate Contract Endorsement Insuranc…" at bounding box center [460, 125] width 247 height 12
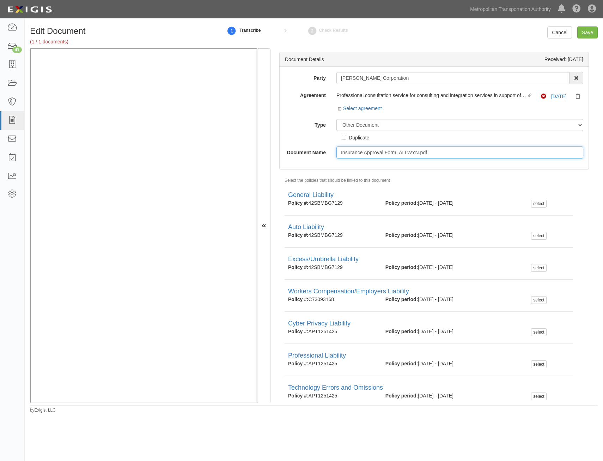
click at [430, 150] on input "Insurance Approval Form_ALLWYN.pdf" at bounding box center [460, 152] width 247 height 12
type input "Approval Form"
click at [584, 33] on input "Save" at bounding box center [587, 32] width 20 height 12
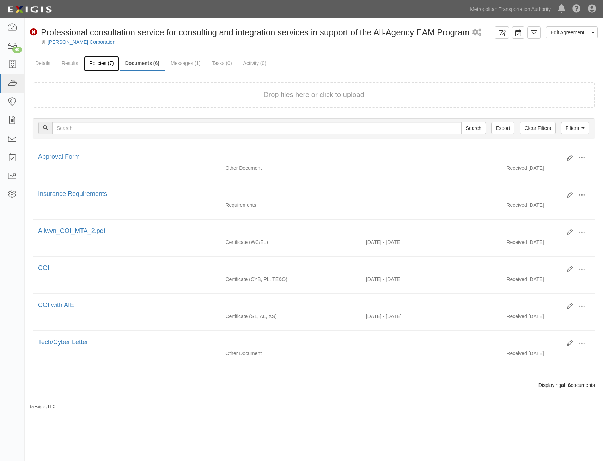
click at [106, 62] on link "Policies (7)" at bounding box center [101, 63] width 35 height 15
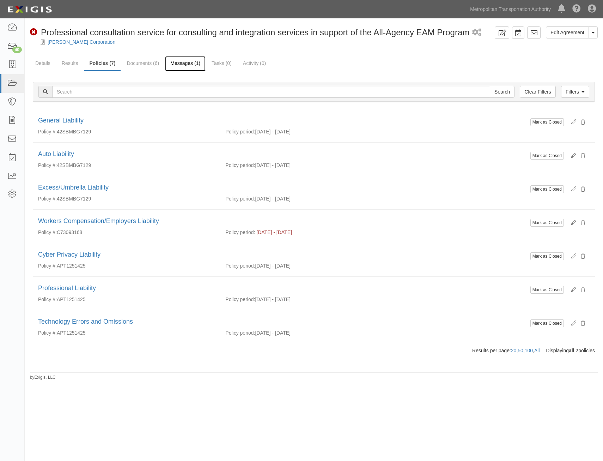
click at [187, 66] on link "Messages (1)" at bounding box center [185, 63] width 41 height 15
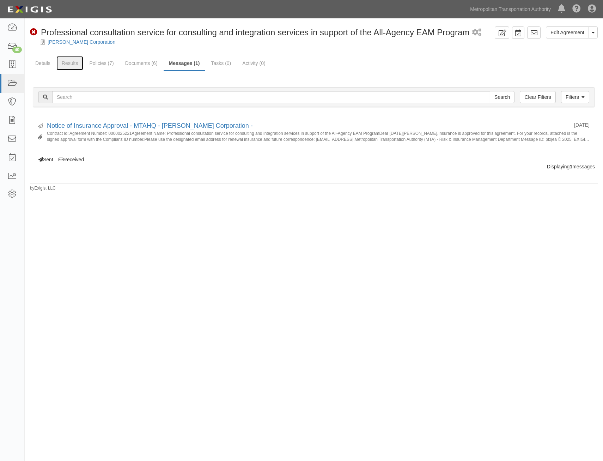
click at [73, 63] on link "Results" at bounding box center [69, 63] width 27 height 14
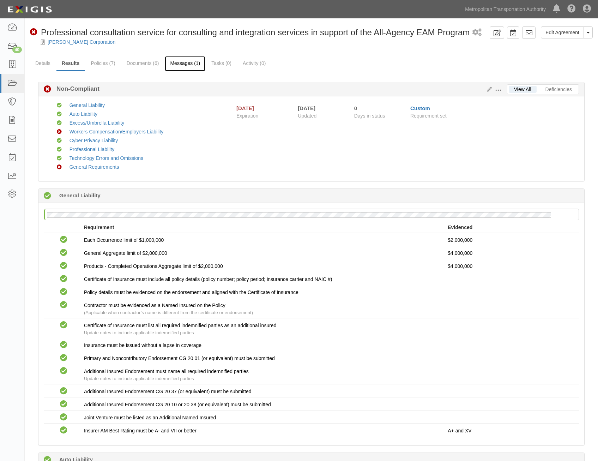
click at [186, 60] on link "Messages (1)" at bounding box center [185, 63] width 41 height 15
